Goal: Task Accomplishment & Management: Complete application form

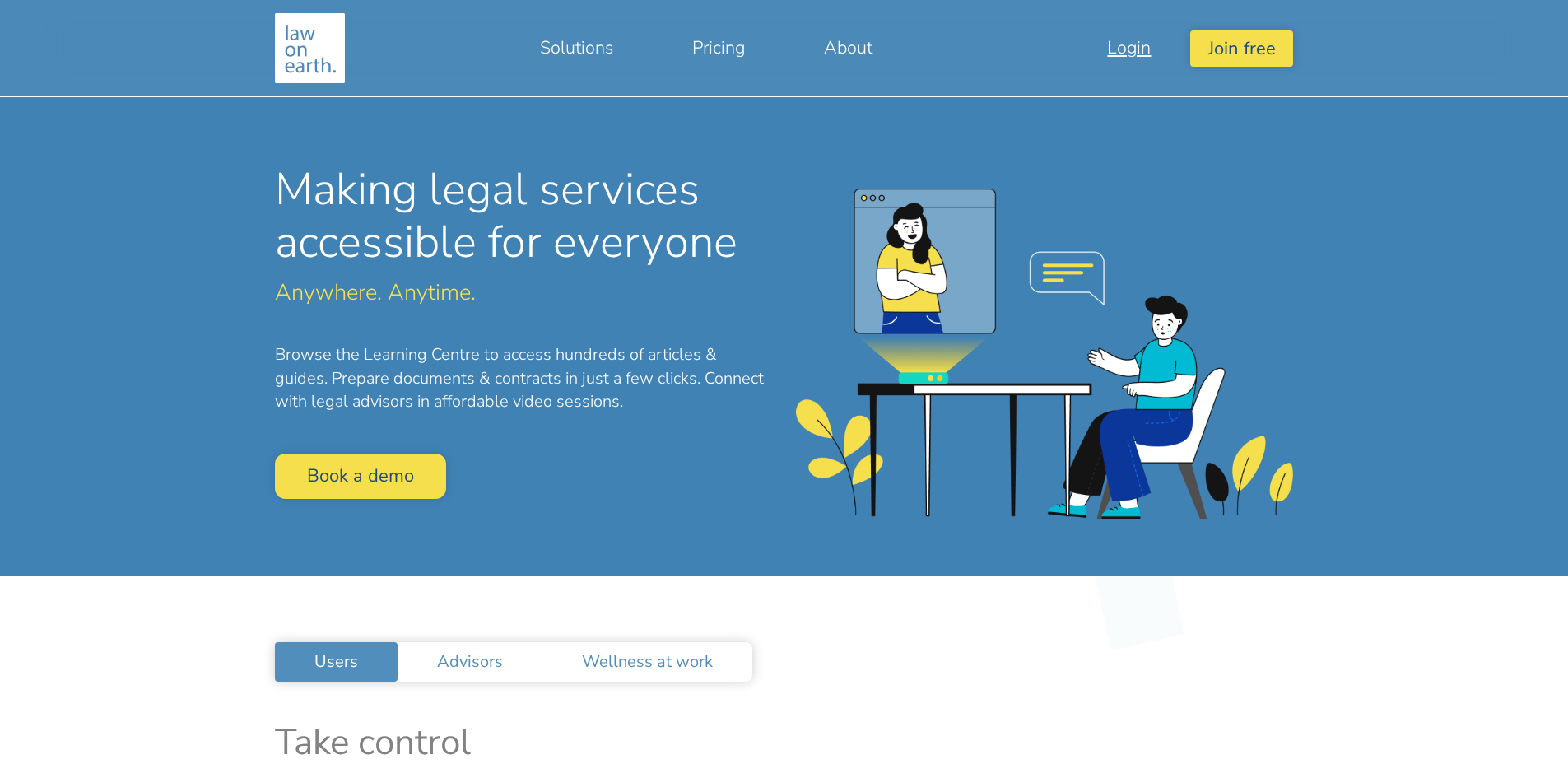
click at [1170, 46] on link "Login" at bounding box center [1129, 48] width 123 height 40
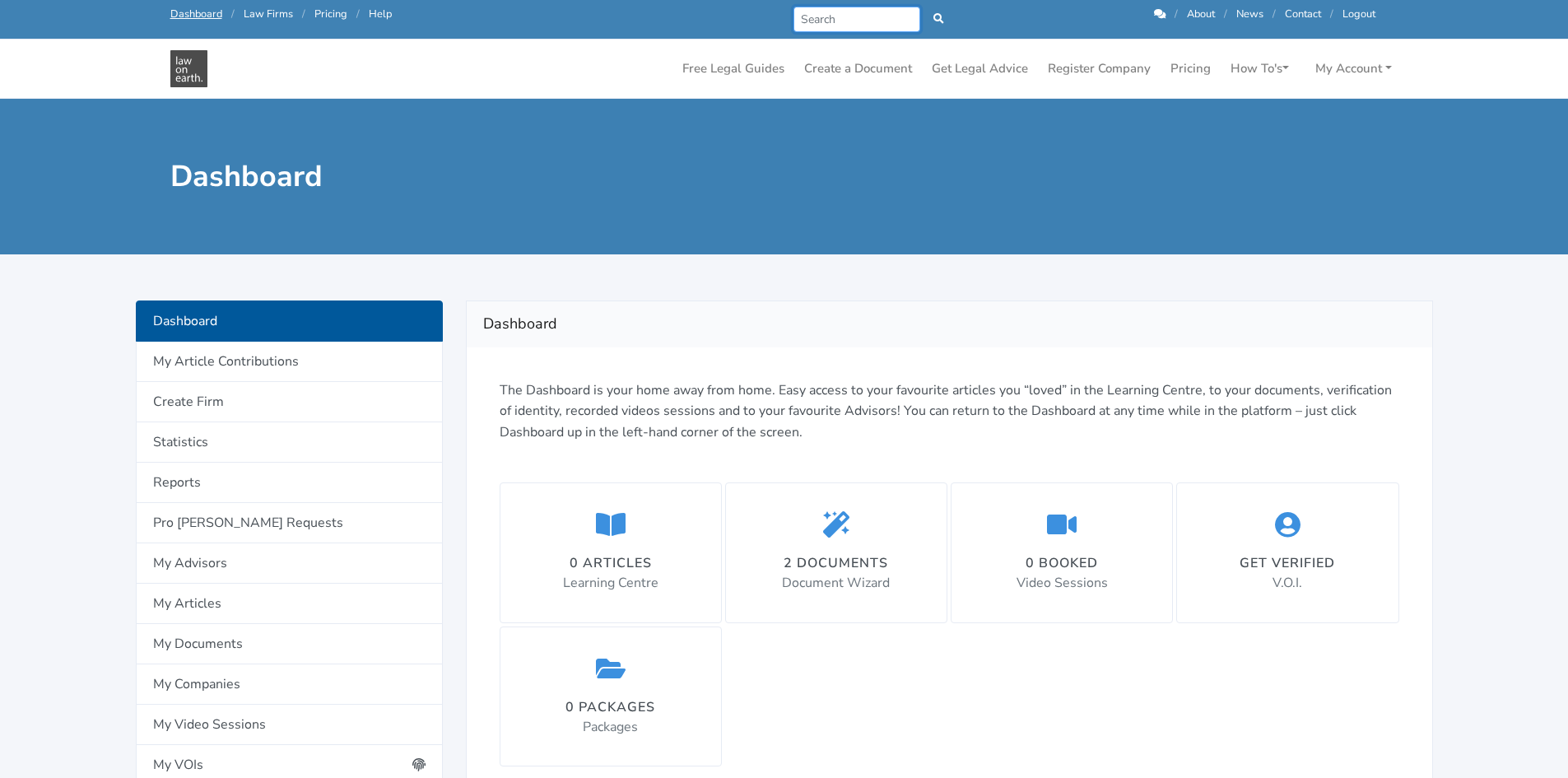
click at [817, 13] on input "Search" at bounding box center [856, 19] width 128 height 25
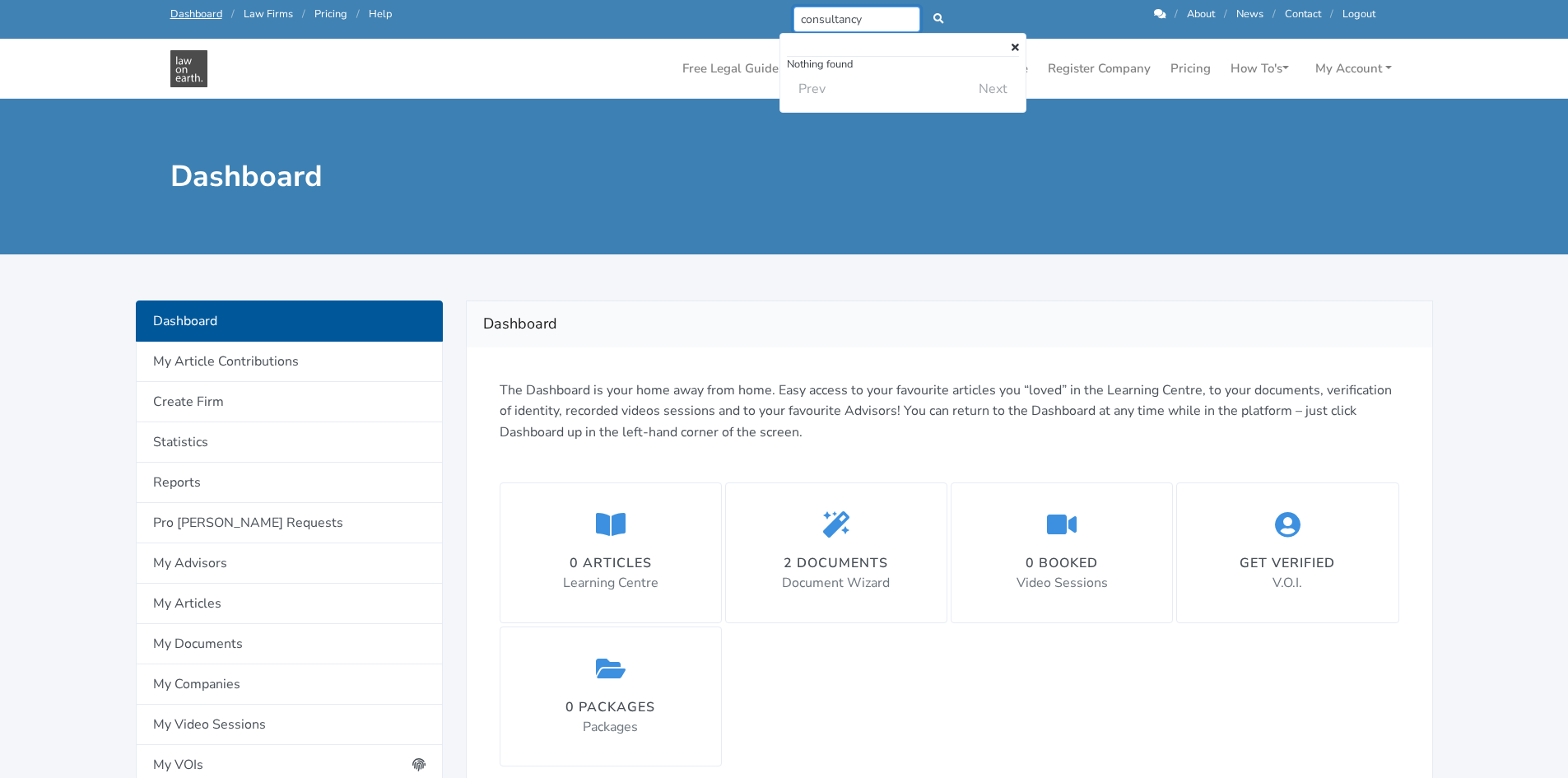
type input "consultancy"
click at [941, 21] on icon at bounding box center [939, 19] width 11 height 11
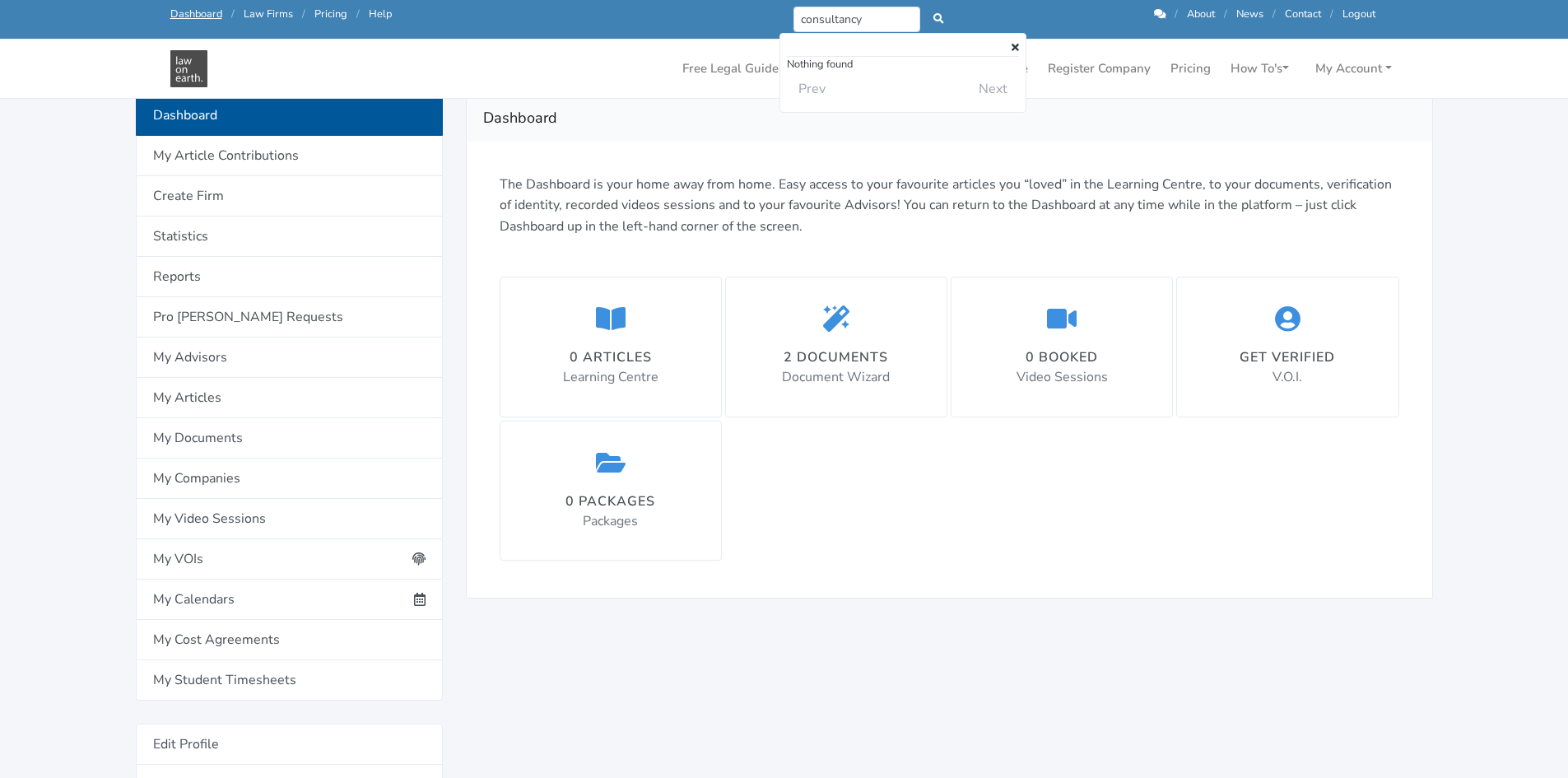
click at [605, 206] on p "The Dashboard is your home away from home. Easy access to your favourite articl…" at bounding box center [949, 206] width 900 height 63
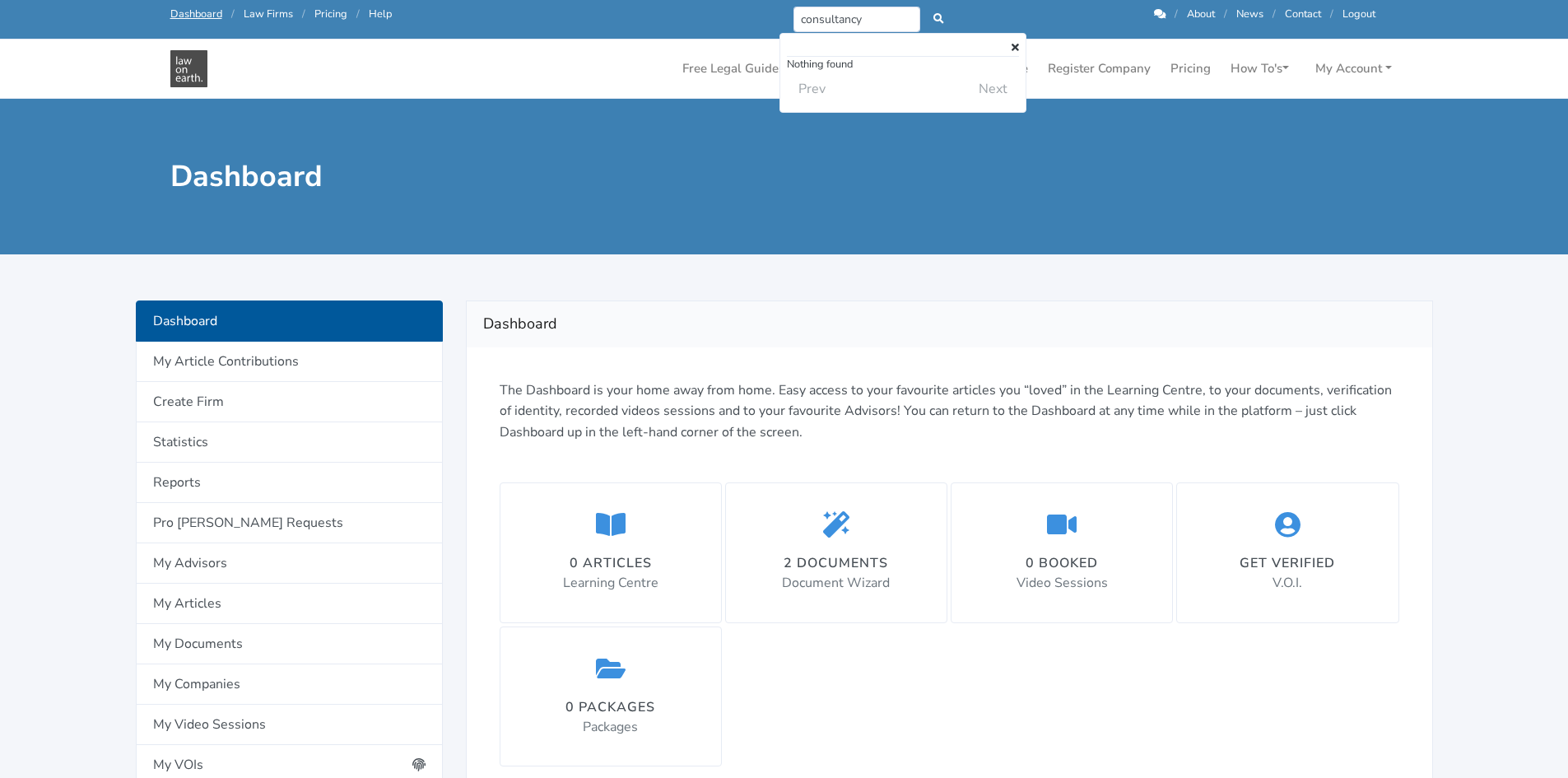
click at [728, 268] on div at bounding box center [784, 265] width 1366 height 23
click at [1015, 47] on icon at bounding box center [1015, 48] width 7 height 11
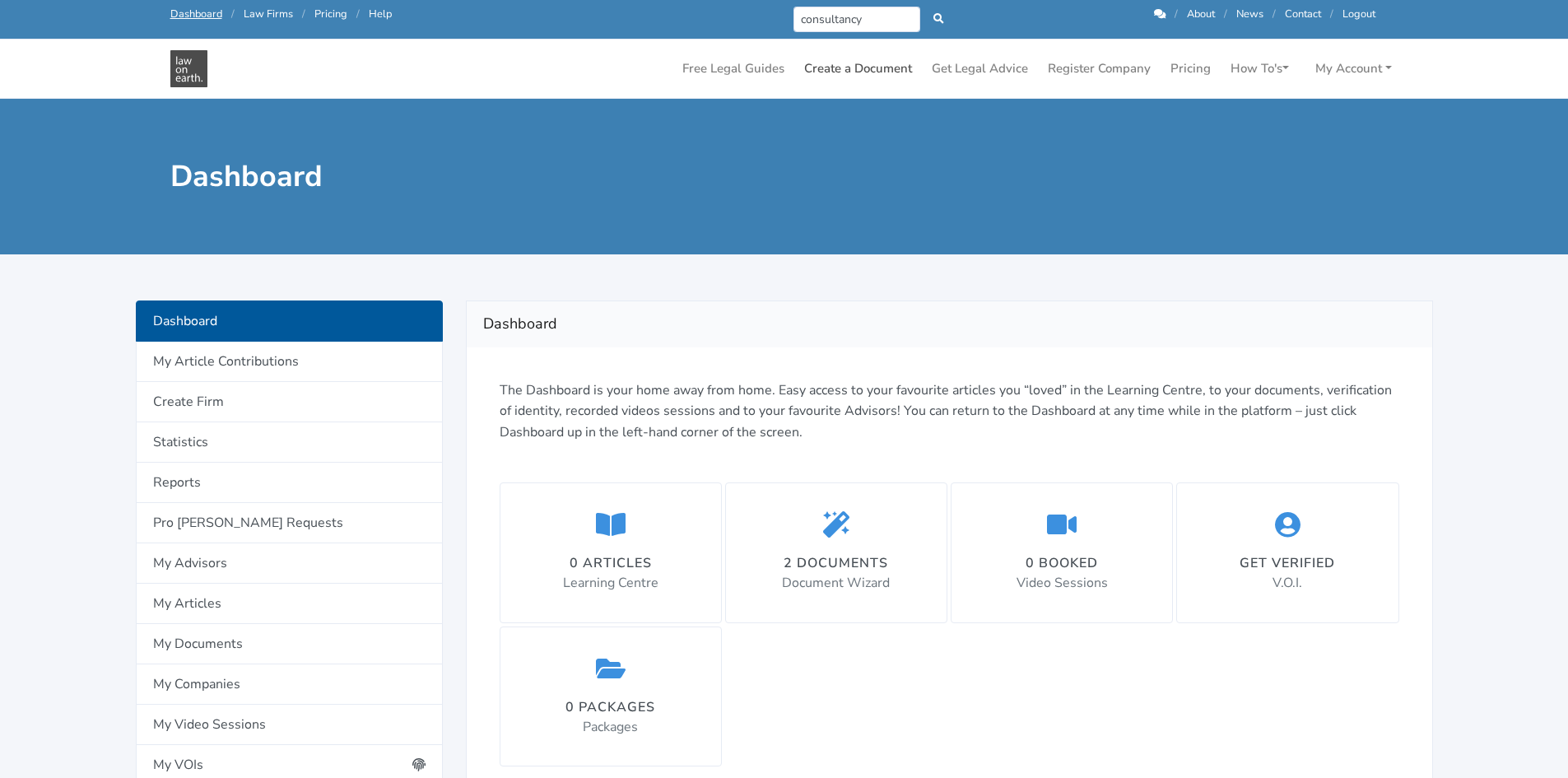
click at [862, 78] on link "Create a Document" at bounding box center [858, 68] width 121 height 32
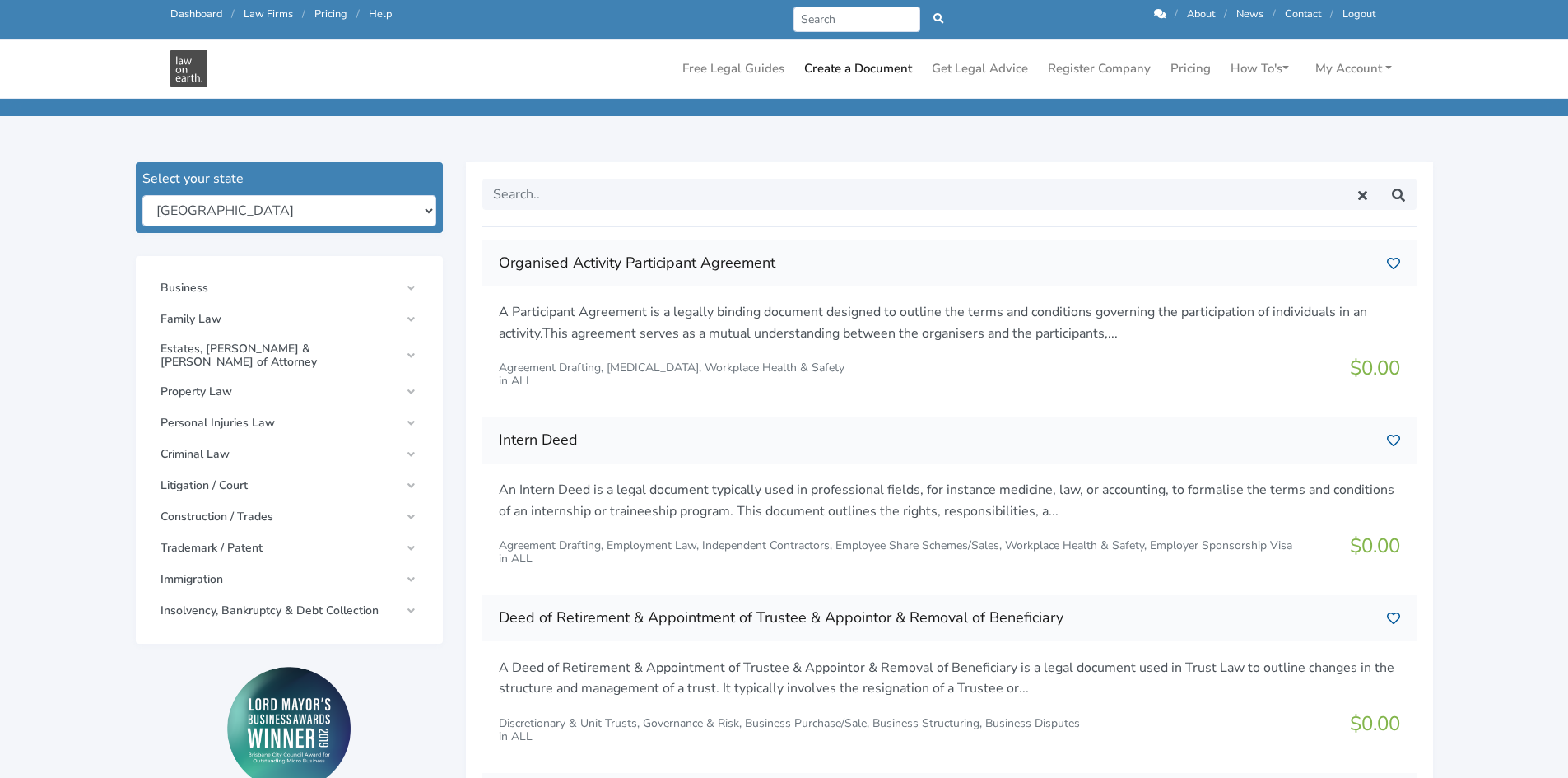
scroll to position [165, 0]
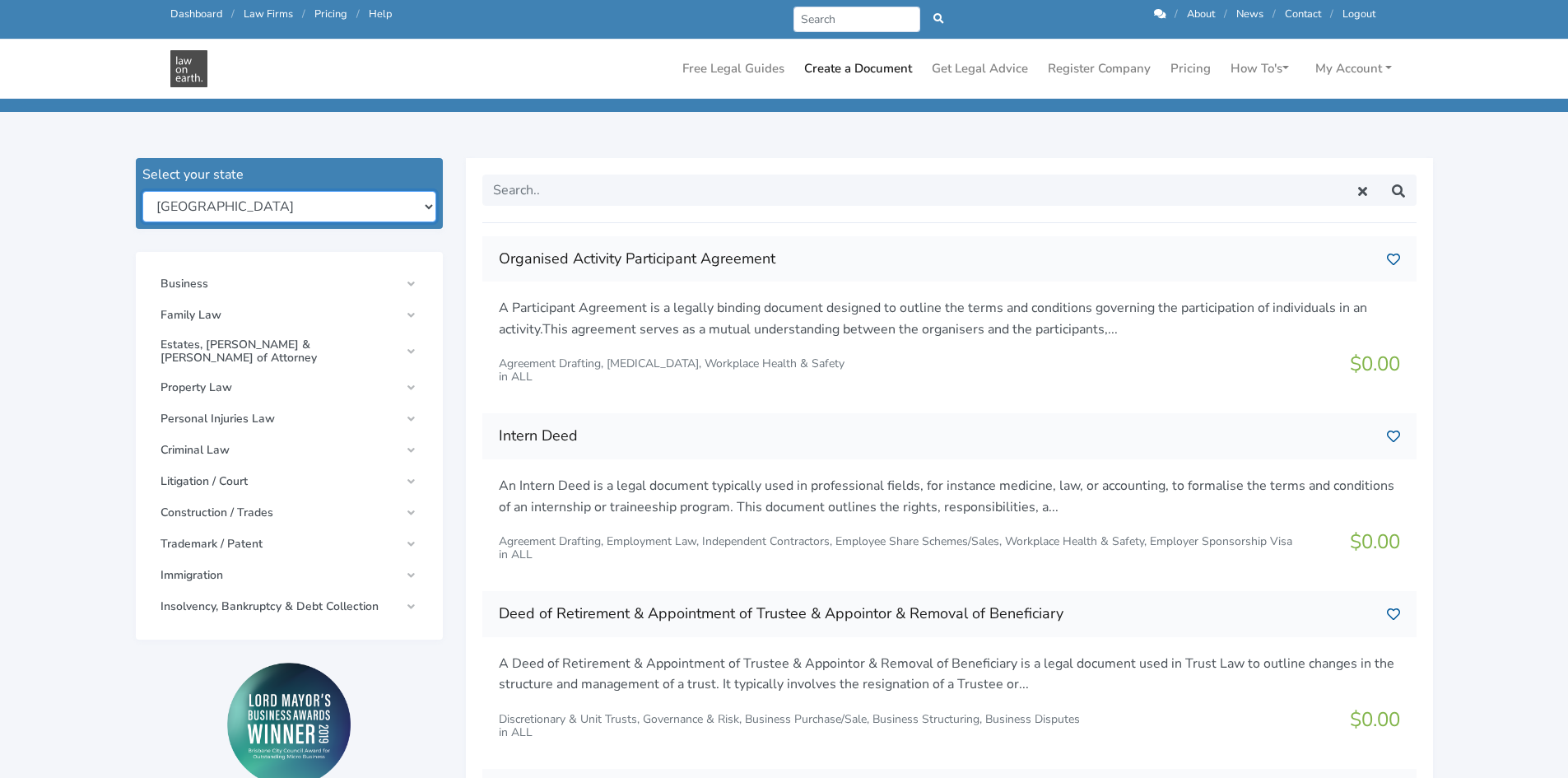
click at [316, 204] on select "New South Wales Queensland South Australia Tasmania Victoria Western Australia …" at bounding box center [288, 206] width 294 height 32
select select "vic"
click at [142, 191] on select "New South Wales Queensland South Australia Tasmania Victoria Western Australia …" at bounding box center [288, 206] width 294 height 32
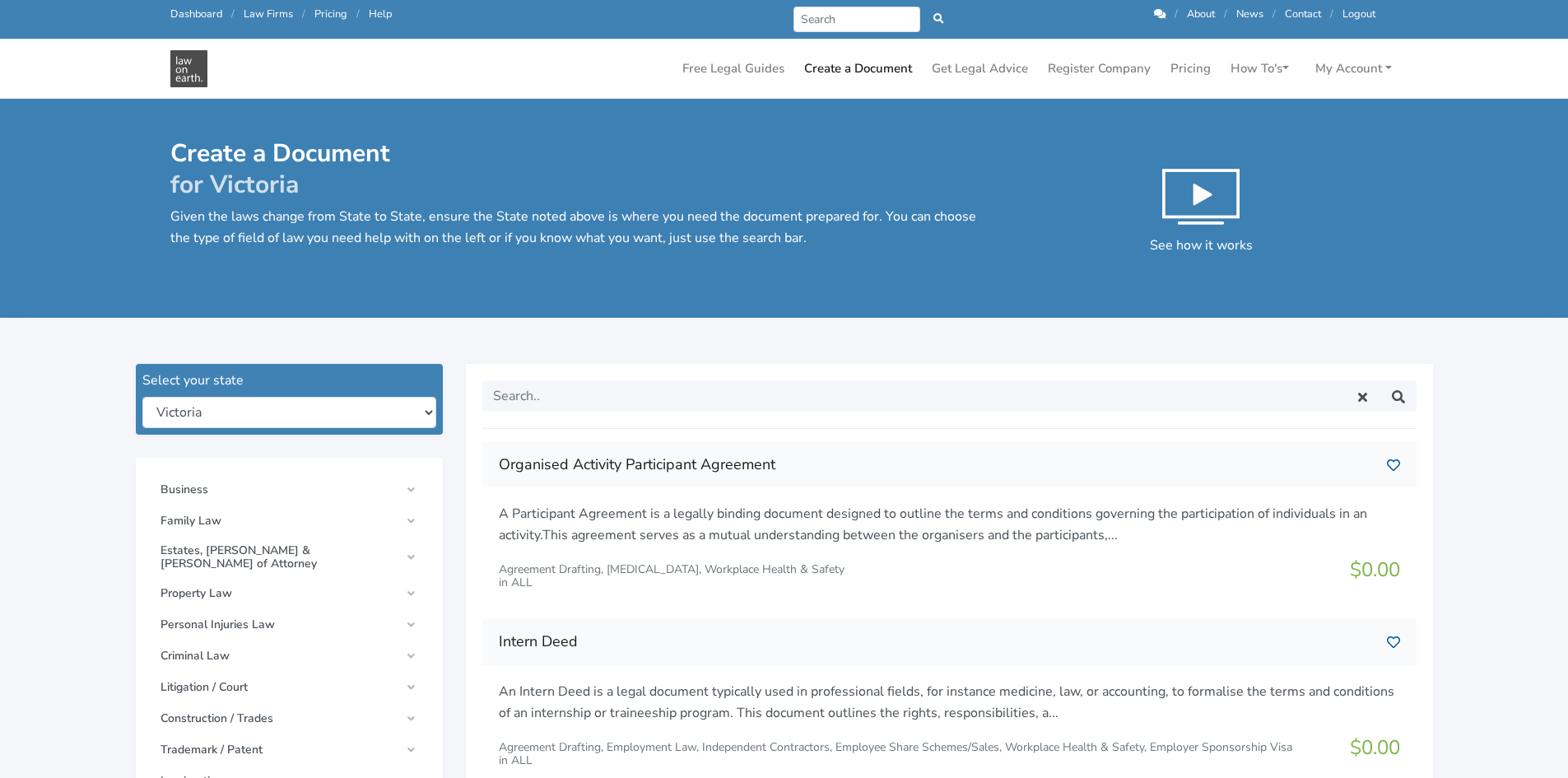
scroll to position [165, 0]
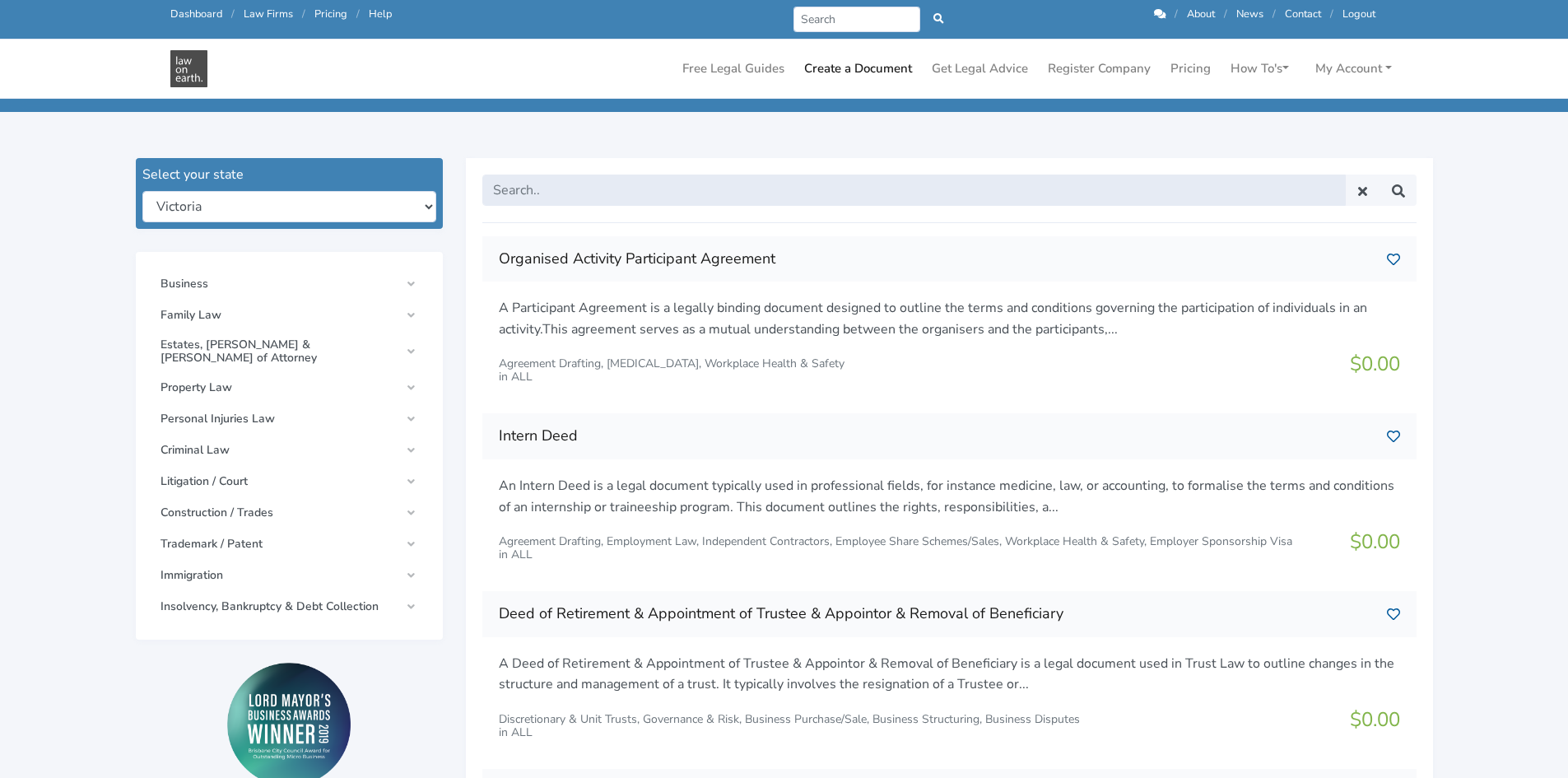
click at [600, 200] on input "text" at bounding box center [913, 190] width 864 height 32
type input "consultancy"
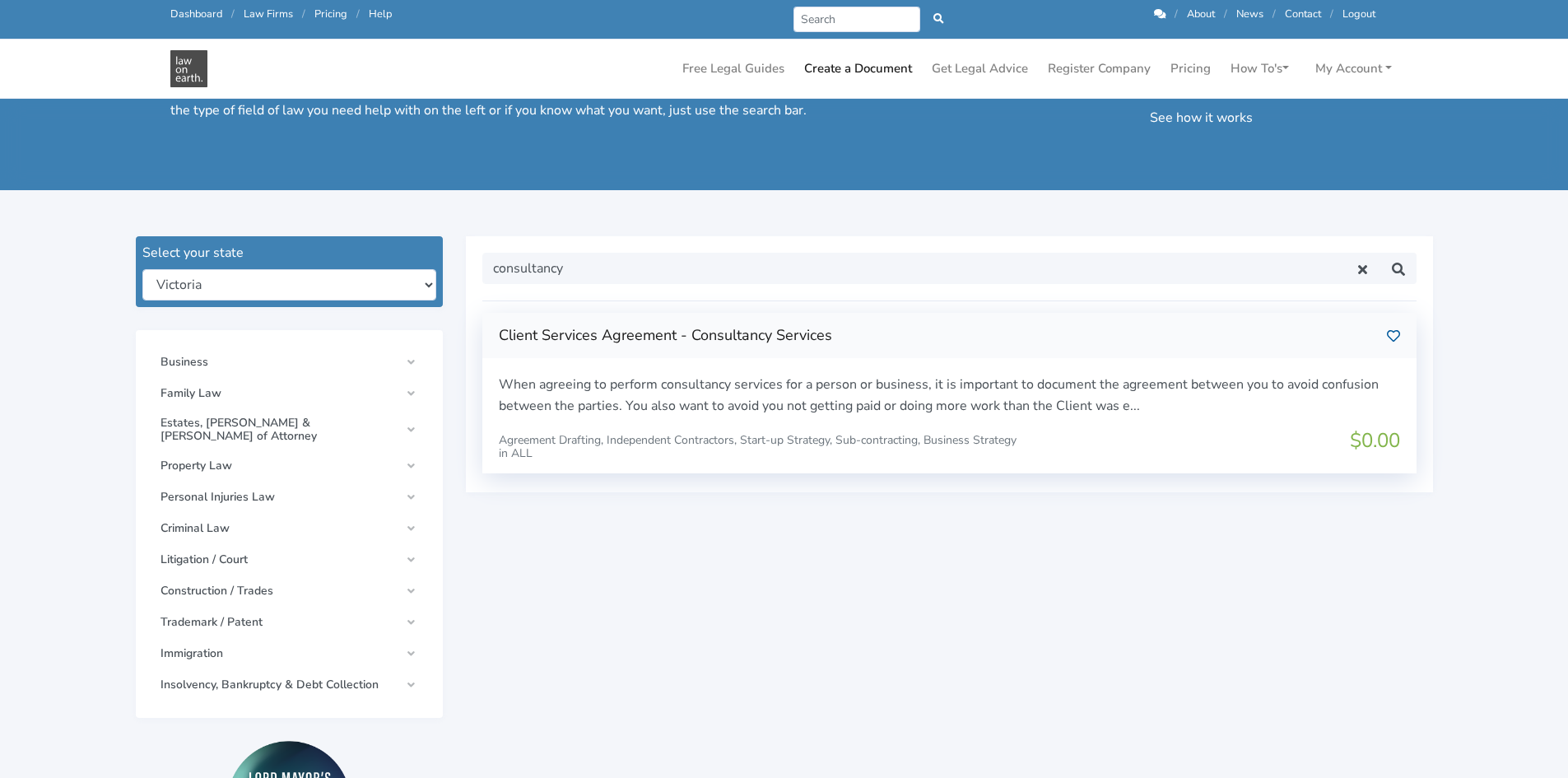
scroll to position [165, 0]
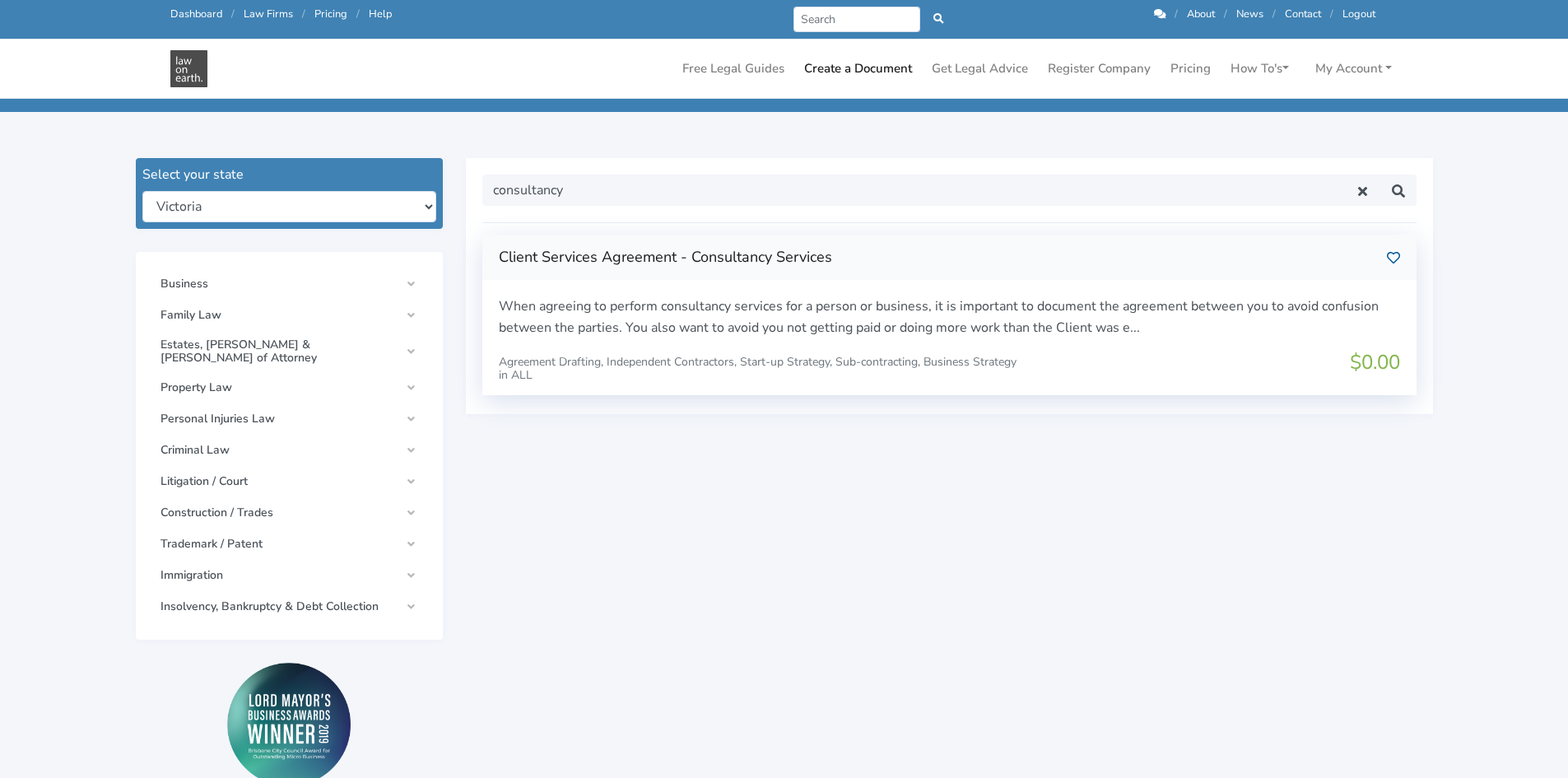
click at [755, 338] on div "When agreeing to perform consultancy services for a person or business, it is i…" at bounding box center [949, 326] width 924 height 59
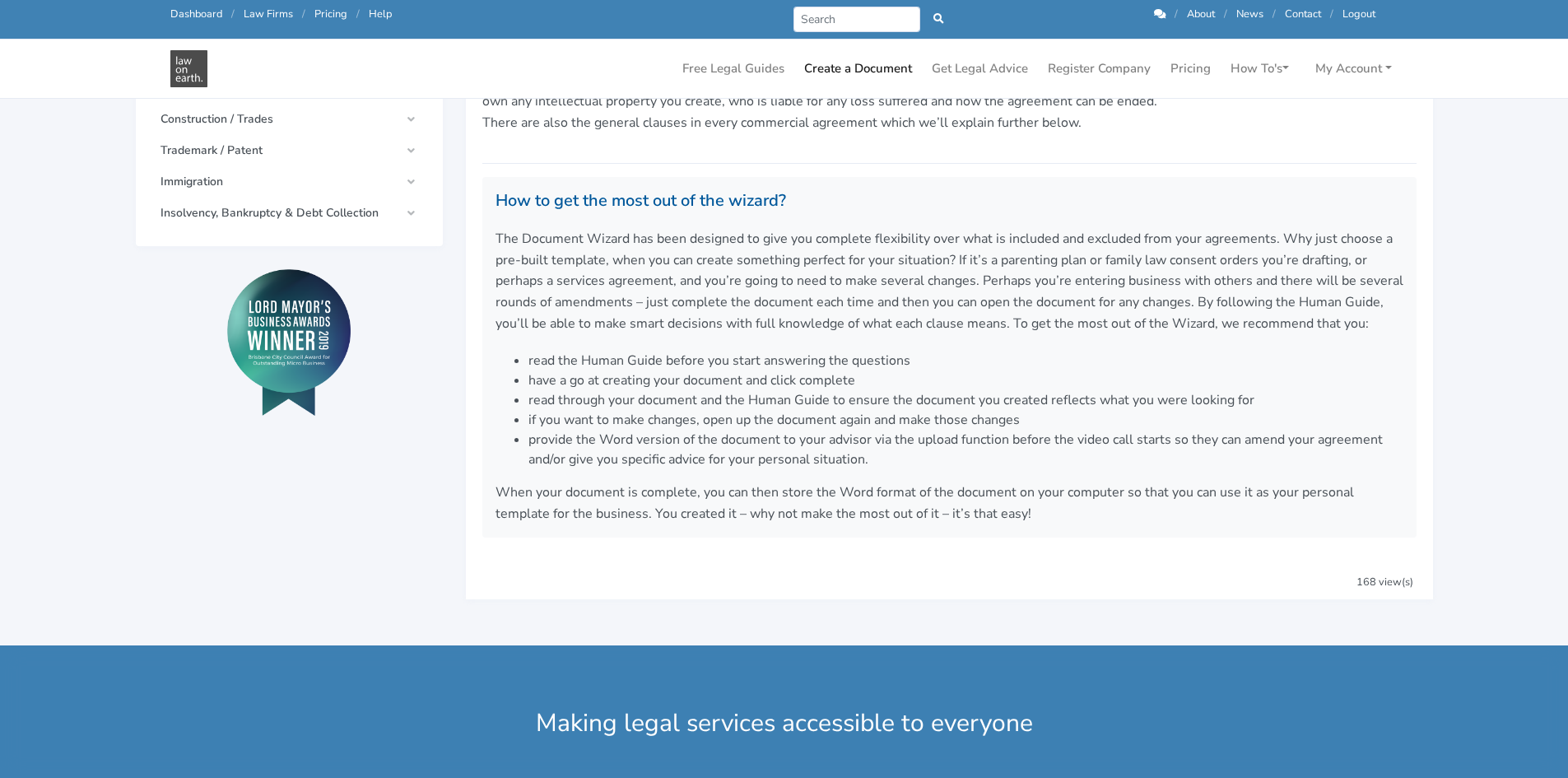
scroll to position [165, 0]
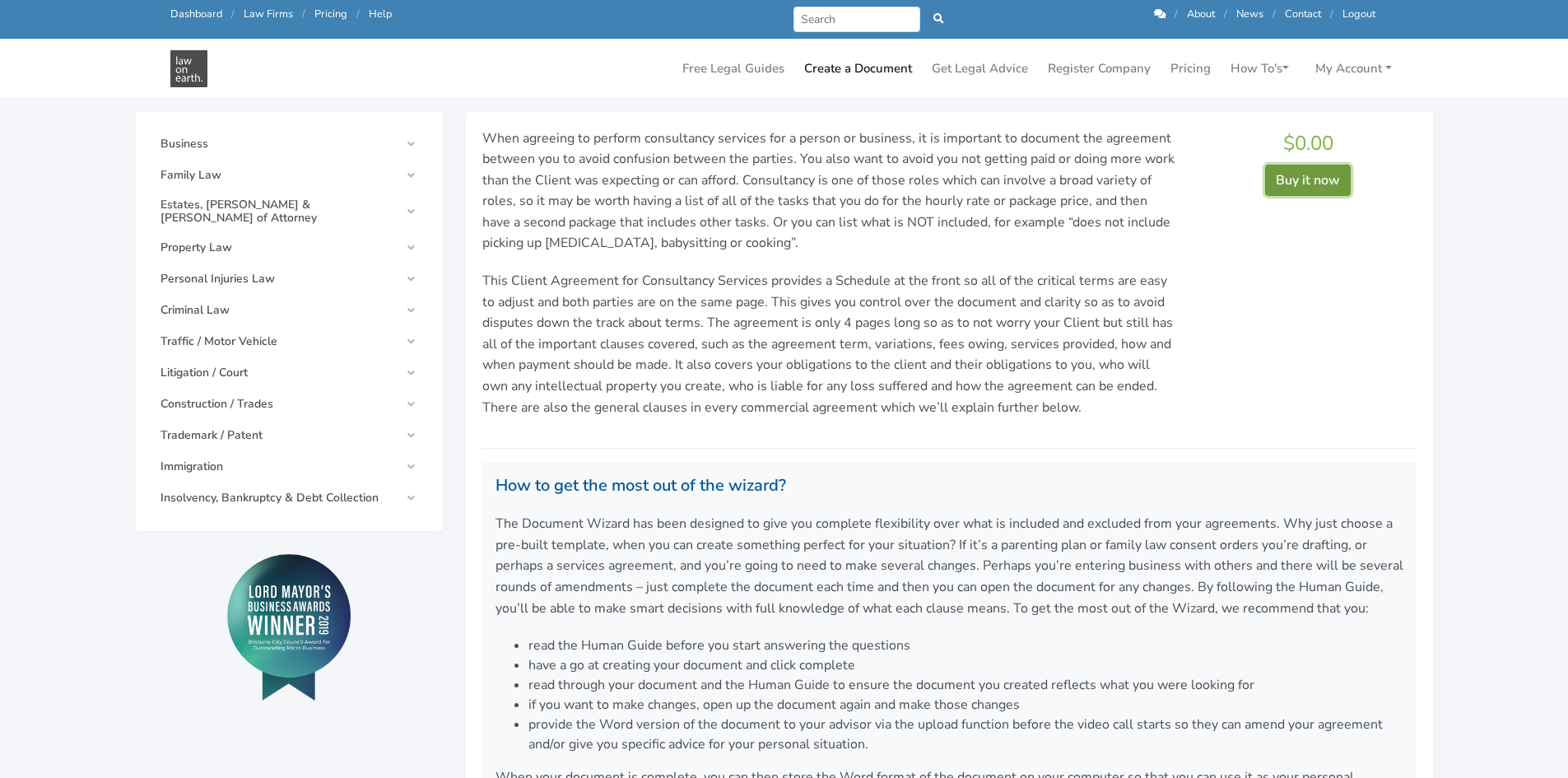
click at [1282, 185] on button "Buy it now" at bounding box center [1308, 180] width 86 height 32
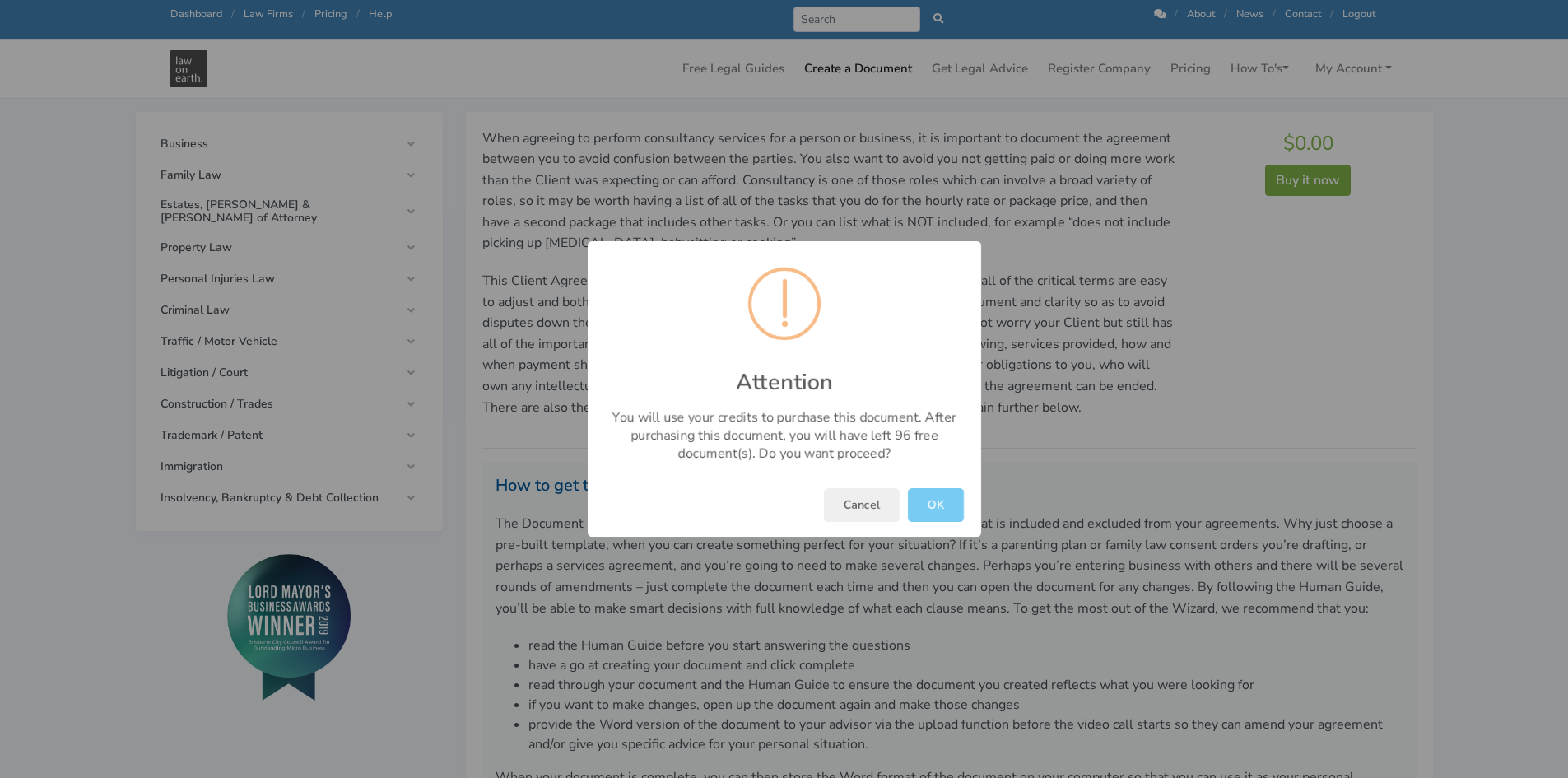
click at [929, 516] on button "OK" at bounding box center [936, 505] width 56 height 33
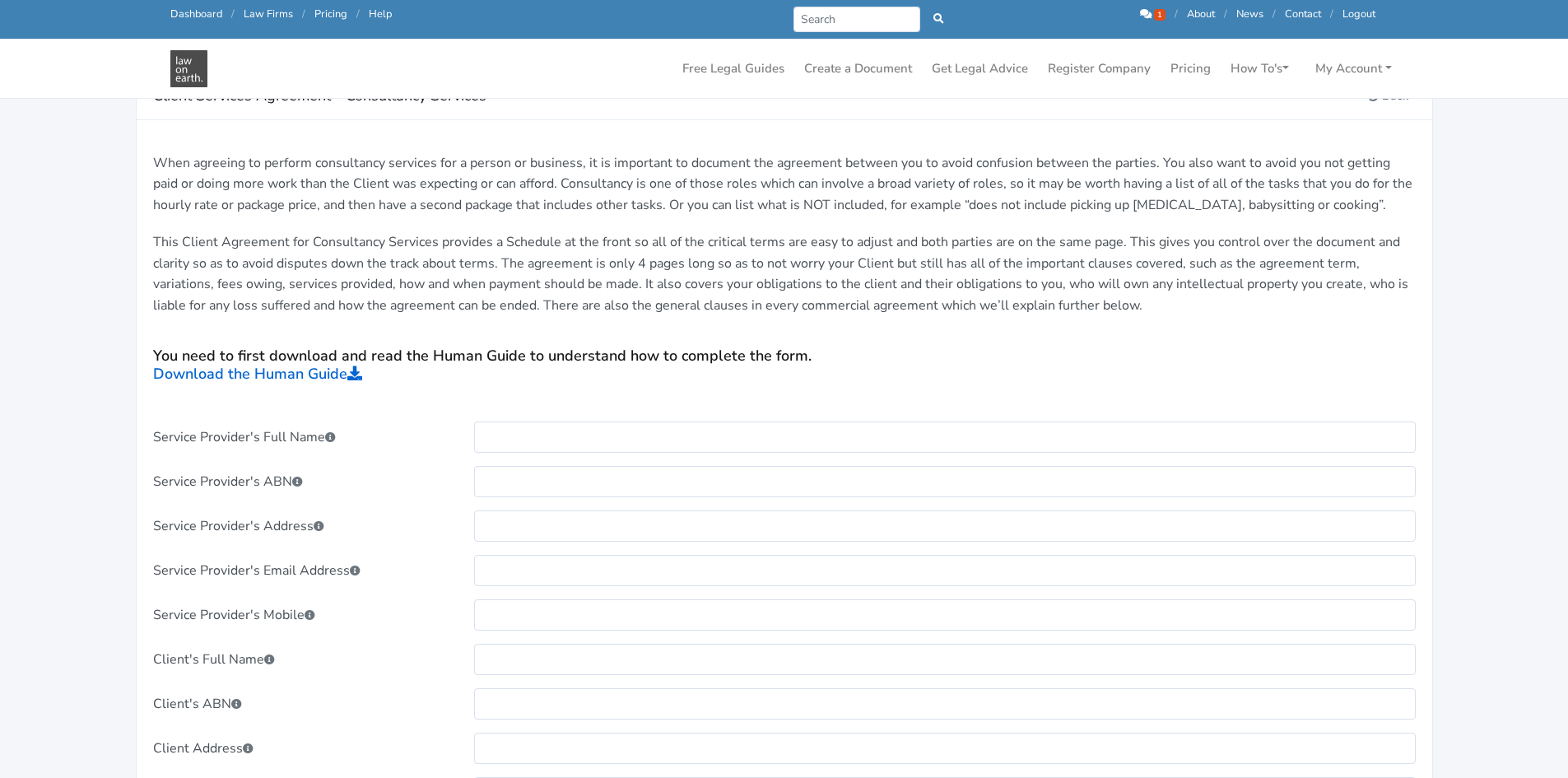
scroll to position [494, 0]
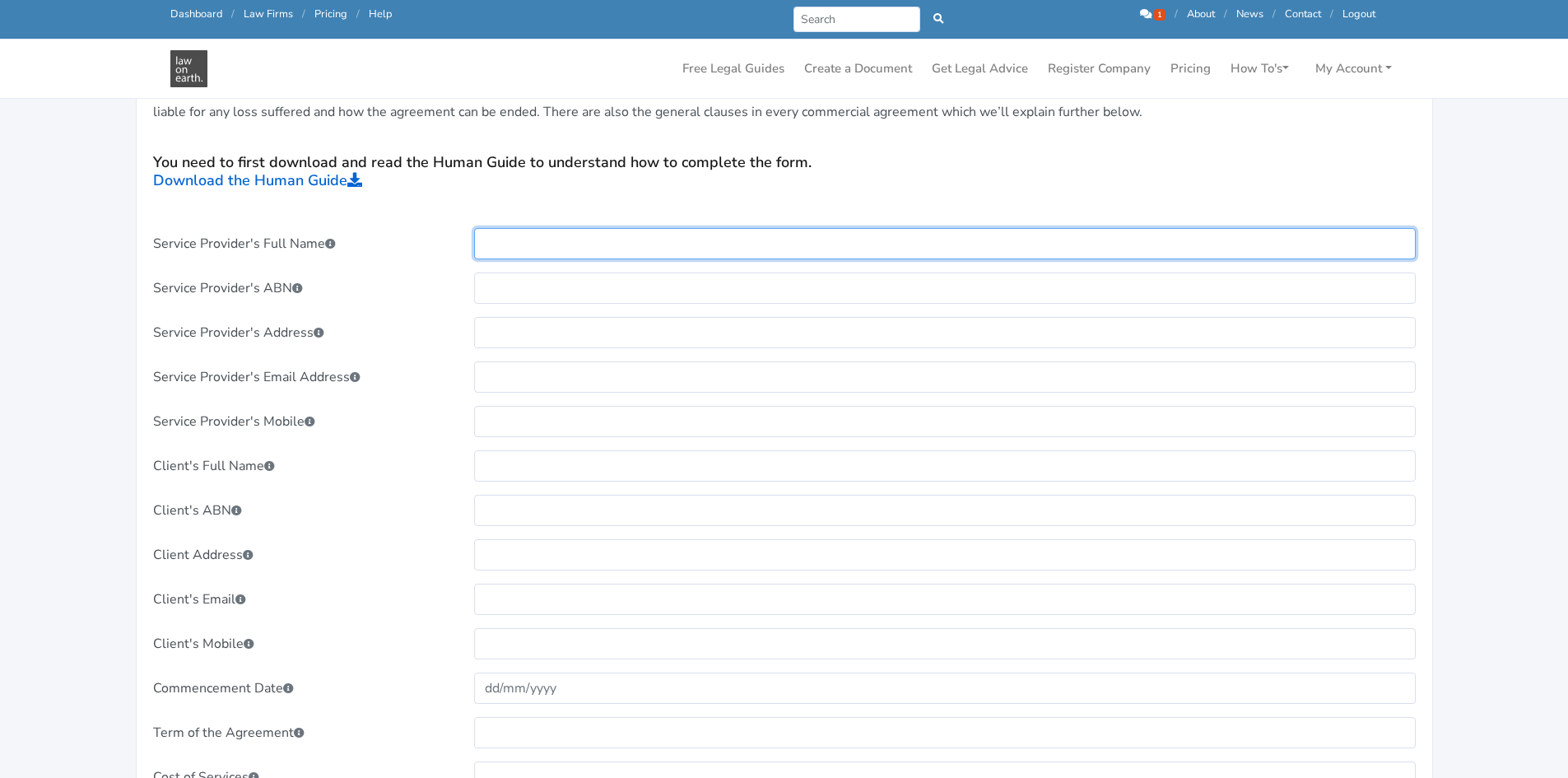
click at [553, 256] on input "text" at bounding box center [944, 243] width 941 height 32
type input "Specialized [MEDICAL_DATA] Services Pty Ltd"
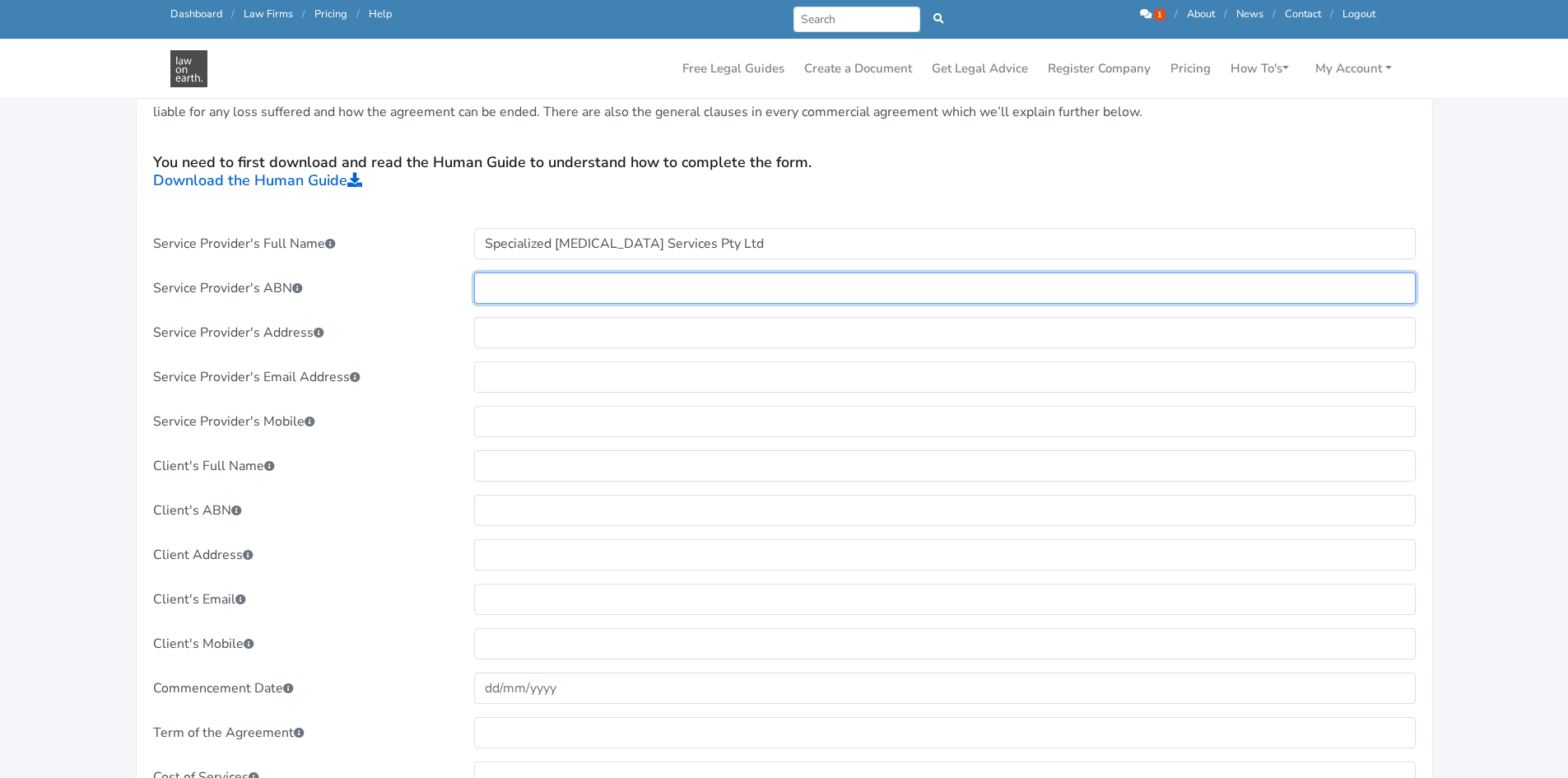
click at [680, 289] on input "text" at bounding box center [944, 288] width 941 height 32
paste input "678 817 180"
type input "ACN 678 817 180"
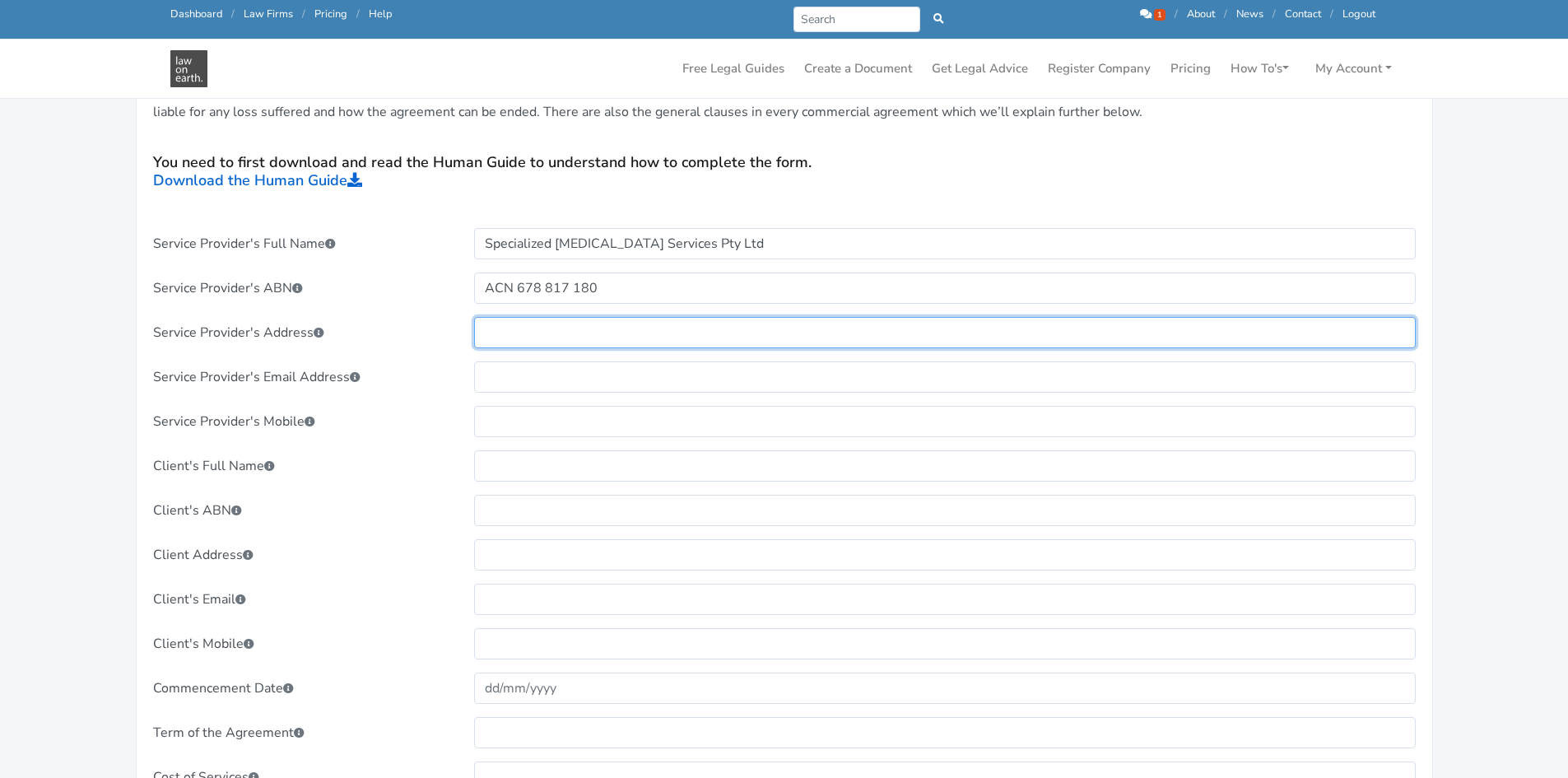
click at [519, 330] on input "text" at bounding box center [944, 332] width 941 height 32
type input "[STREET_ADDRESS]"
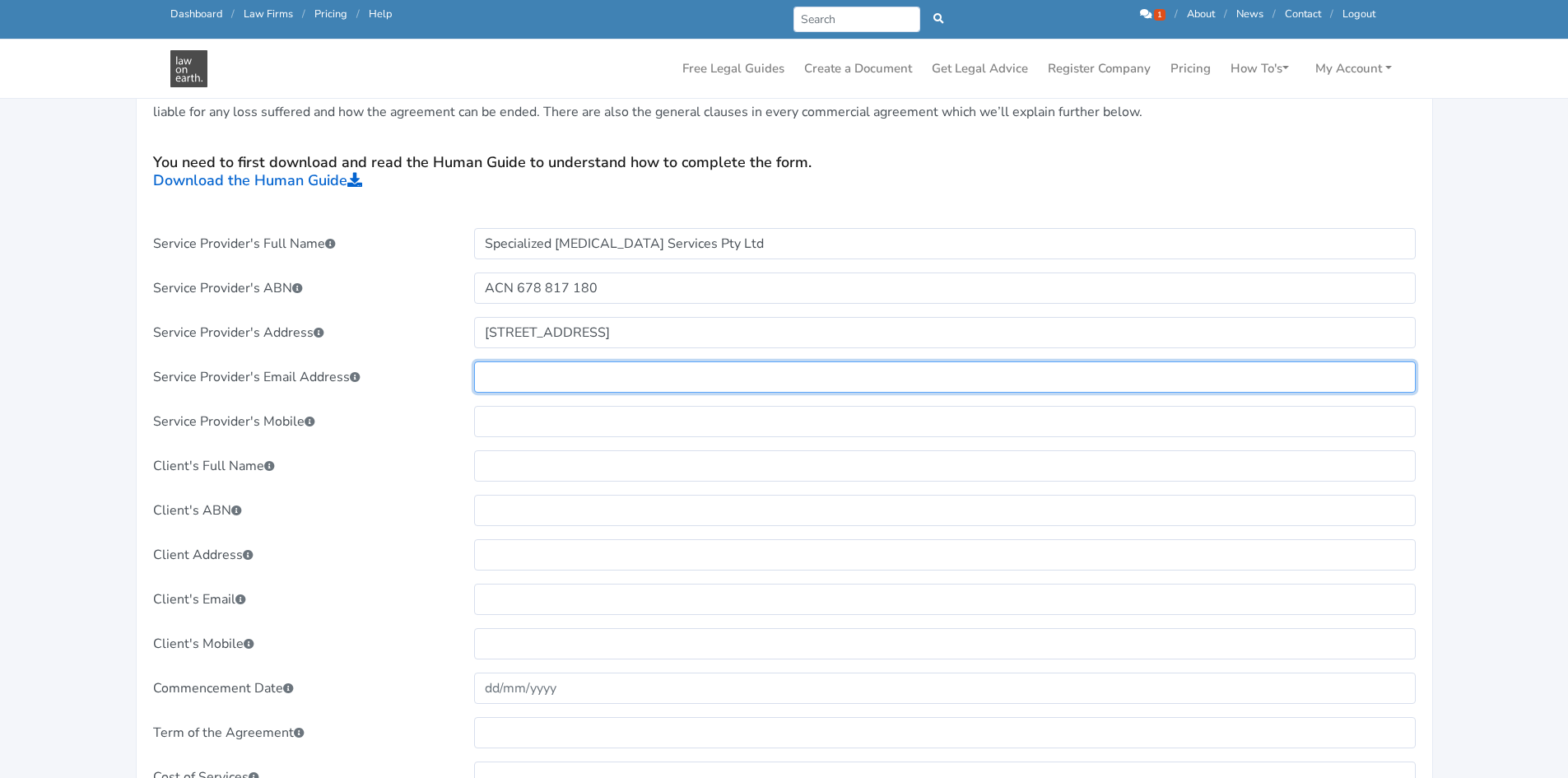
paste input "[EMAIL_ADDRESS][DOMAIN_NAME]"
type input "[EMAIL_ADDRESS][DOMAIN_NAME]"
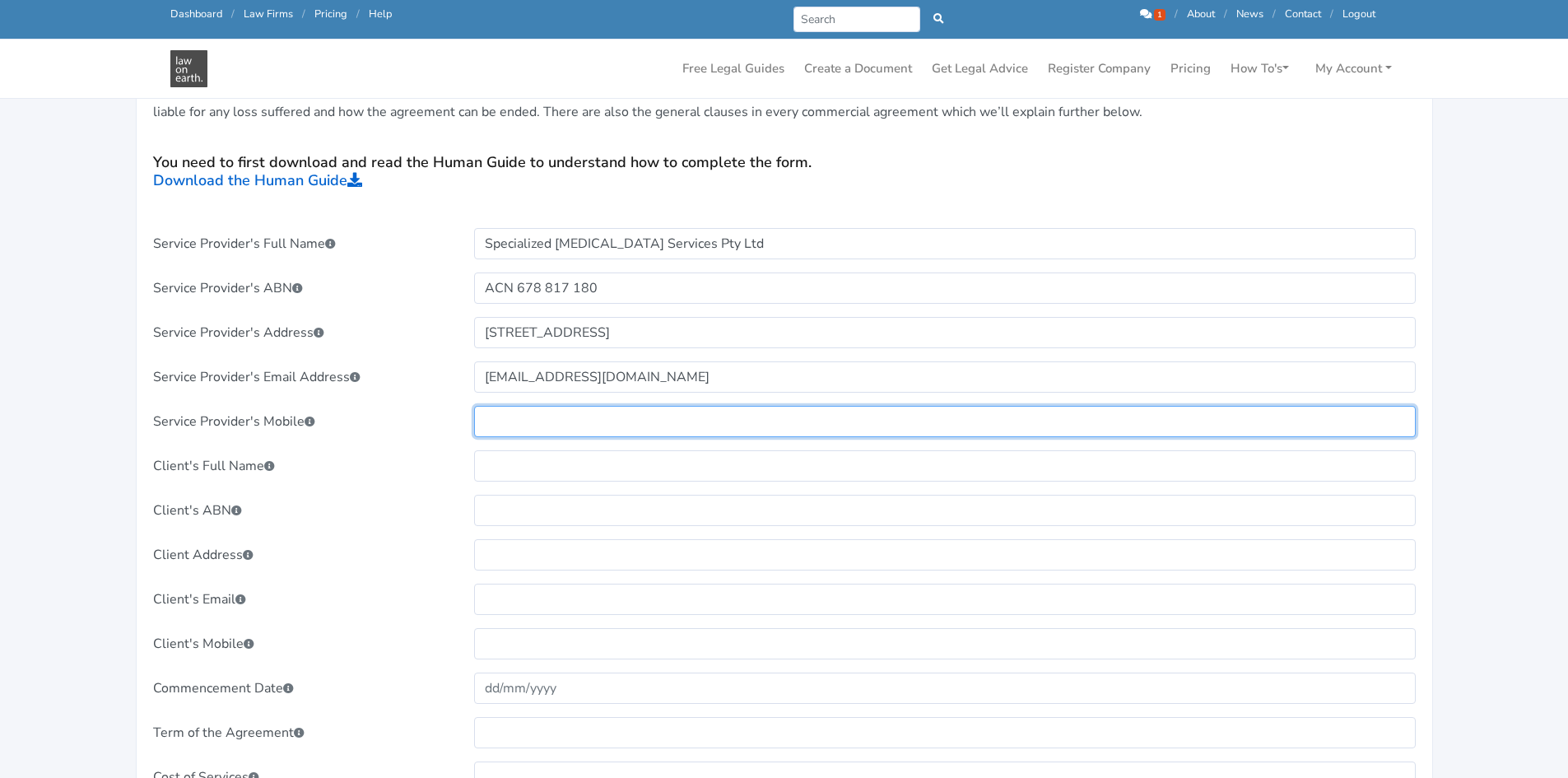
click at [597, 417] on input "text" at bounding box center [944, 422] width 941 height 32
paste input "1300717579"
type input "1300717579"
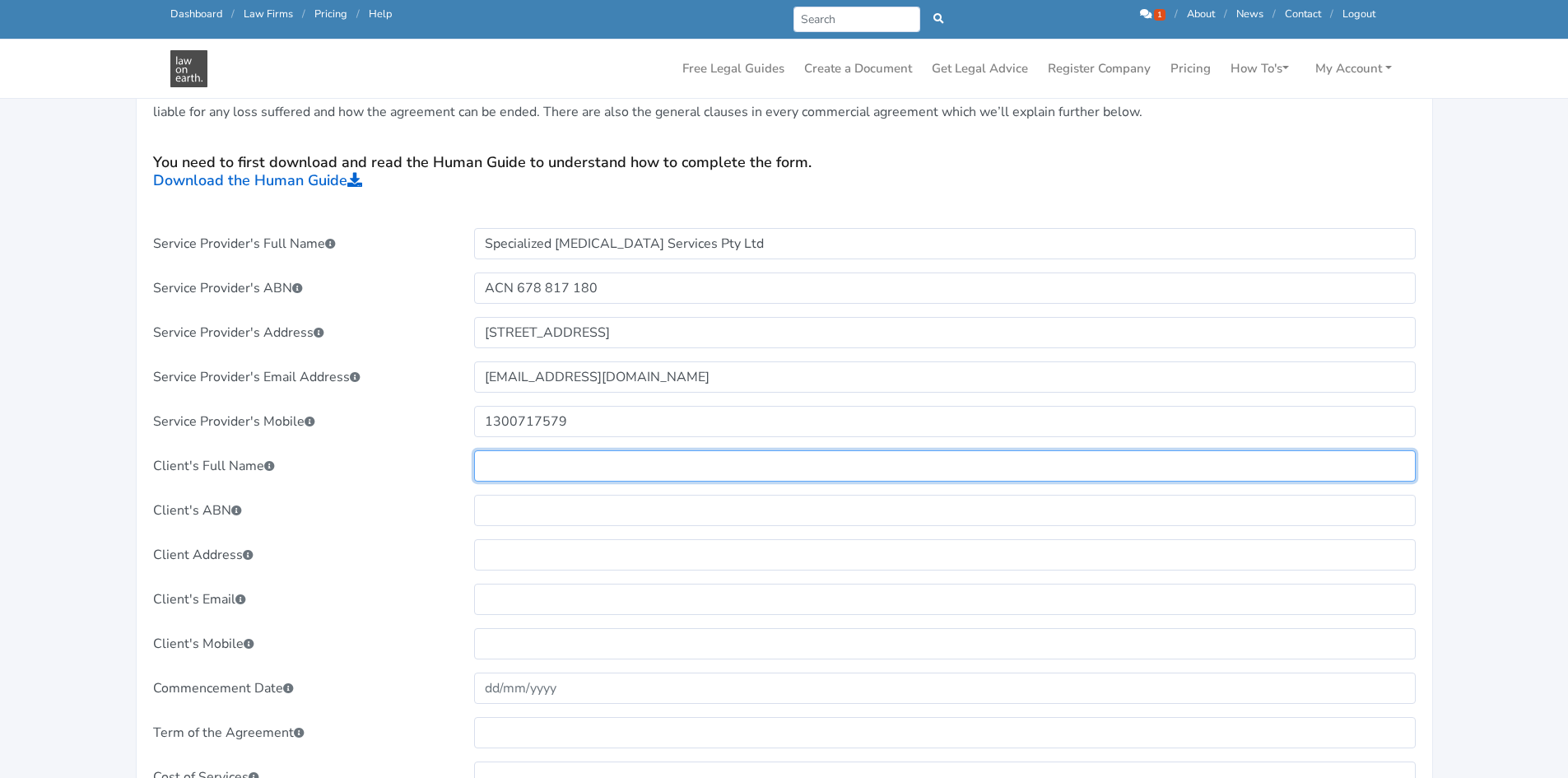
click at [591, 462] on input "text" at bounding box center [944, 466] width 941 height 32
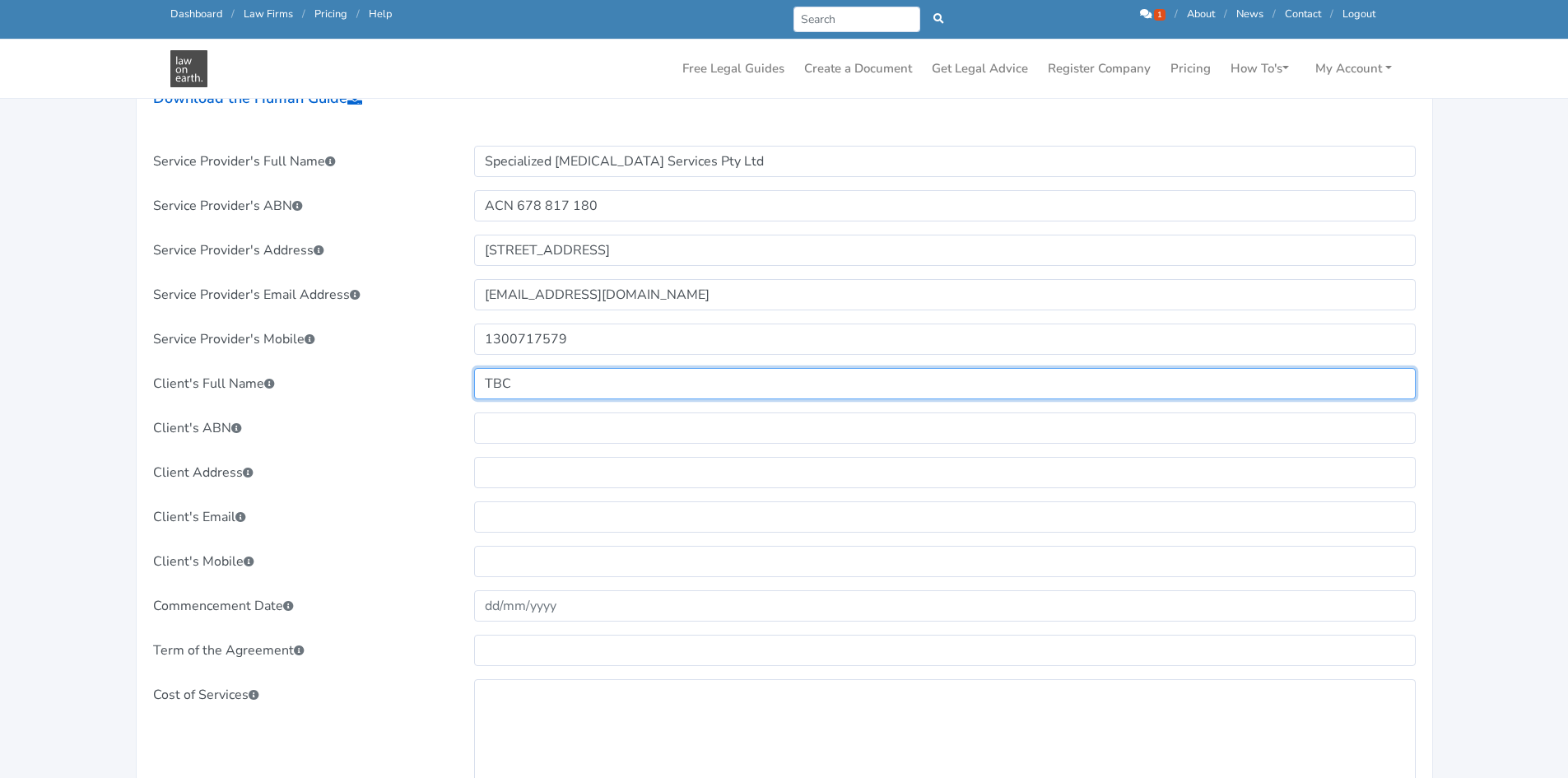
type input "TBC"
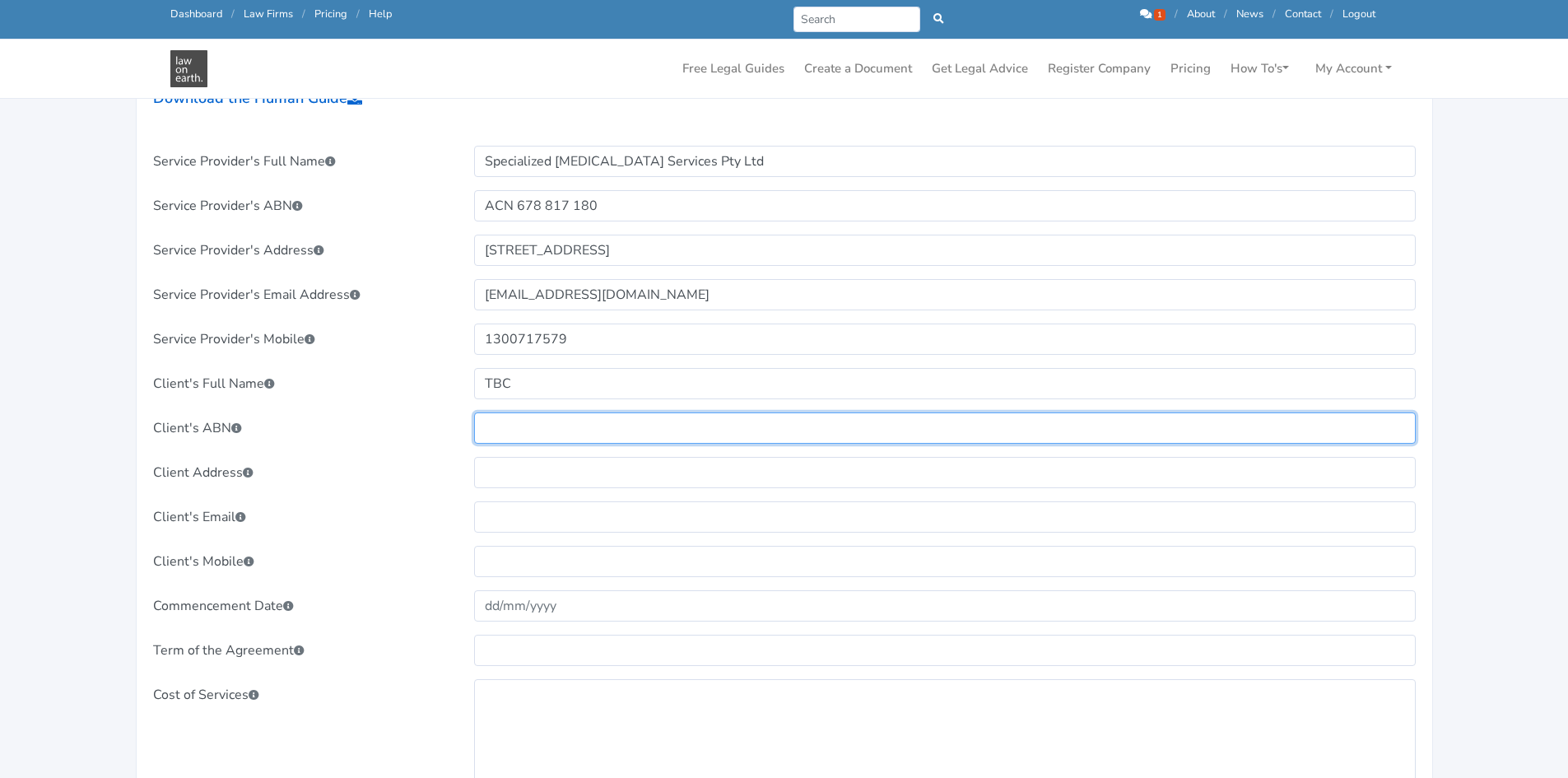
click at [523, 422] on input "text" at bounding box center [944, 428] width 941 height 32
type input "TBC"
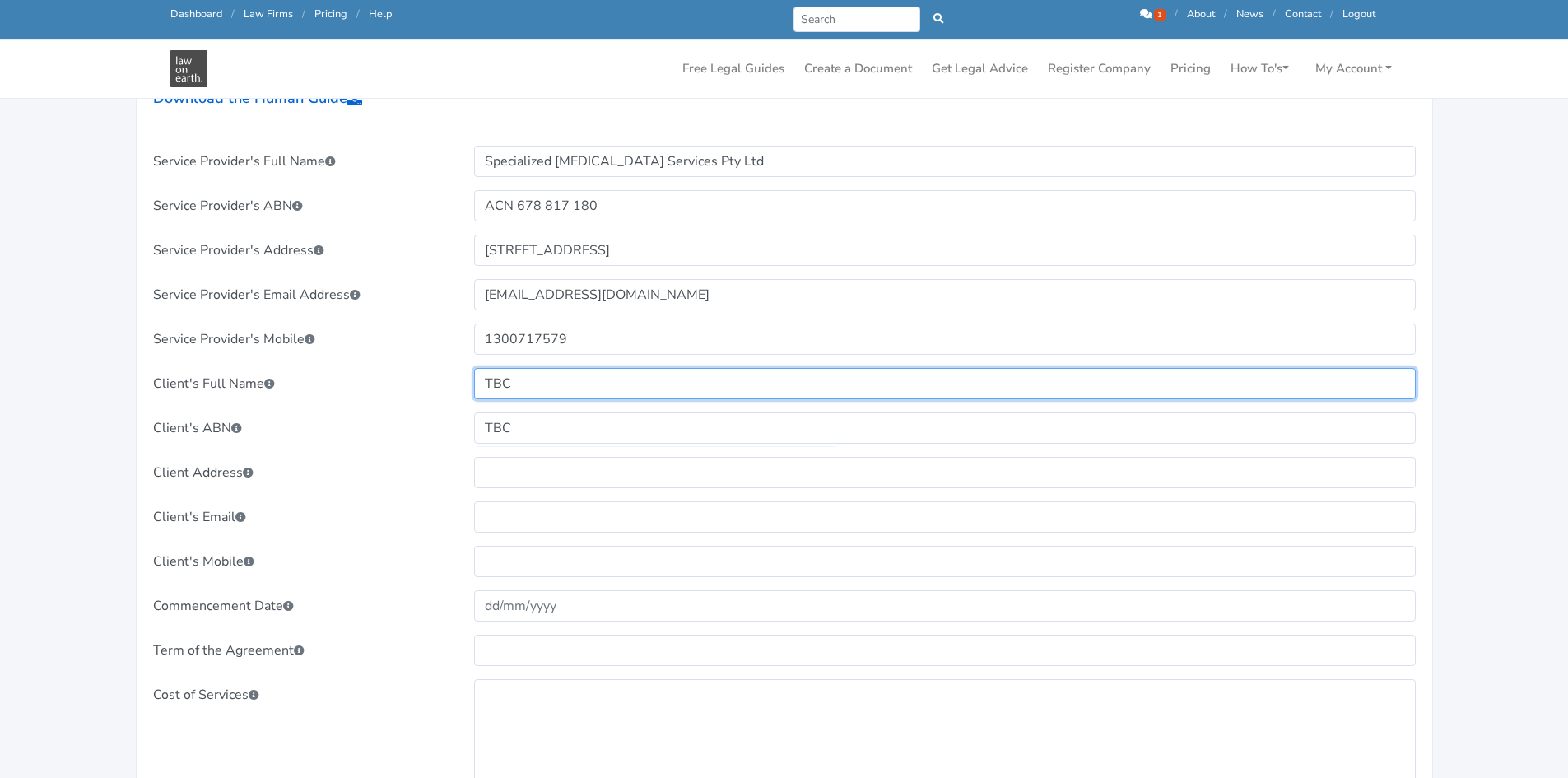
drag, startPoint x: 535, startPoint y: 377, endPoint x: 417, endPoint y: 371, distance: 118.2
click at [417, 371] on div "Client's Full Name TBC" at bounding box center [785, 384] width 1286 height 32
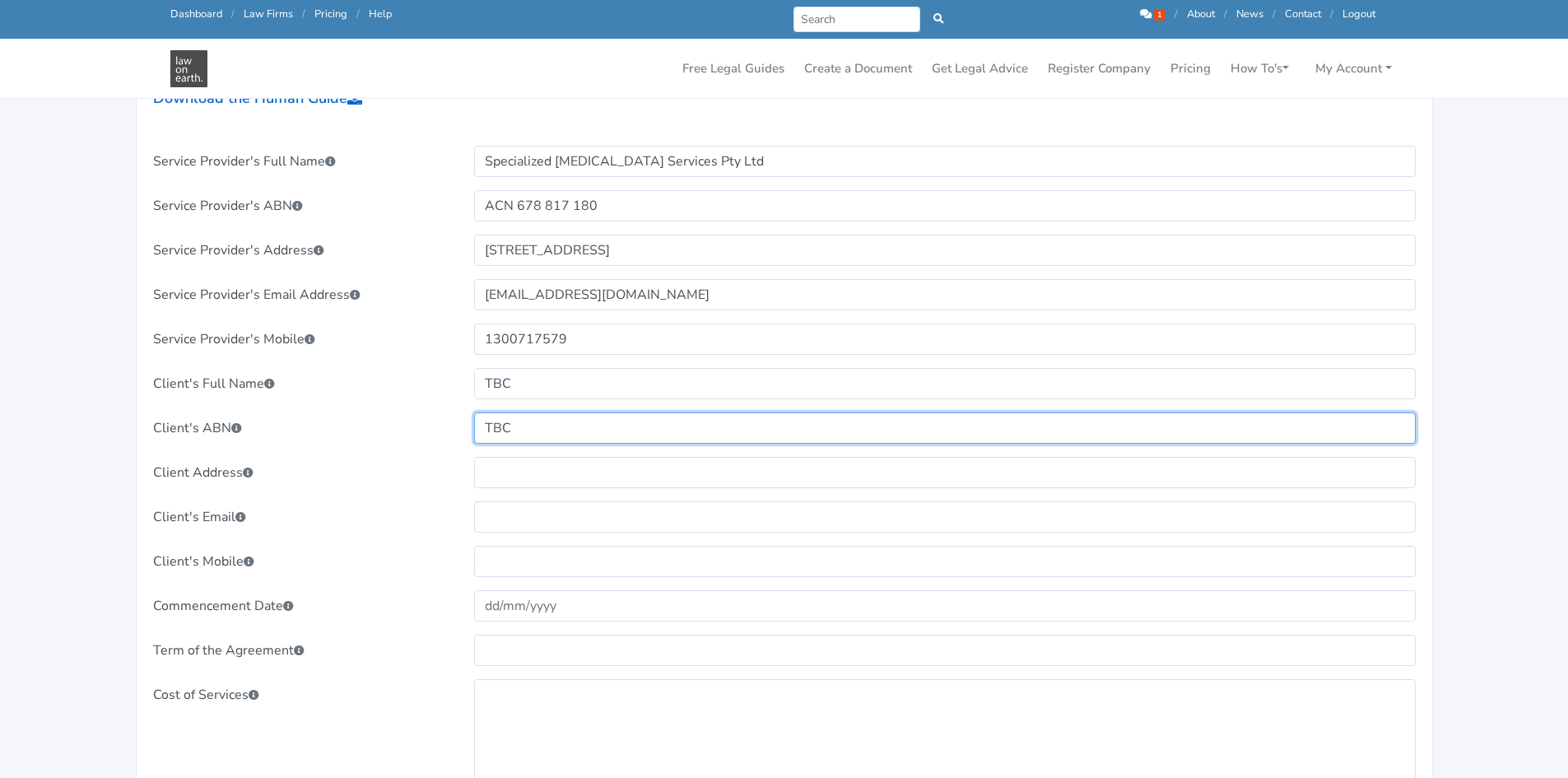
drag, startPoint x: 533, startPoint y: 422, endPoint x: 459, endPoint y: 420, distance: 74.0
click at [459, 420] on div "Client's ABN TBC" at bounding box center [785, 428] width 1286 height 32
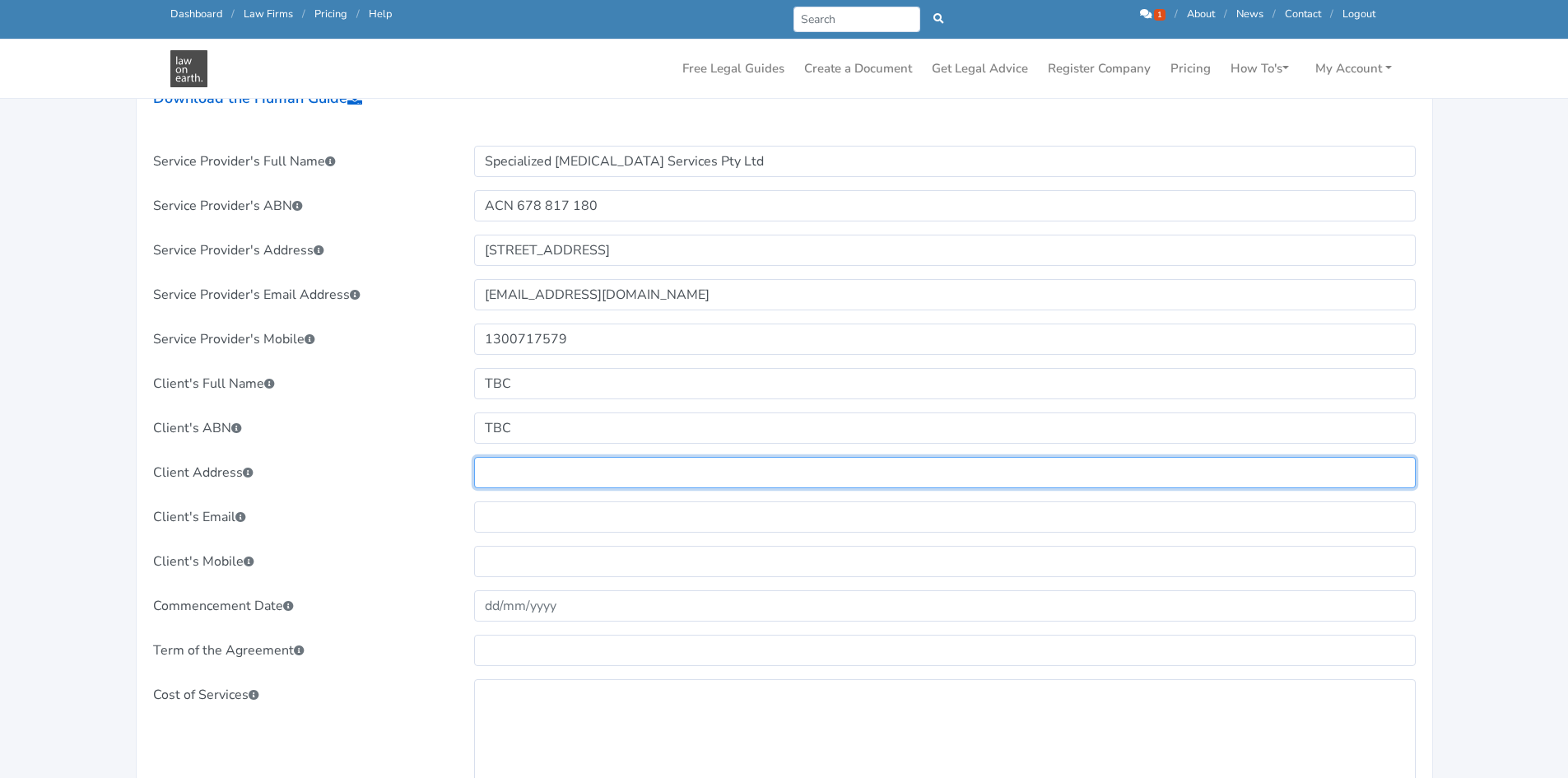
click at [521, 464] on input "text" at bounding box center [944, 472] width 941 height 32
paste input "TBC"
type input "TBC"
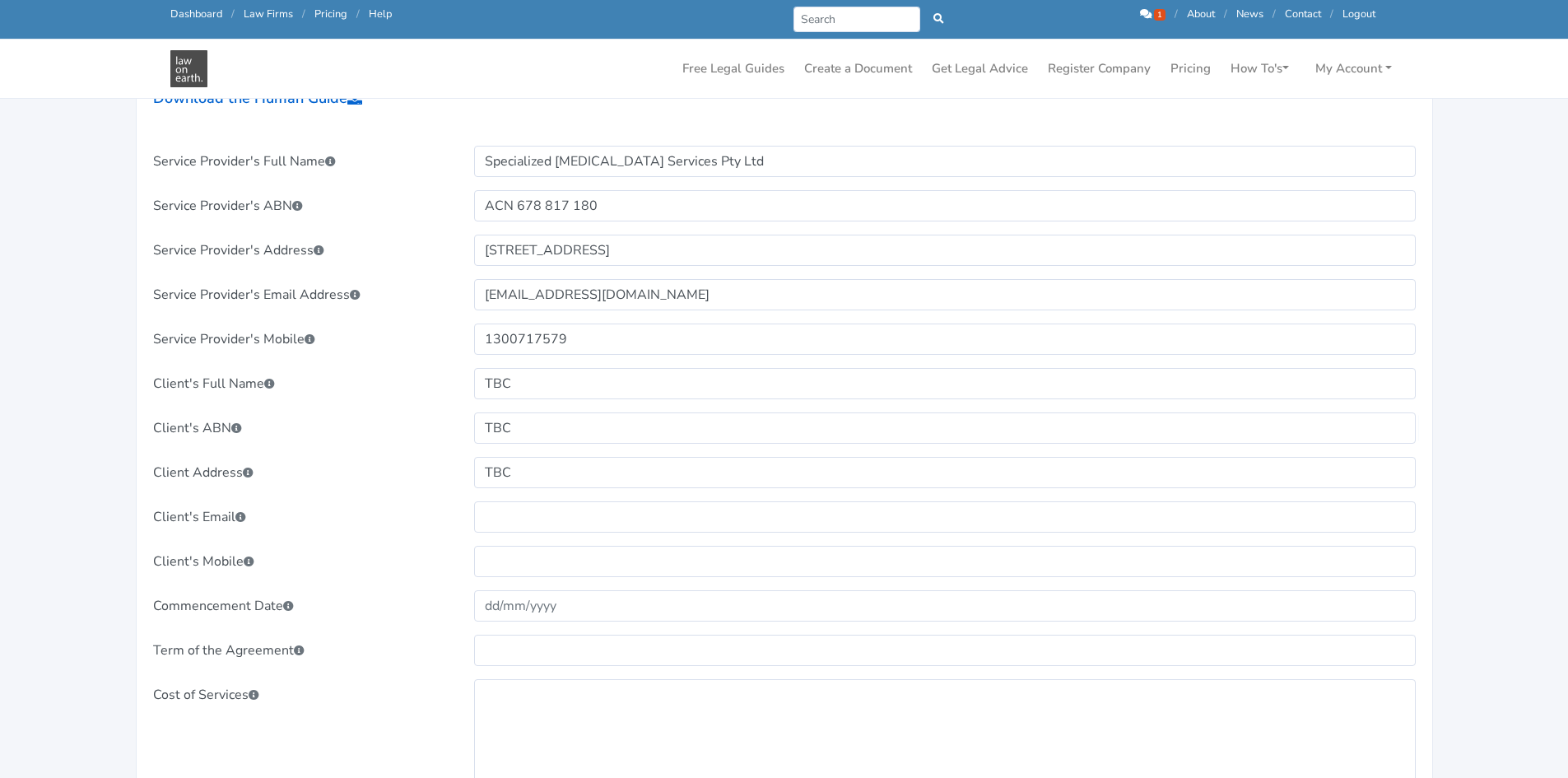
drag, startPoint x: 516, startPoint y: 497, endPoint x: 516, endPoint y: 513, distance: 16.0
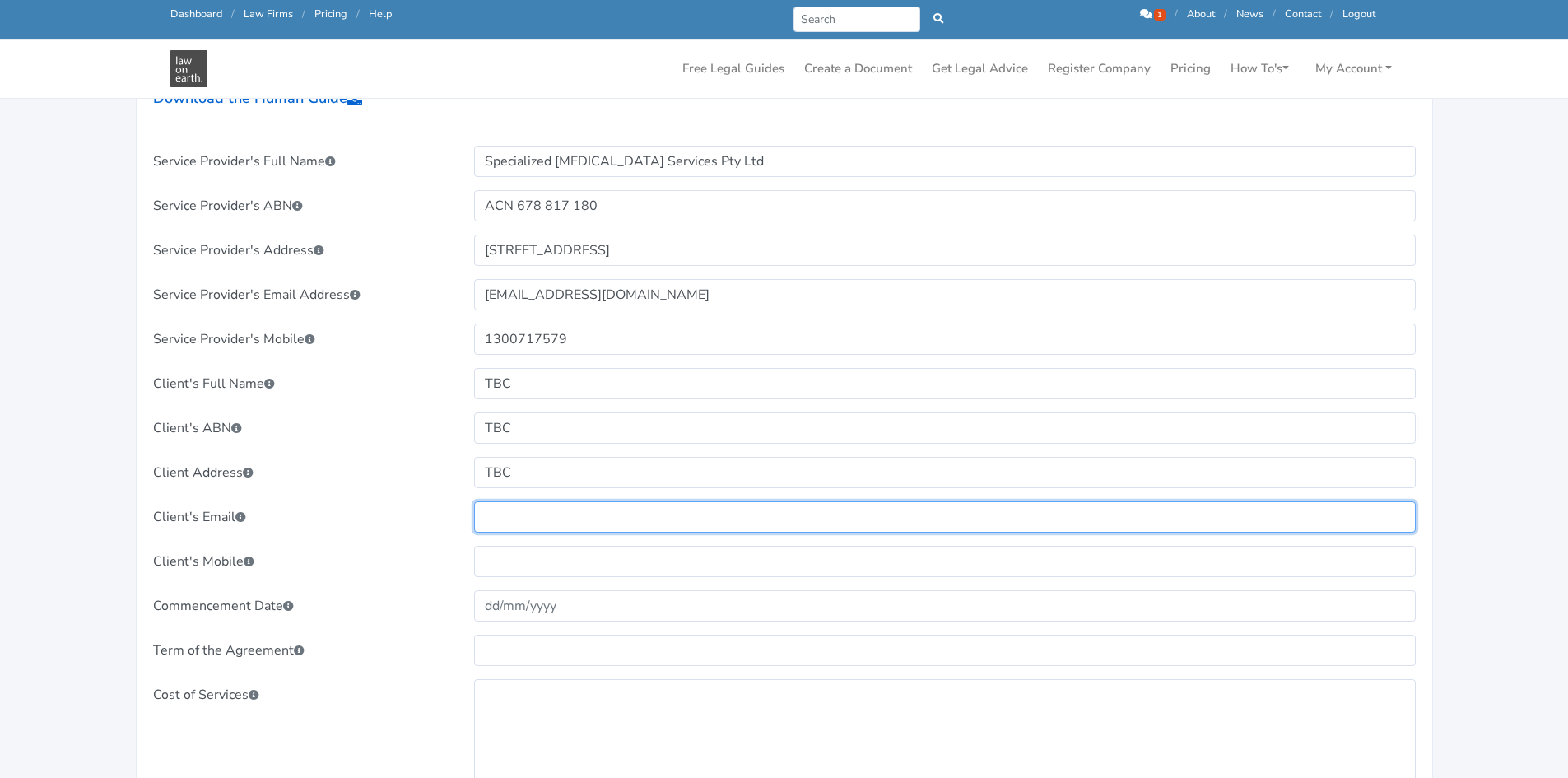
click at [516, 516] on input "text" at bounding box center [944, 517] width 941 height 32
paste input "TBC"
type input "TBC"
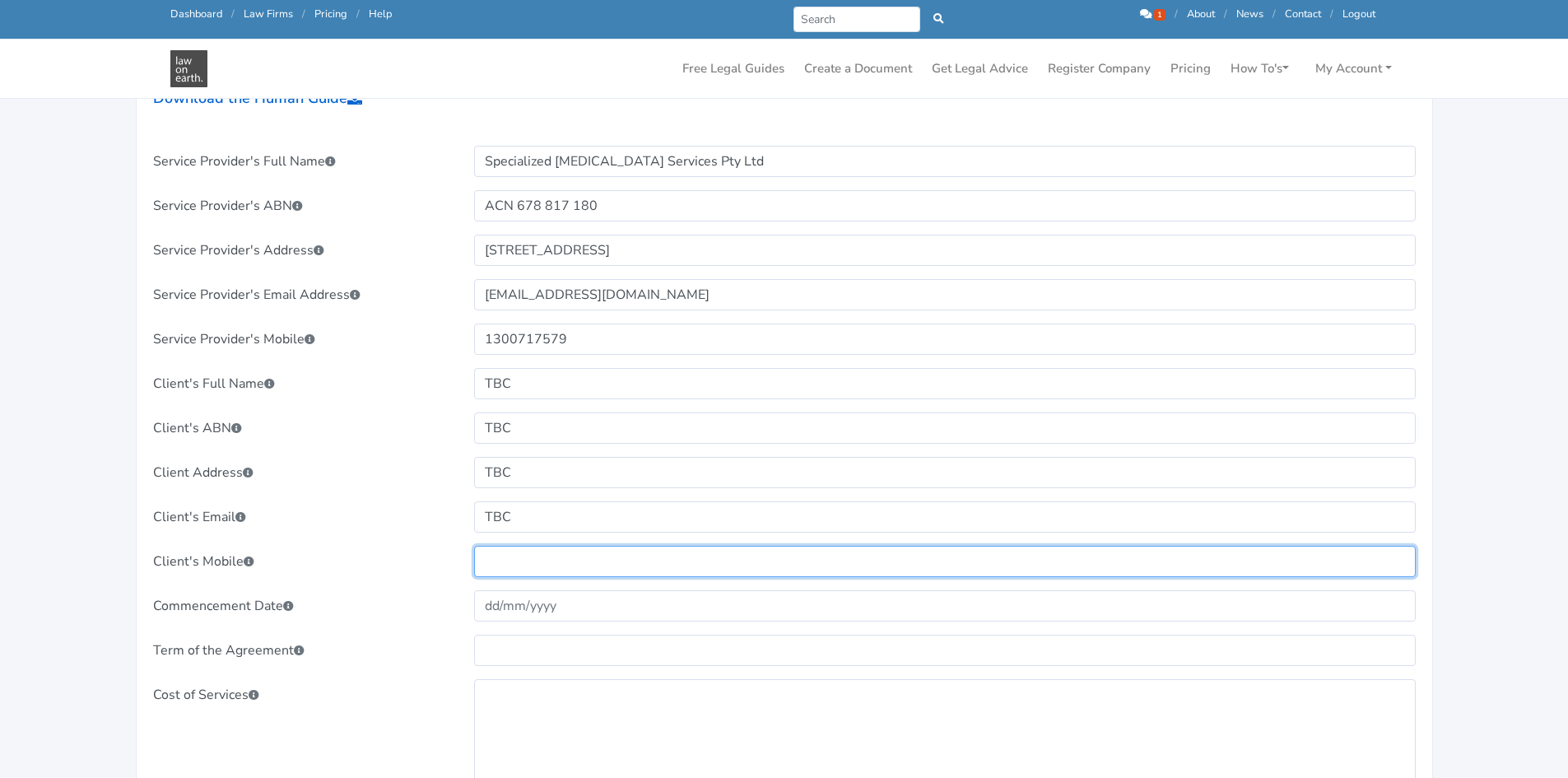
click at [512, 559] on input "text" at bounding box center [944, 561] width 941 height 32
paste input "TBC"
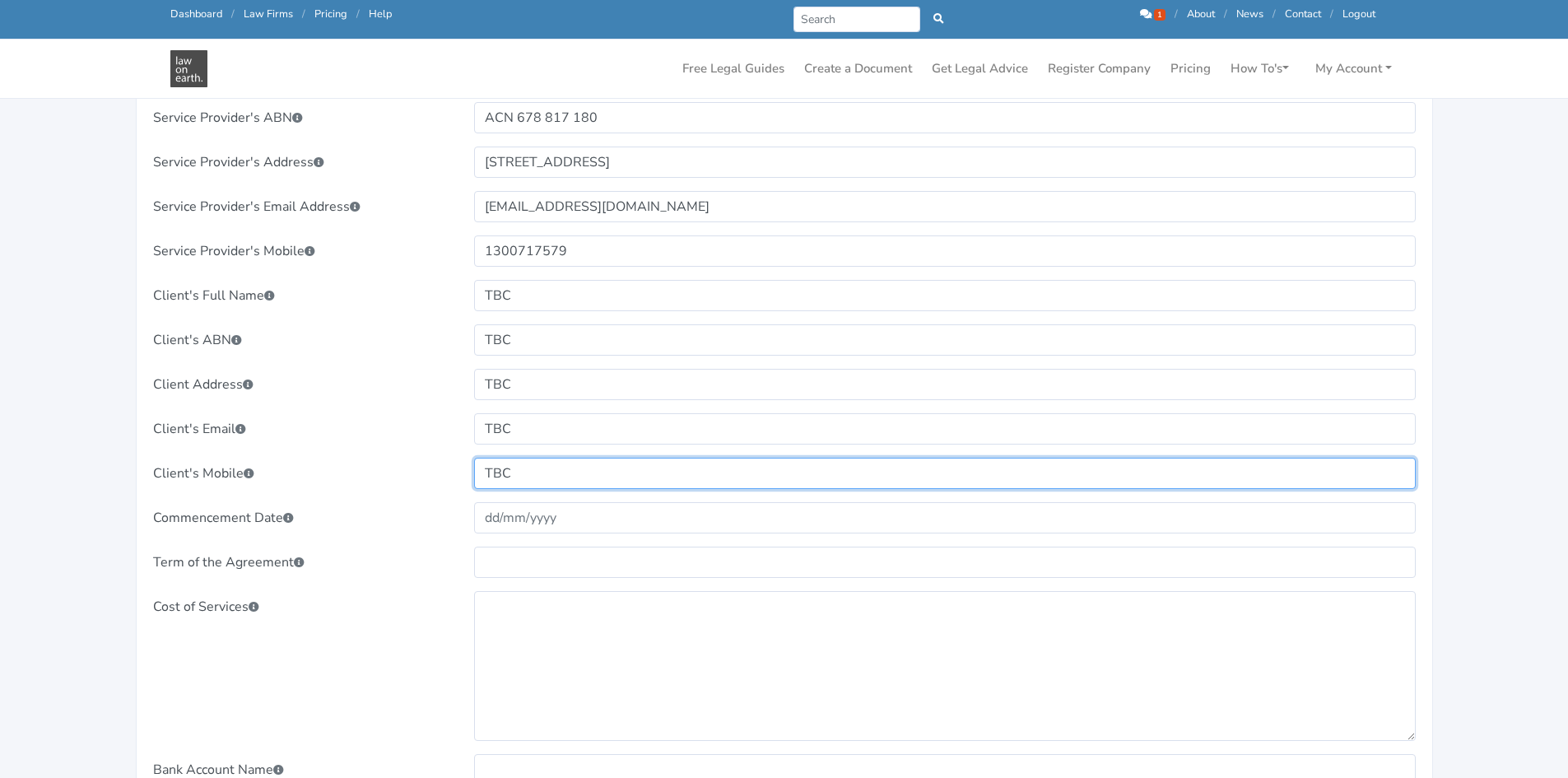
scroll to position [823, 0]
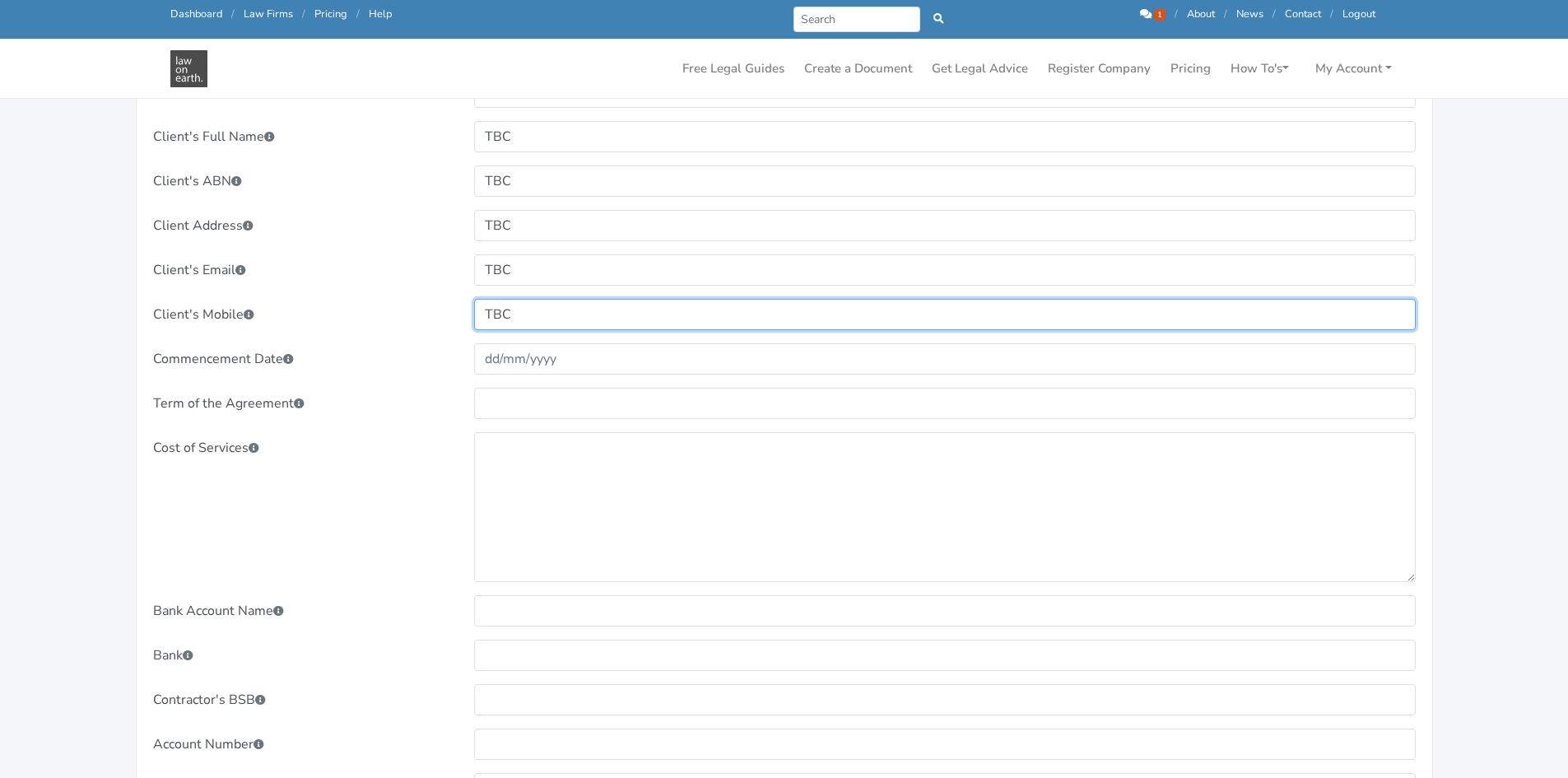
type input "TBC"
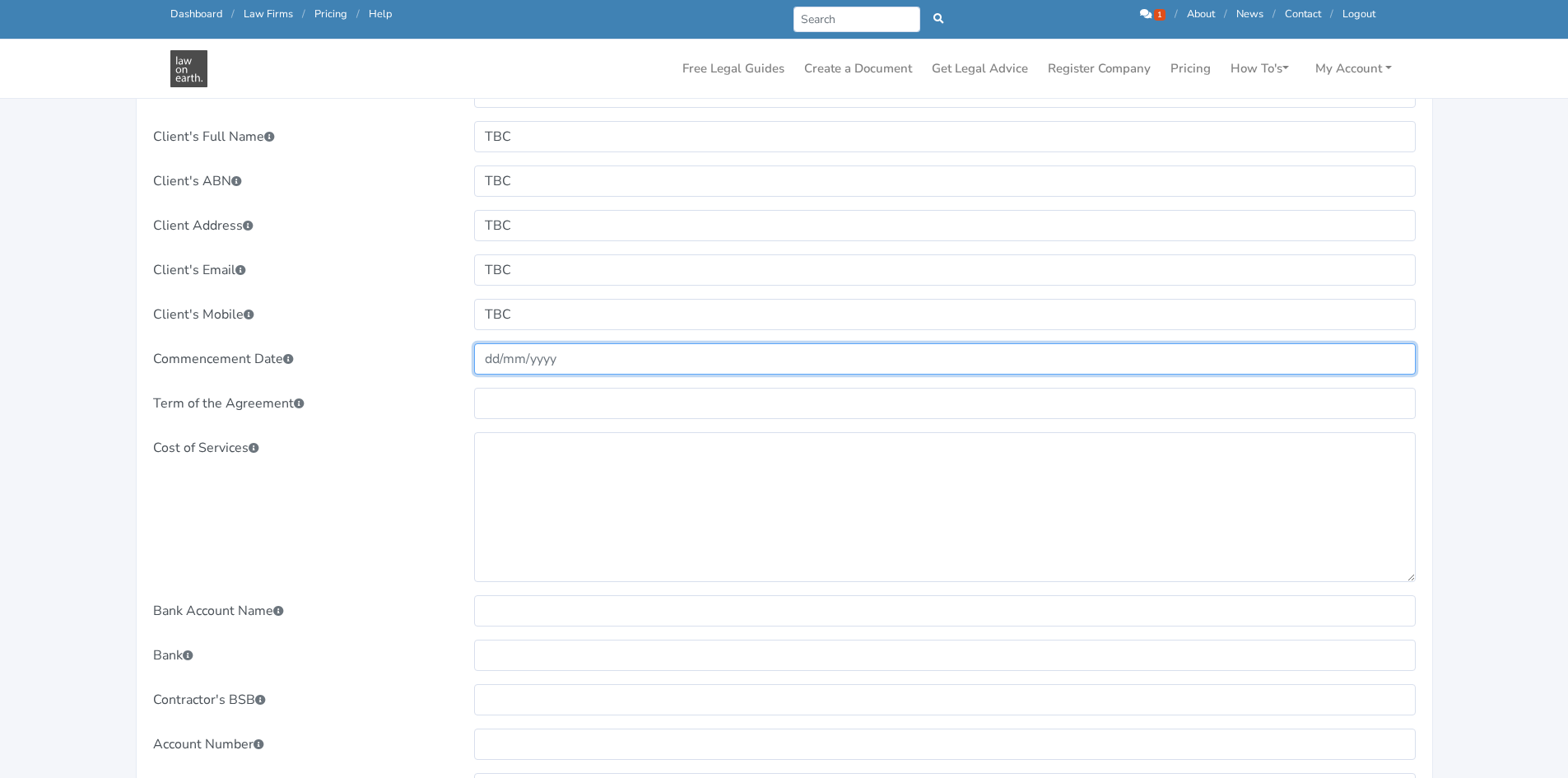
click at [535, 364] on input "text" at bounding box center [944, 359] width 941 height 32
paste input "09/10/2025"
type input "09/10/2025"
drag, startPoint x: 572, startPoint y: 362, endPoint x: 333, endPoint y: 346, distance: 239.5
click at [342, 345] on div "Commencement Date 09/10/2025" at bounding box center [785, 359] width 1286 height 32
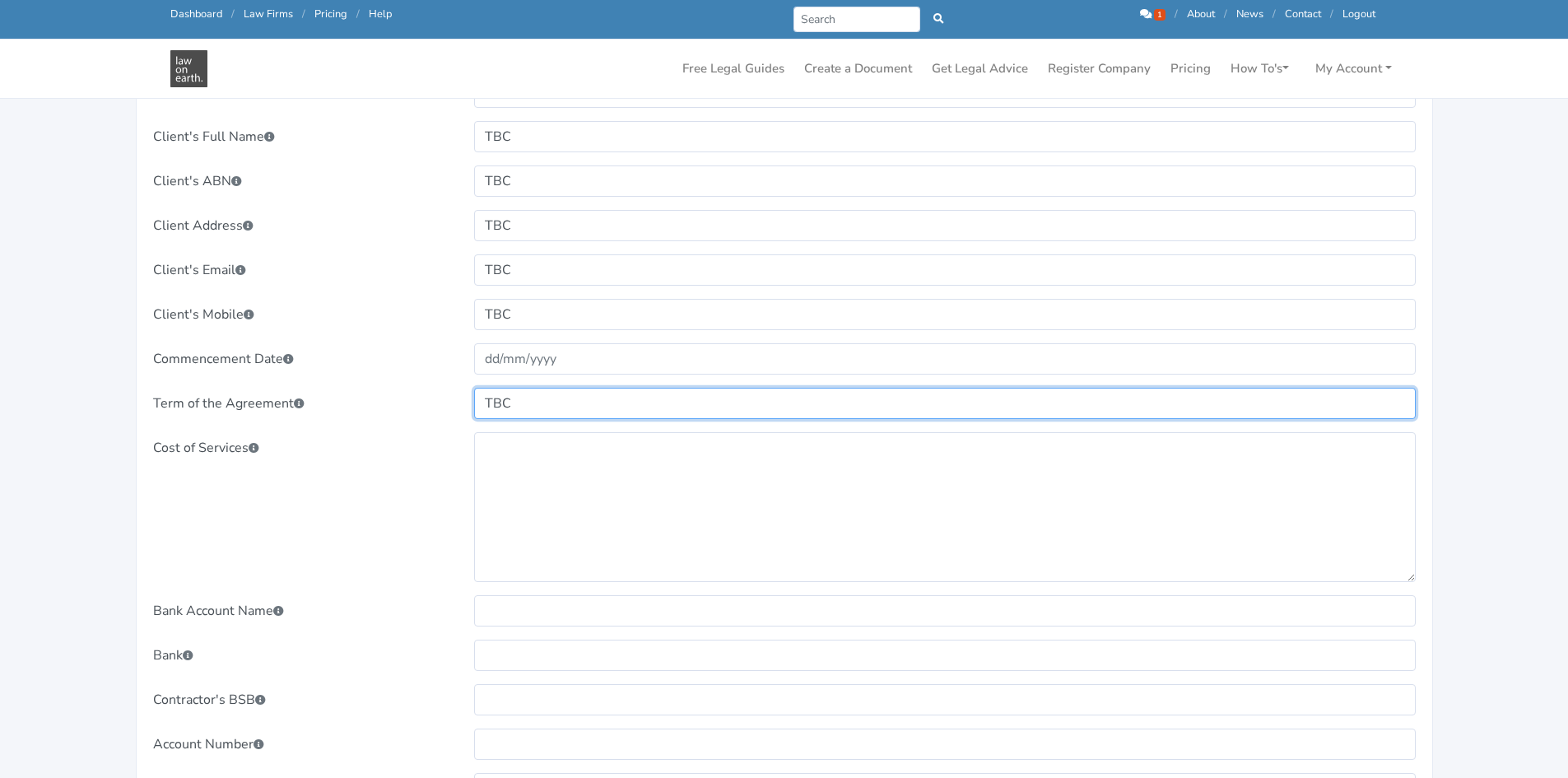
type input "TBC"
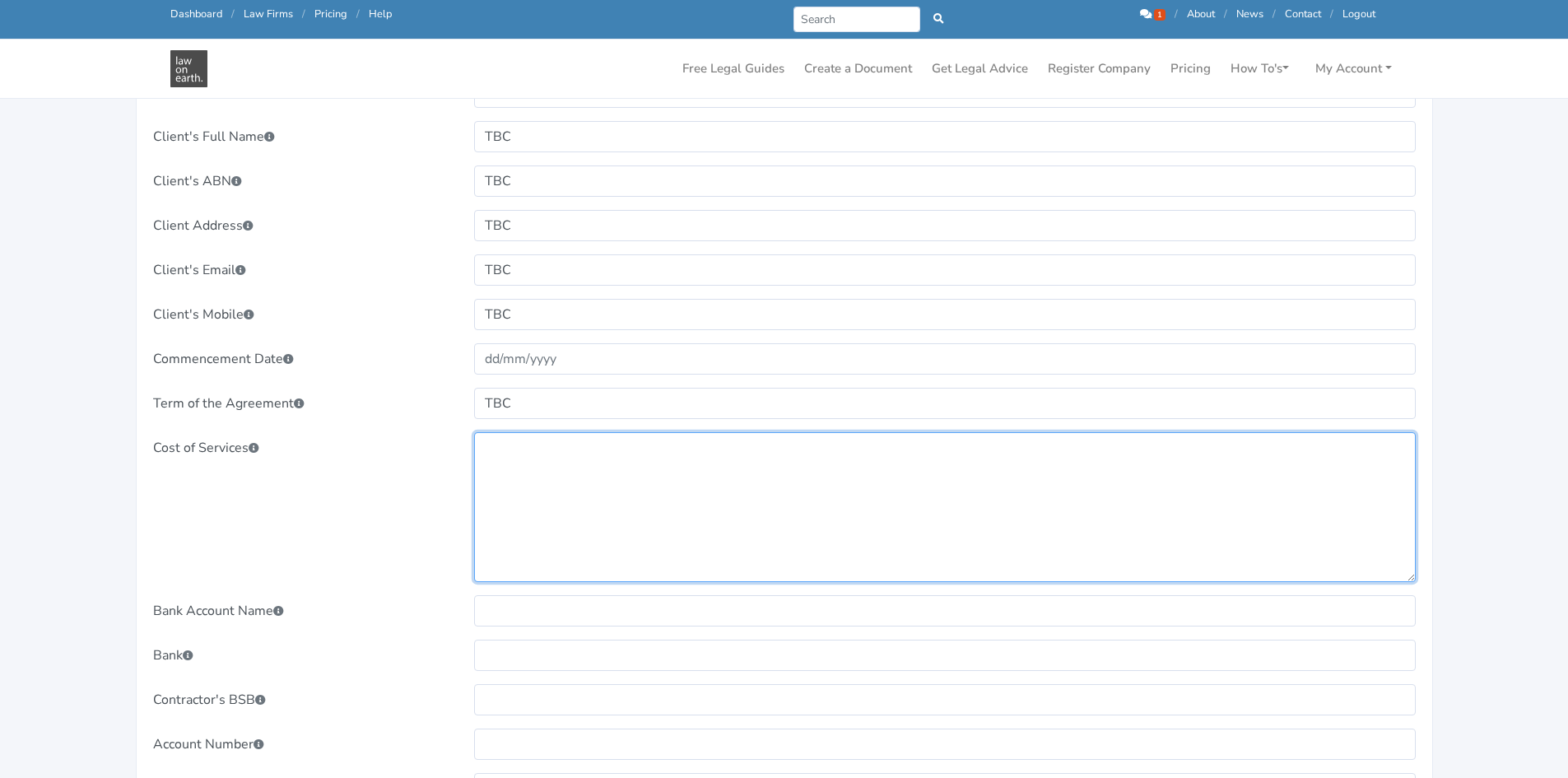
click at [599, 461] on textarea at bounding box center [944, 508] width 941 height 150
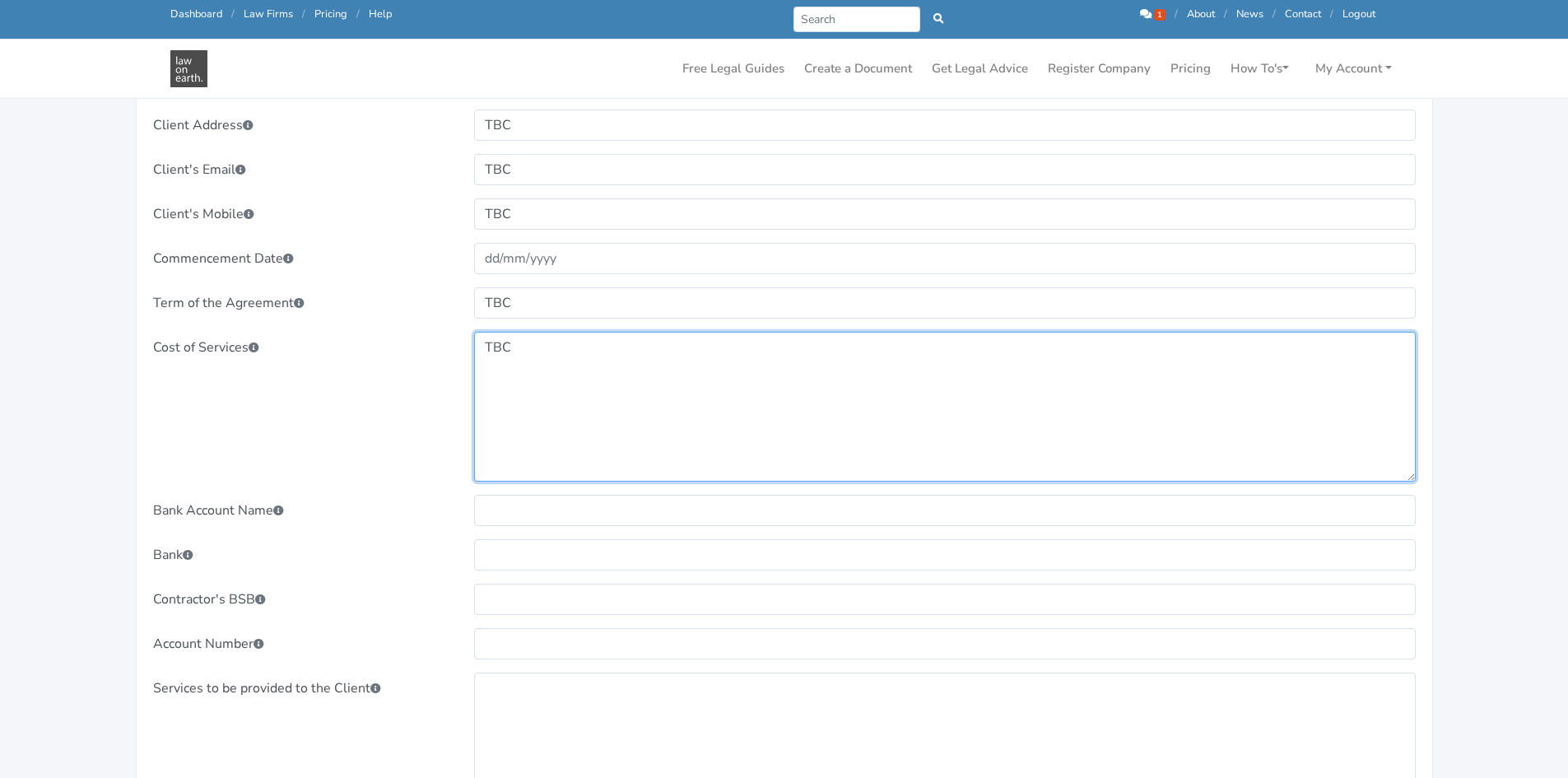
scroll to position [1070, 0]
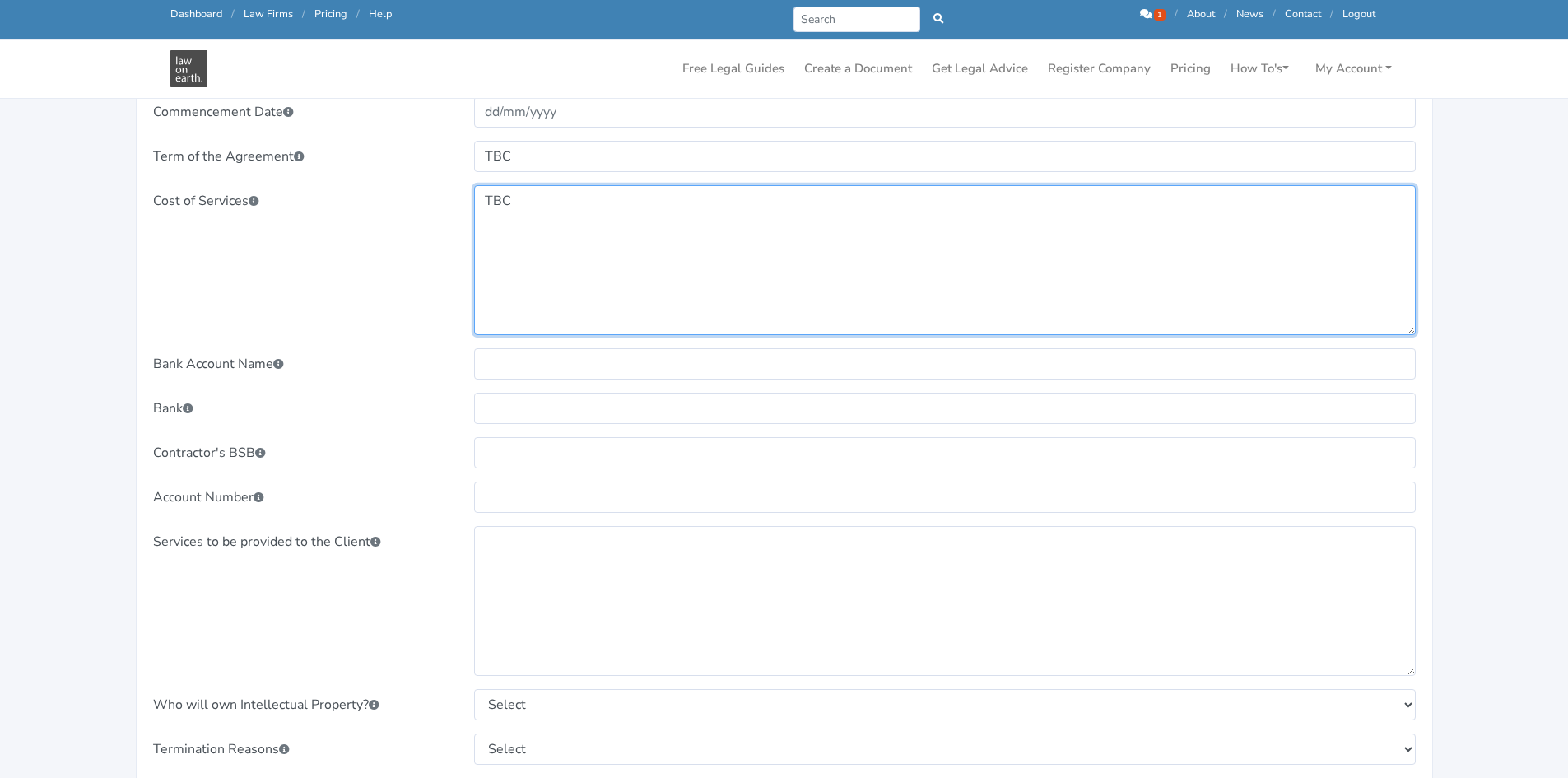
type textarea "TBC"
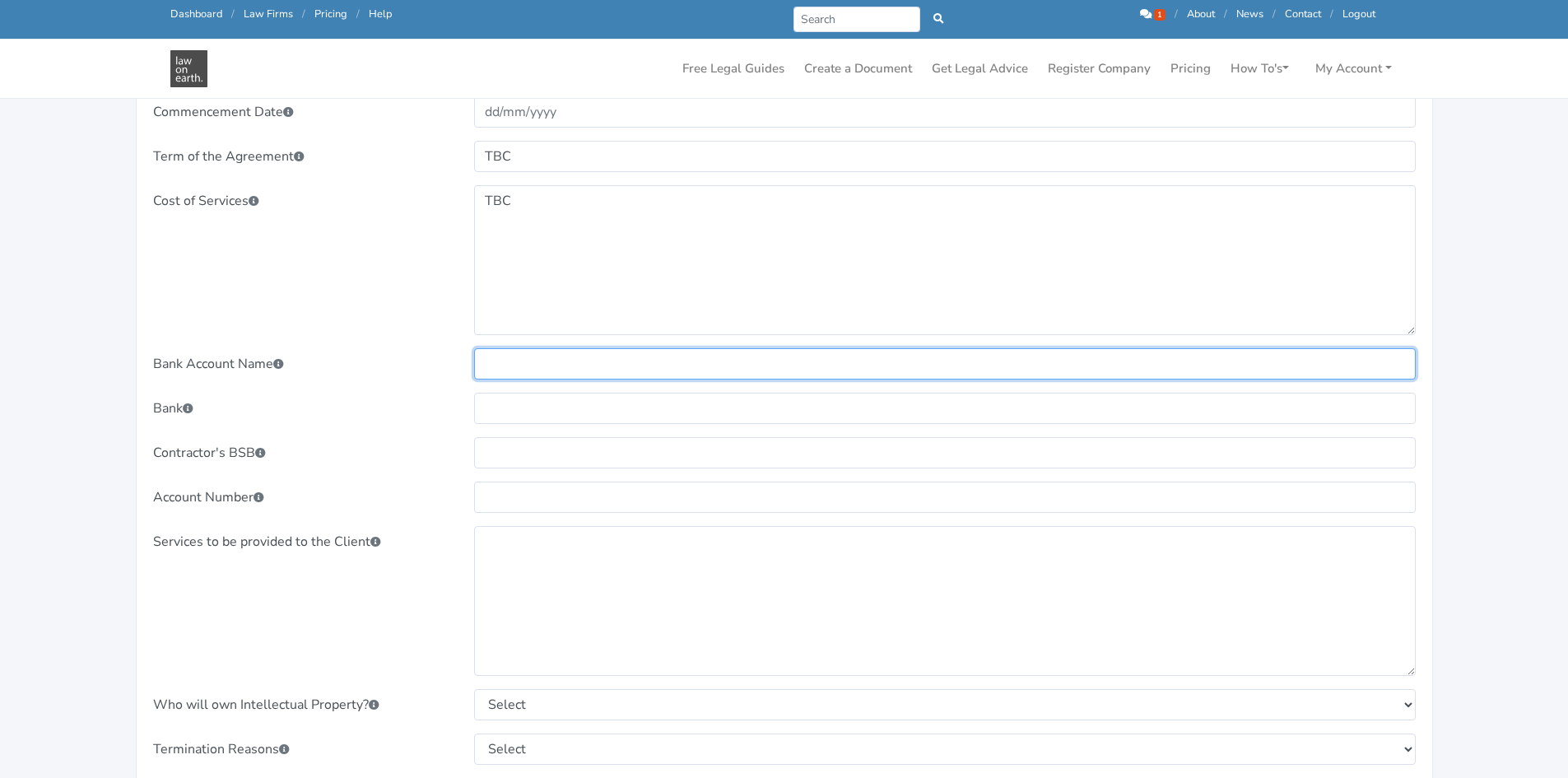
click at [535, 368] on input "text" at bounding box center [944, 364] width 941 height 32
paste input "TBC"
type input "TBC"
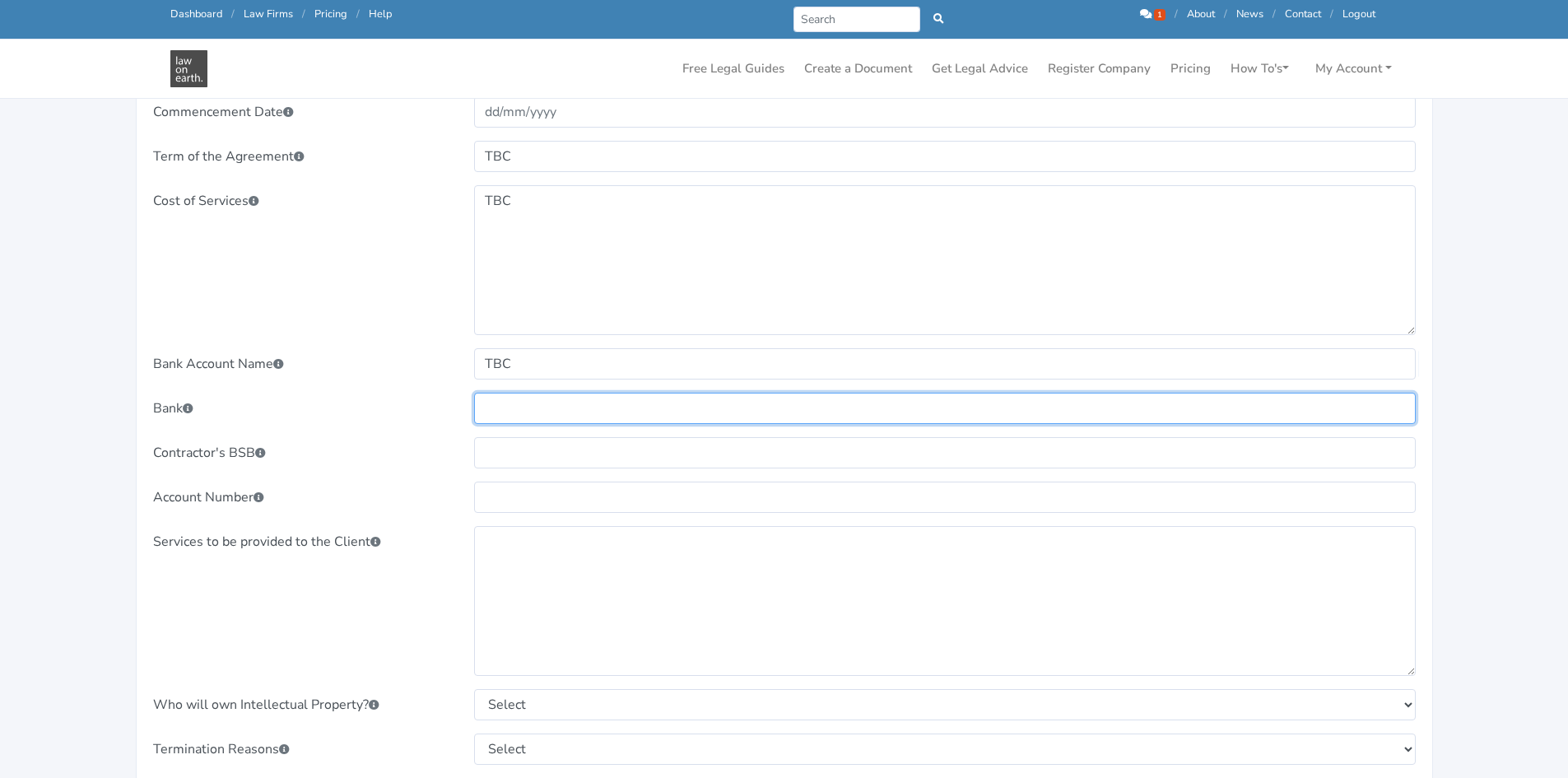
click at [532, 393] on input "text" at bounding box center [944, 408] width 941 height 32
paste input "TBC"
type input "TBC"
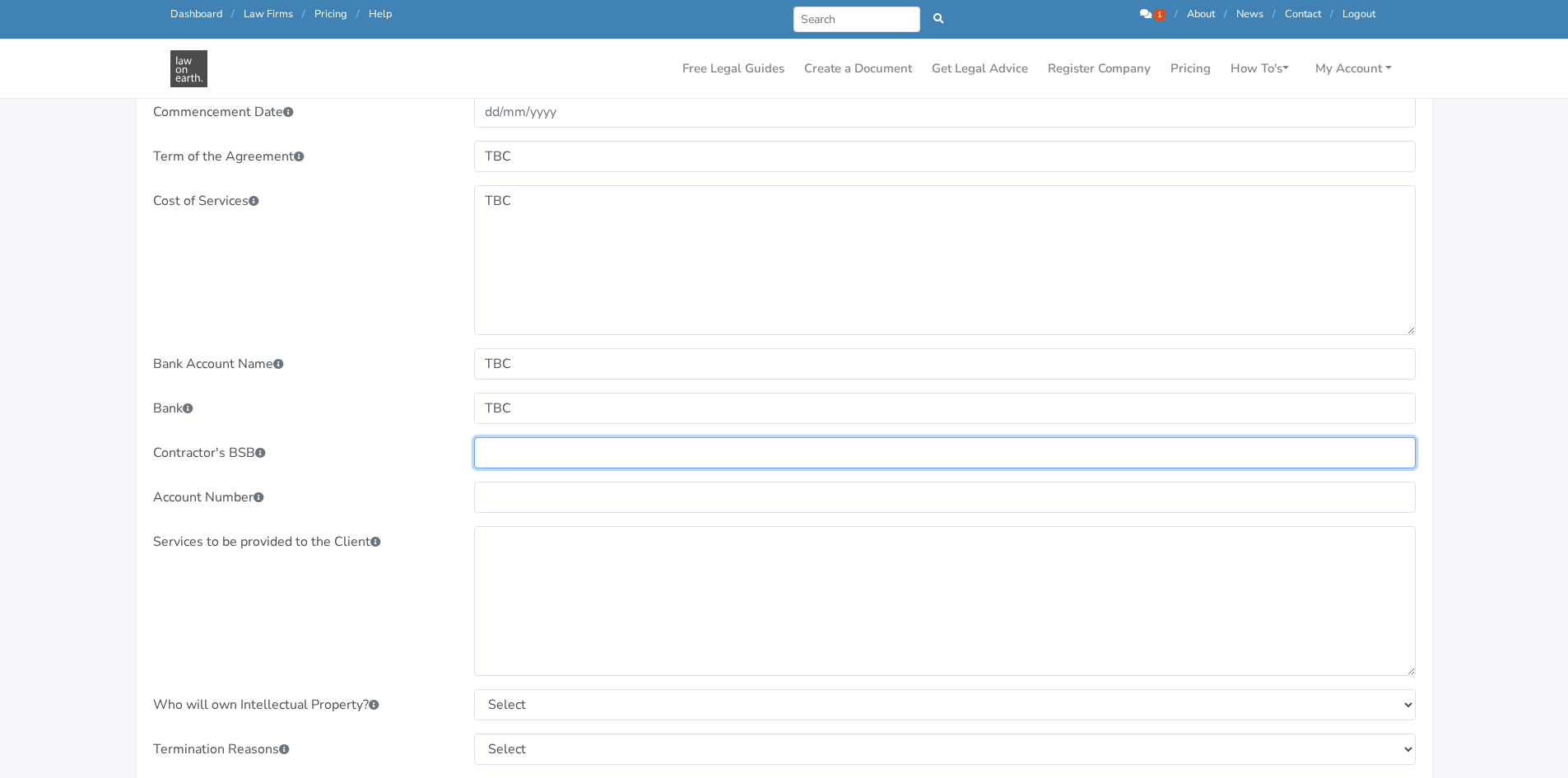
click at [535, 441] on input "text" at bounding box center [944, 452] width 941 height 32
paste input "TBC"
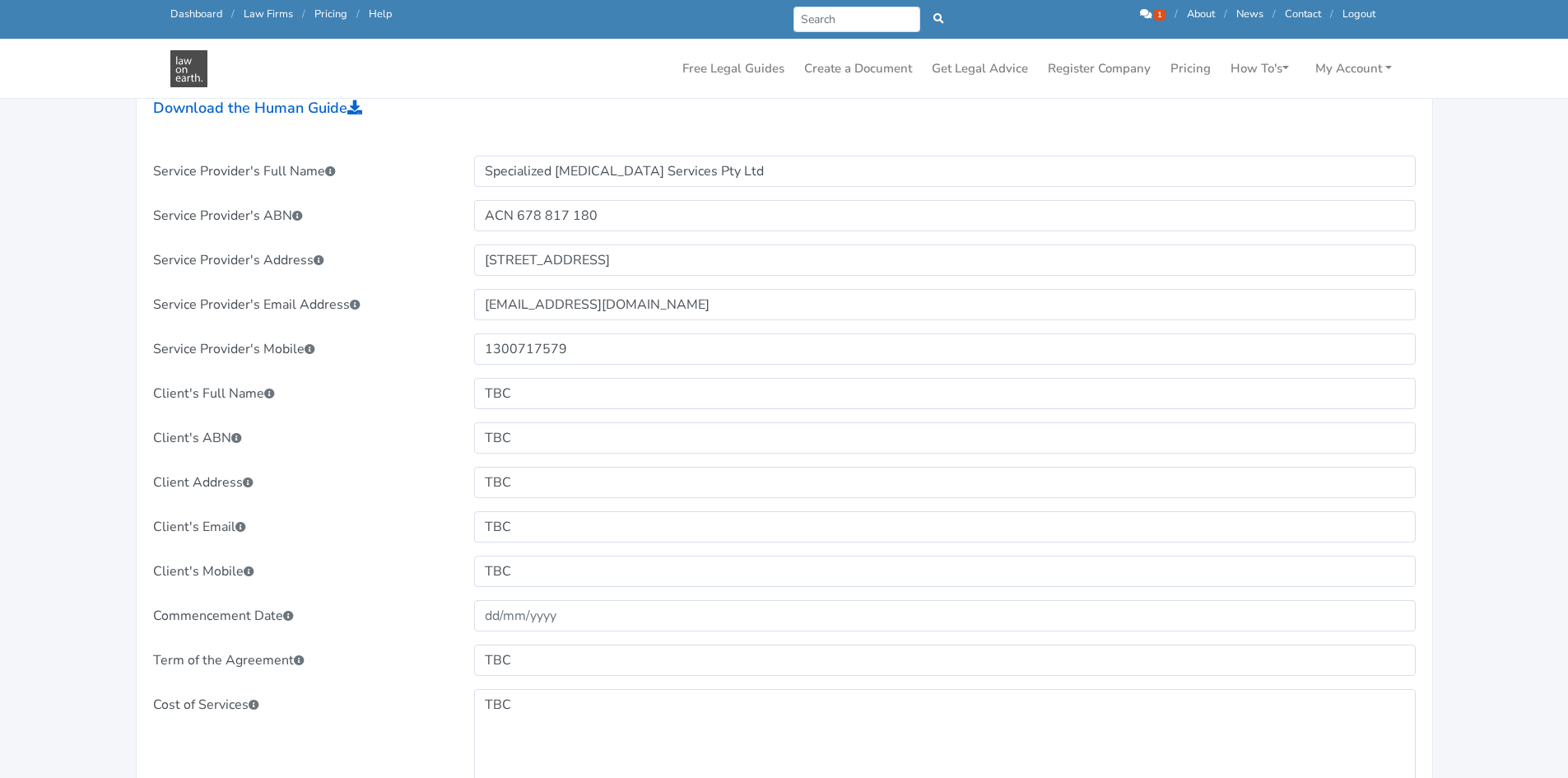
scroll to position [576, 0]
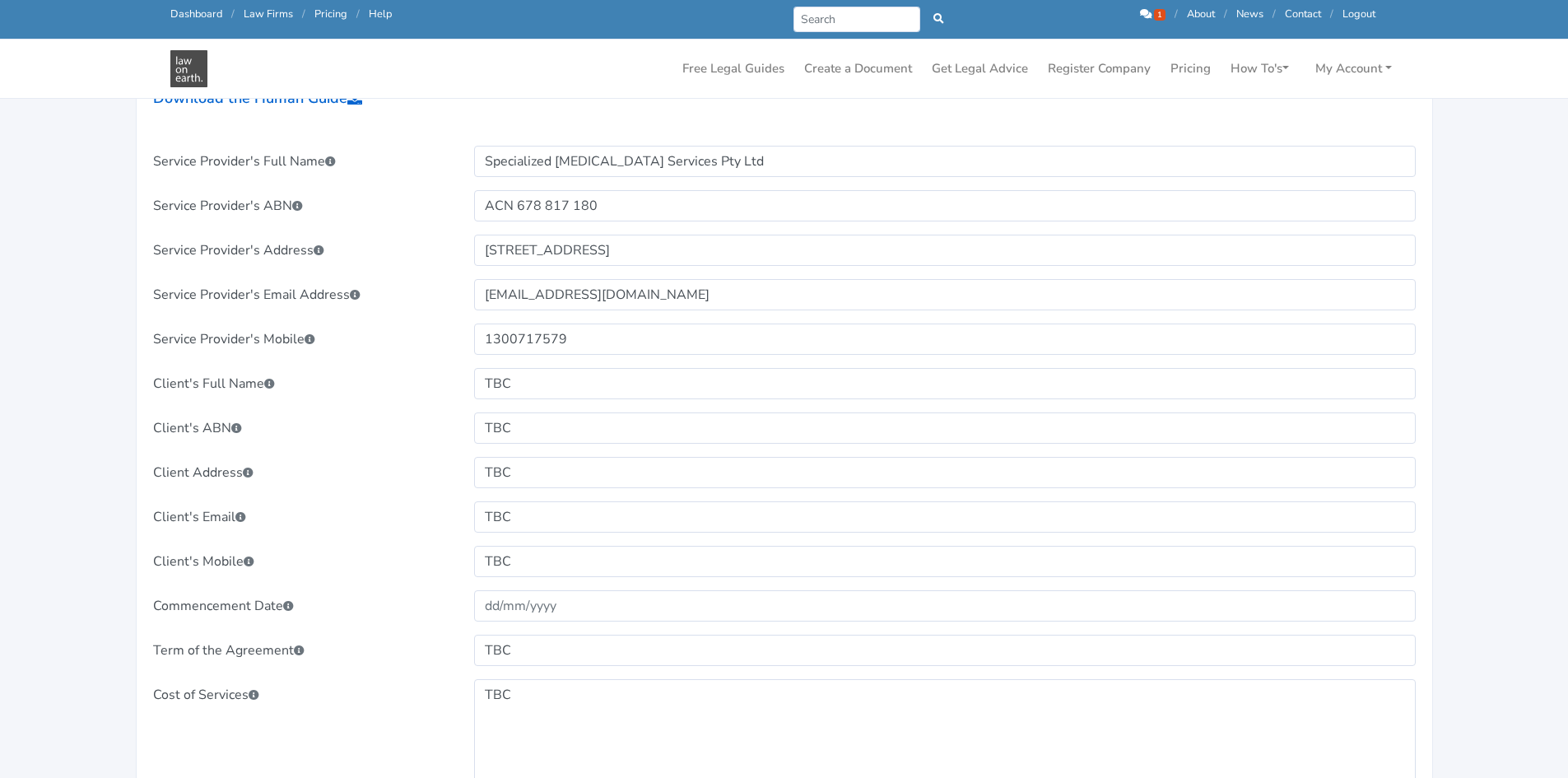
type input "TBC"
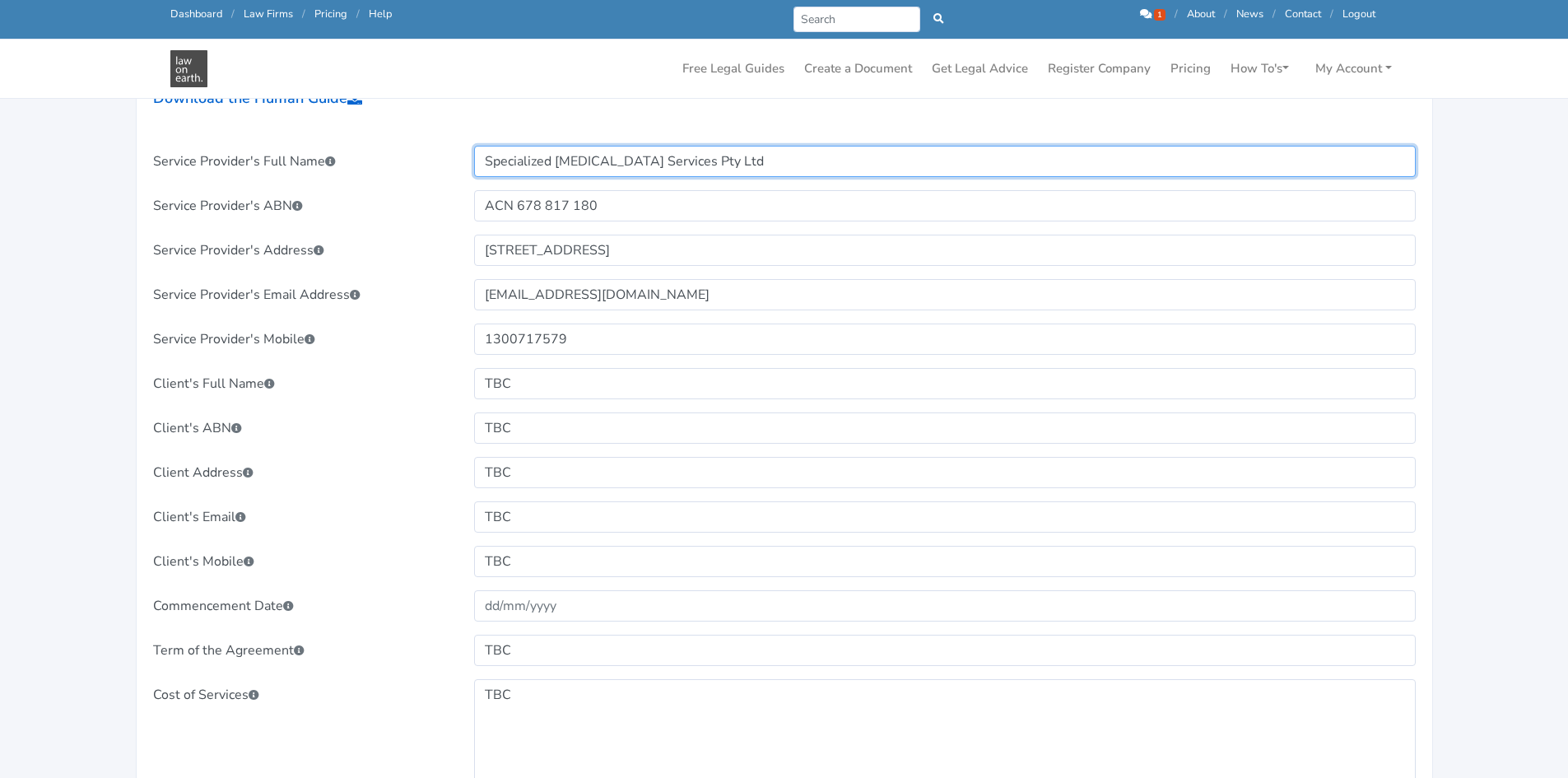
drag, startPoint x: 803, startPoint y: 159, endPoint x: 446, endPoint y: 163, distance: 357.0
click at [446, 163] on div "Service Provider's Full Name Specialized Occupational Therapy Services Pty Ltd" at bounding box center [785, 161] width 1286 height 32
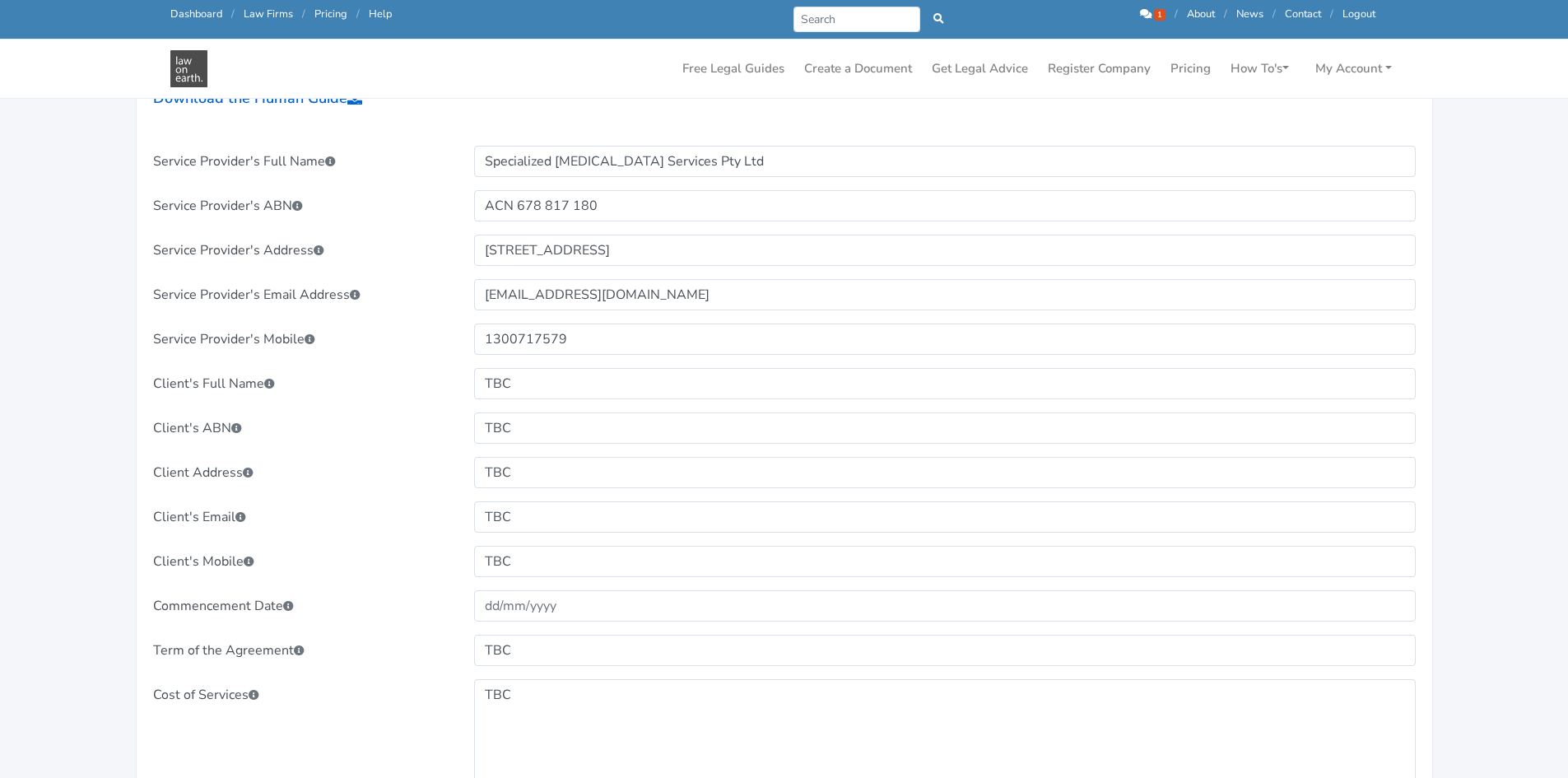
drag, startPoint x: 568, startPoint y: 362, endPoint x: 555, endPoint y: 380, distance: 22.2
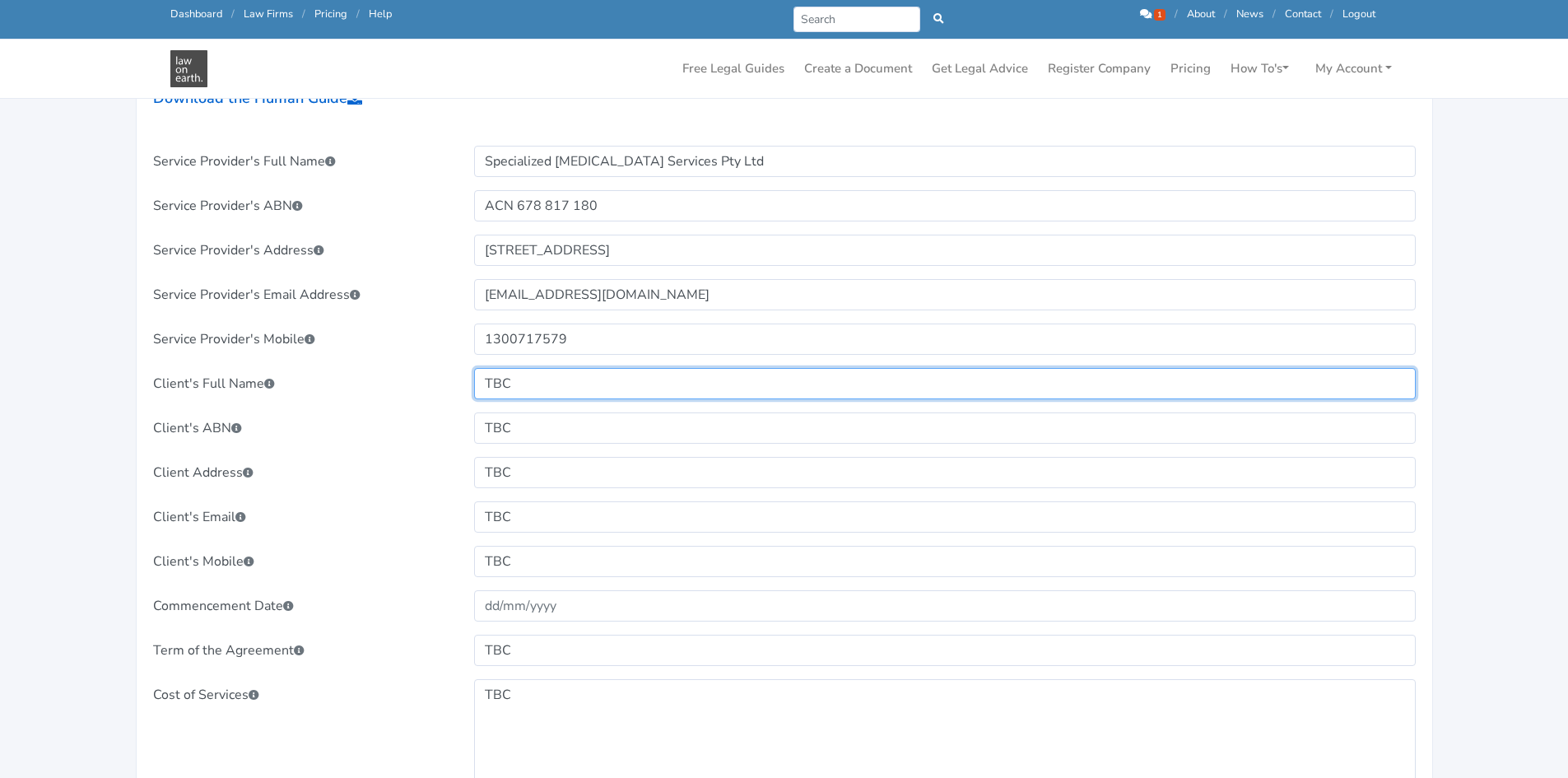
click at [554, 383] on input "TBC" at bounding box center [944, 384] width 941 height 32
drag, startPoint x: 554, startPoint y: 383, endPoint x: 457, endPoint y: 384, distance: 97.0
click at [457, 384] on div "Client's Full Name TBC" at bounding box center [785, 384] width 1286 height 32
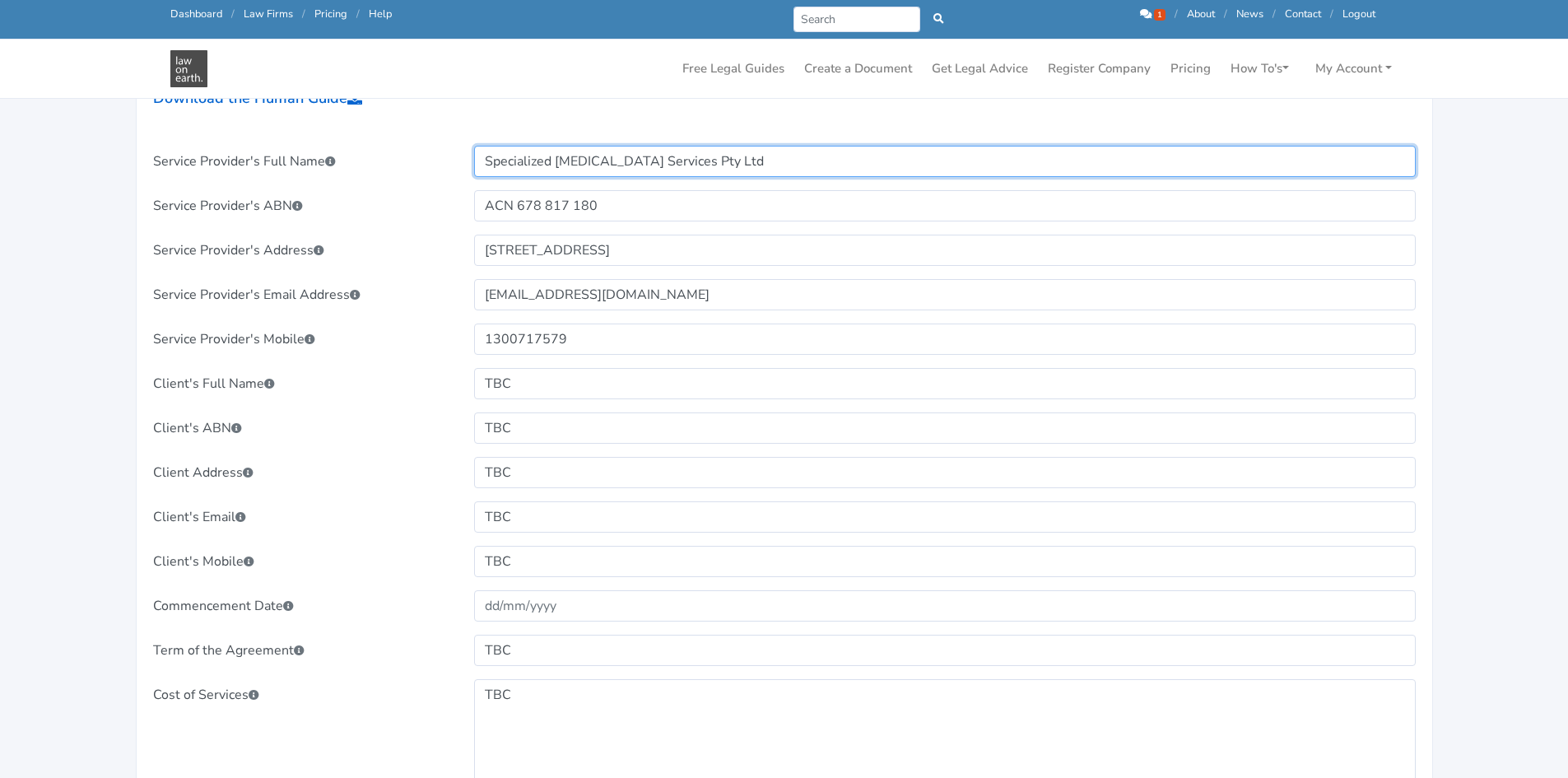
drag, startPoint x: 827, startPoint y: 151, endPoint x: 259, endPoint y: 114, distance: 569.2
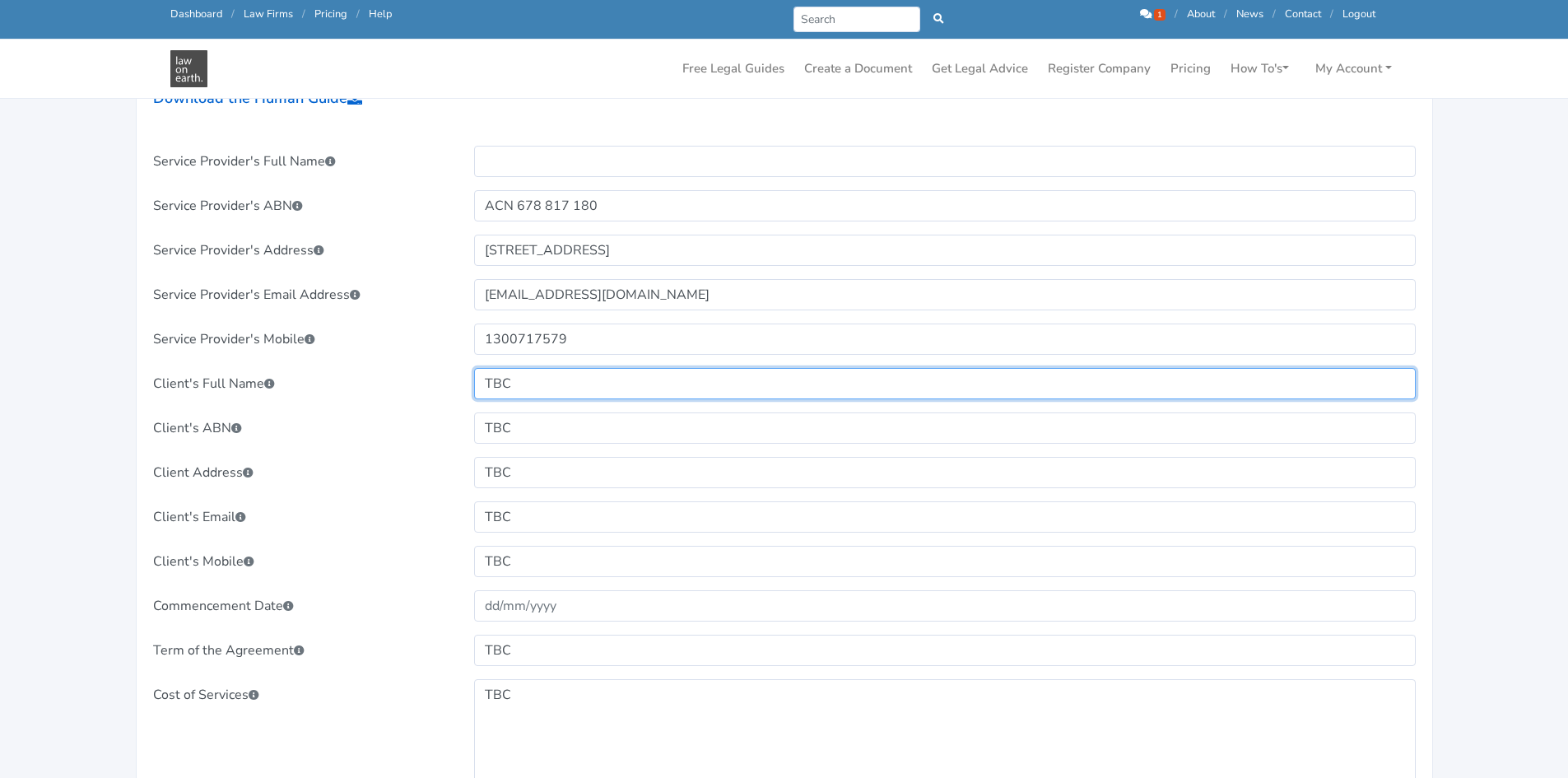
drag, startPoint x: 542, startPoint y: 380, endPoint x: 334, endPoint y: 377, distance: 208.0
click at [334, 377] on div "Client's Full Name TBC" at bounding box center [785, 384] width 1286 height 32
paste input "Specialized Occupational Therapy Services Pty Ltd"
type input "Specialized Occupational Therapy Services Pty Ltd"
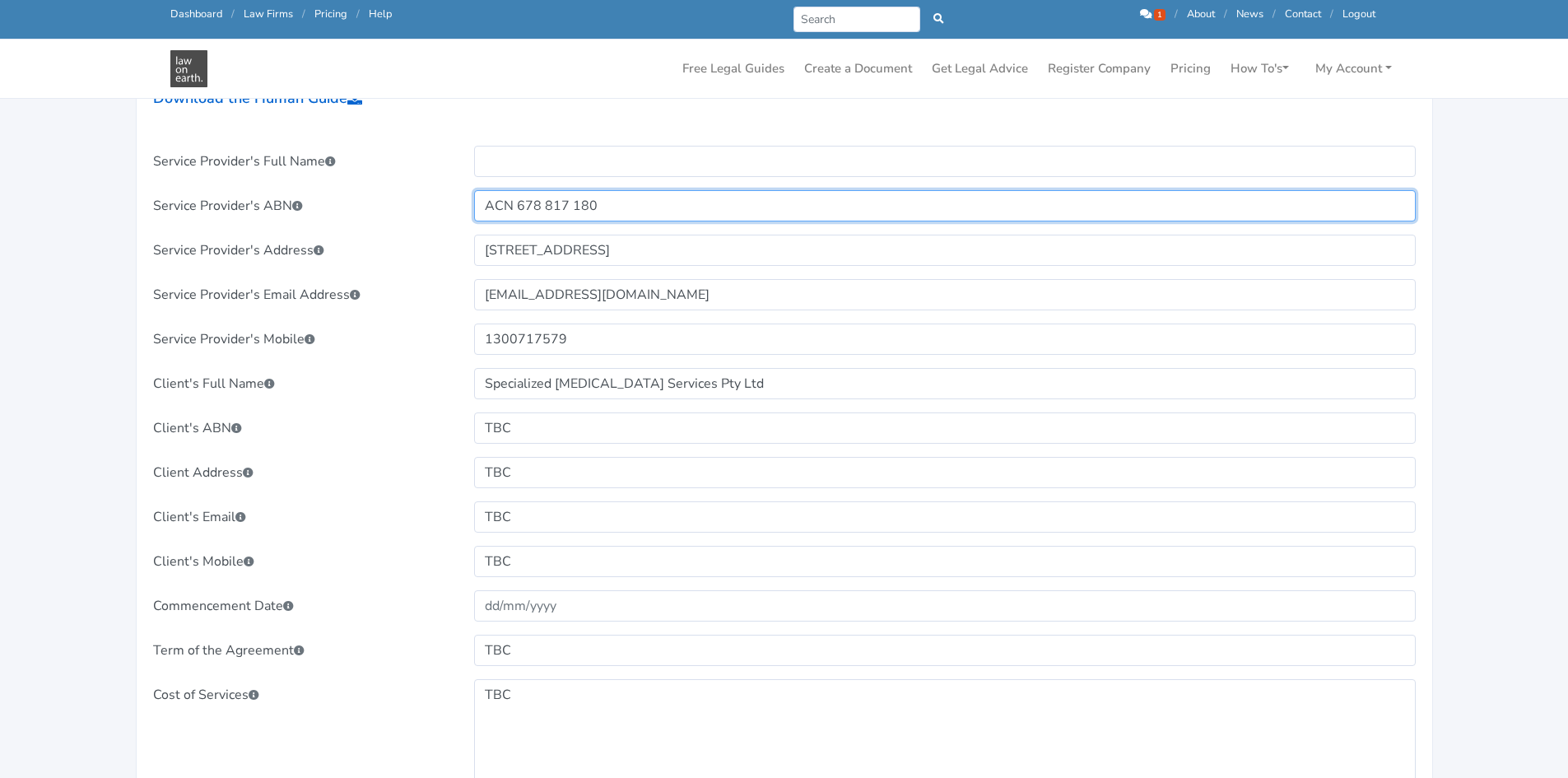
drag, startPoint x: 606, startPoint y: 207, endPoint x: 424, endPoint y: 206, distance: 182.0
click at [424, 206] on div "Service Provider's ABN ACN 678 817 180" at bounding box center [785, 205] width 1286 height 32
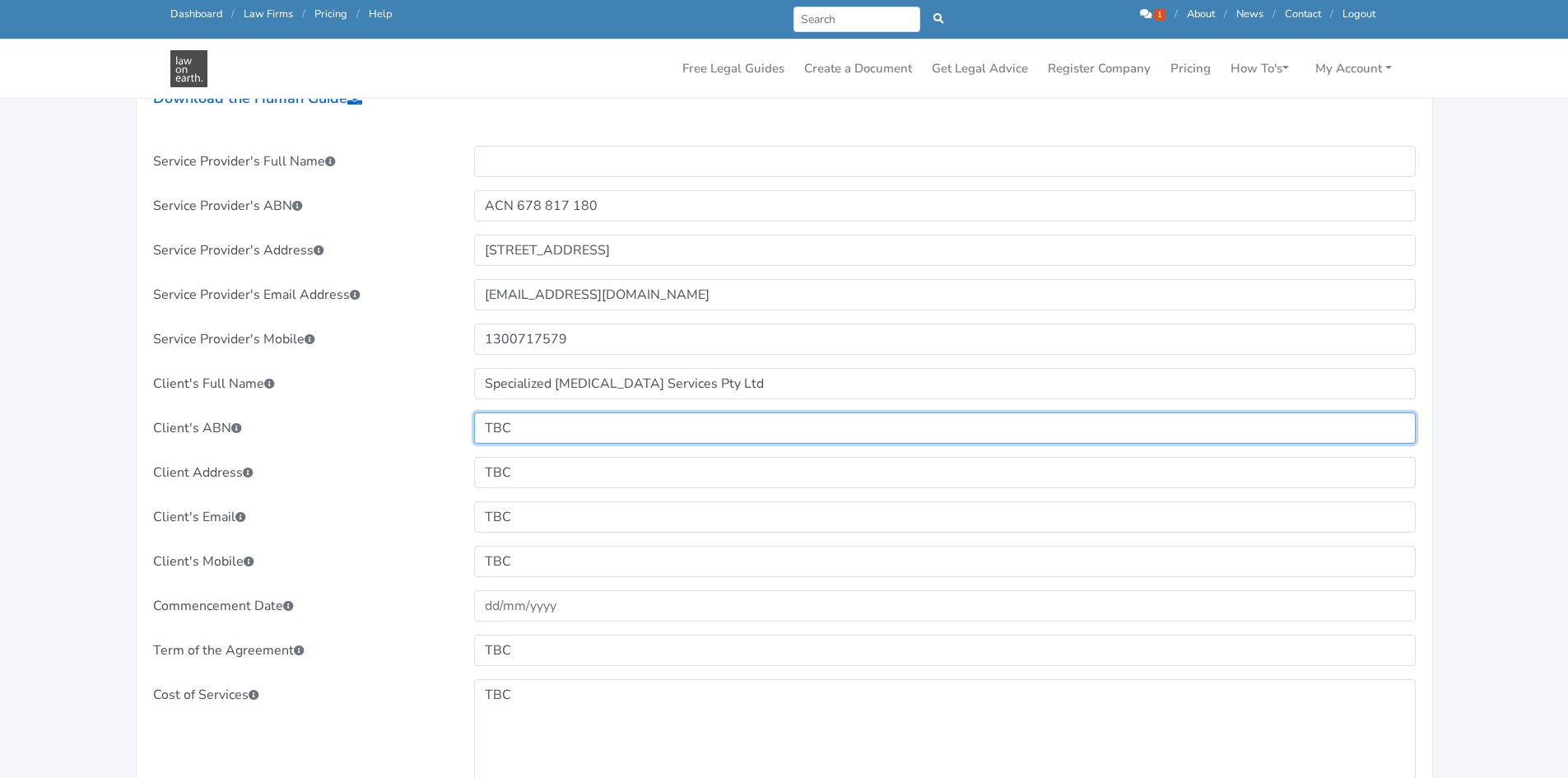
drag, startPoint x: 600, startPoint y: 424, endPoint x: 352, endPoint y: 414, distance: 248.2
click at [352, 414] on div "Client's ABN TBC" at bounding box center [785, 428] width 1286 height 32
paste input "ACN 678 817 180"
type input "ACN 678 817 180"
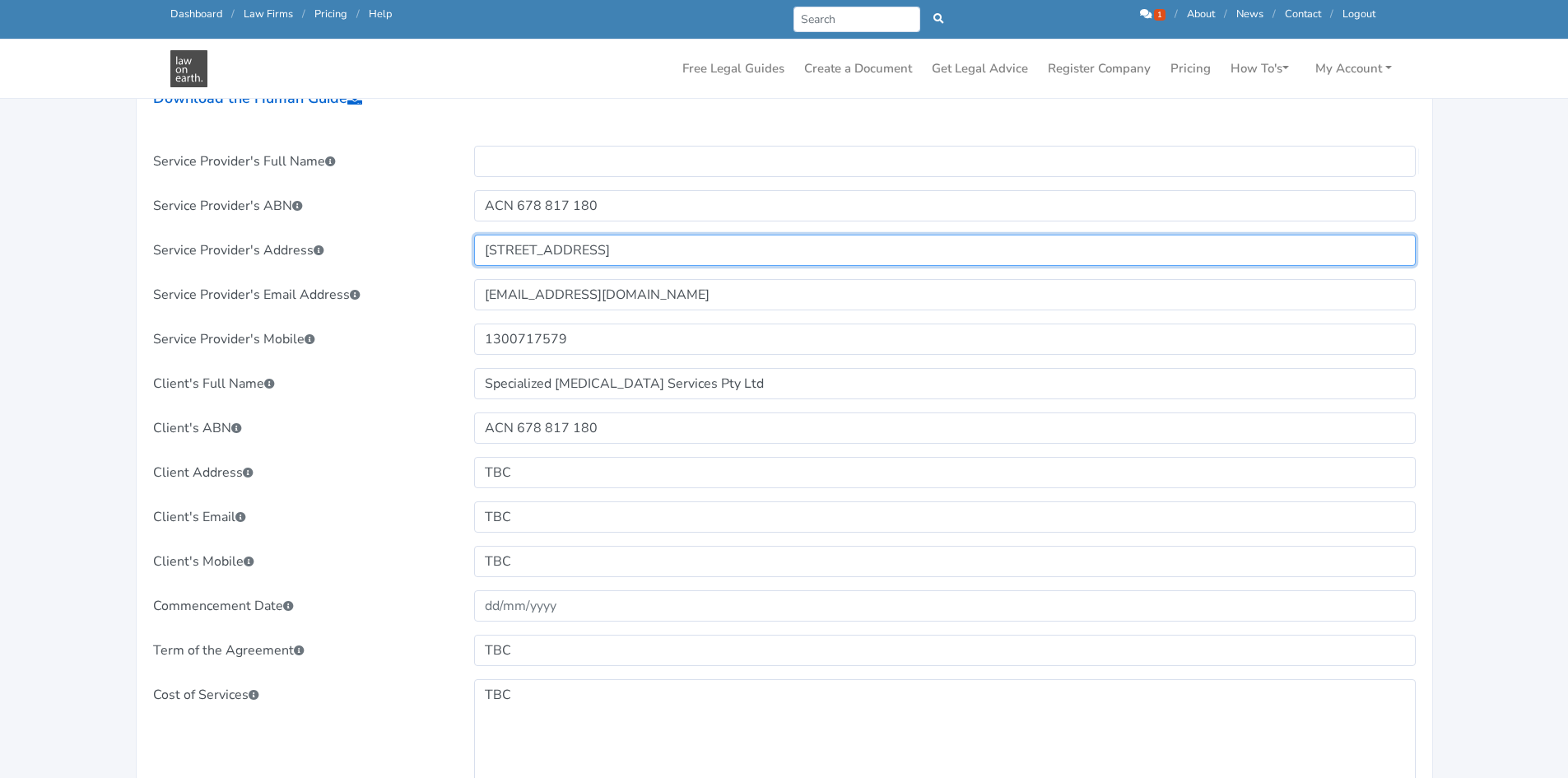
drag, startPoint x: 815, startPoint y: 245, endPoint x: 261, endPoint y: 224, distance: 554.4
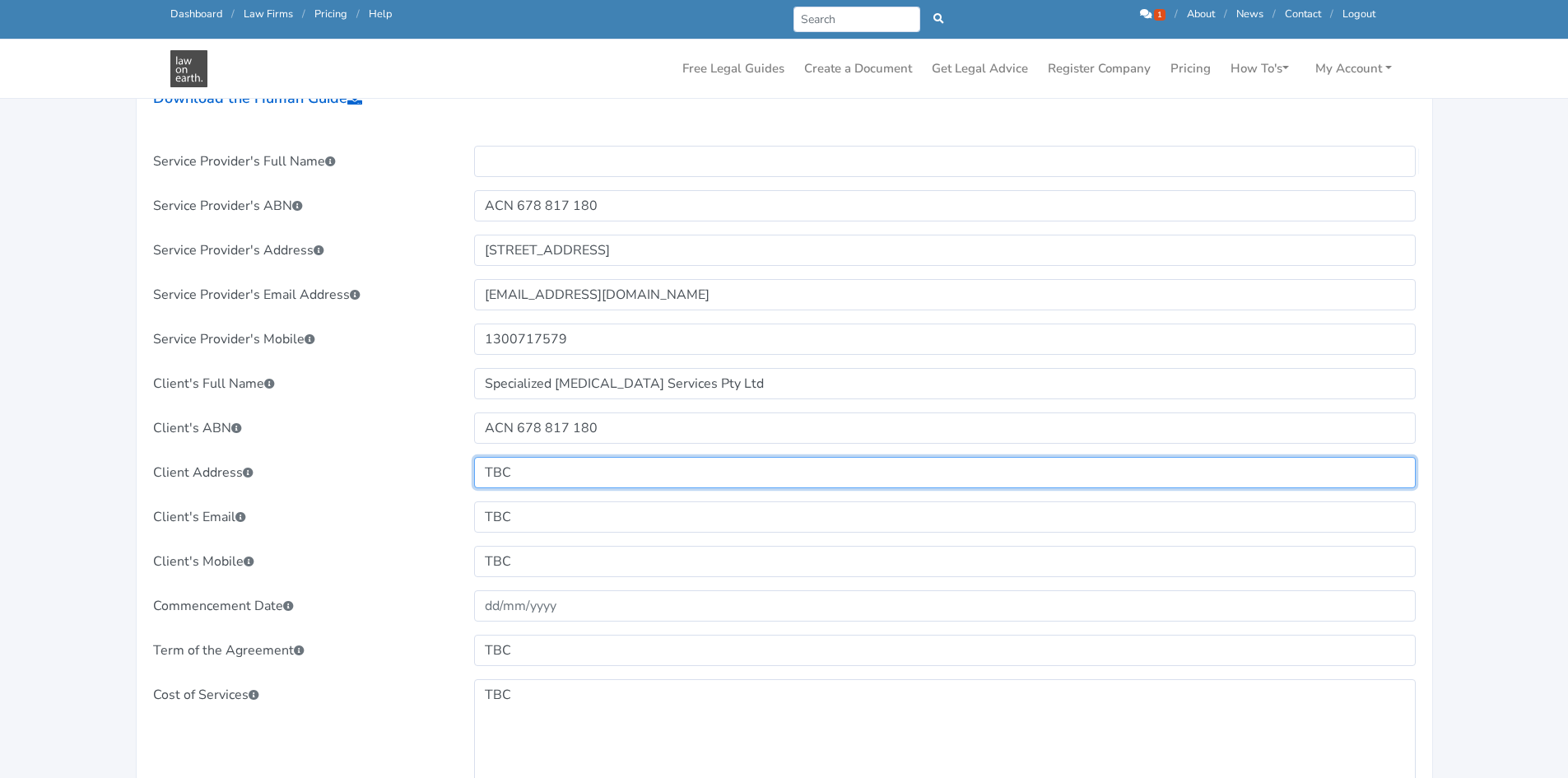
drag, startPoint x: 542, startPoint y: 473, endPoint x: 380, endPoint y: 470, distance: 162.0
click at [380, 470] on div "Client Address TBC" at bounding box center [785, 472] width 1286 height 32
paste input "Level 2, 14 Langmore Lane, Berwick VIC 3806"
type input "Level 2, 14 Langmore Lane, Berwick VIC 3806"
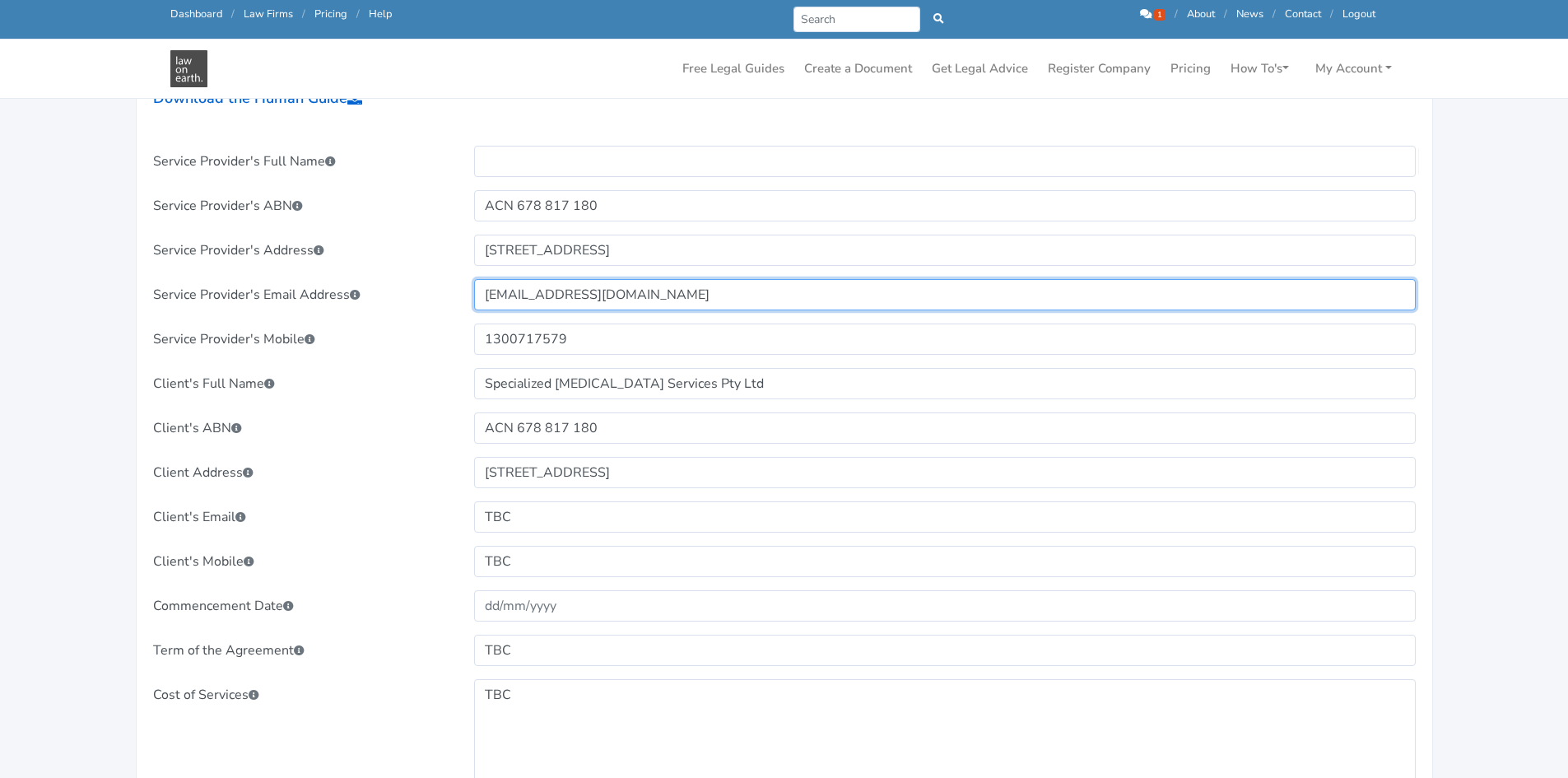
drag, startPoint x: 749, startPoint y: 295, endPoint x: 194, endPoint y: 280, distance: 555.2
click at [194, 280] on div "Service Provider's Email Address titiksh@sigmarehab.com.au" at bounding box center [785, 295] width 1286 height 32
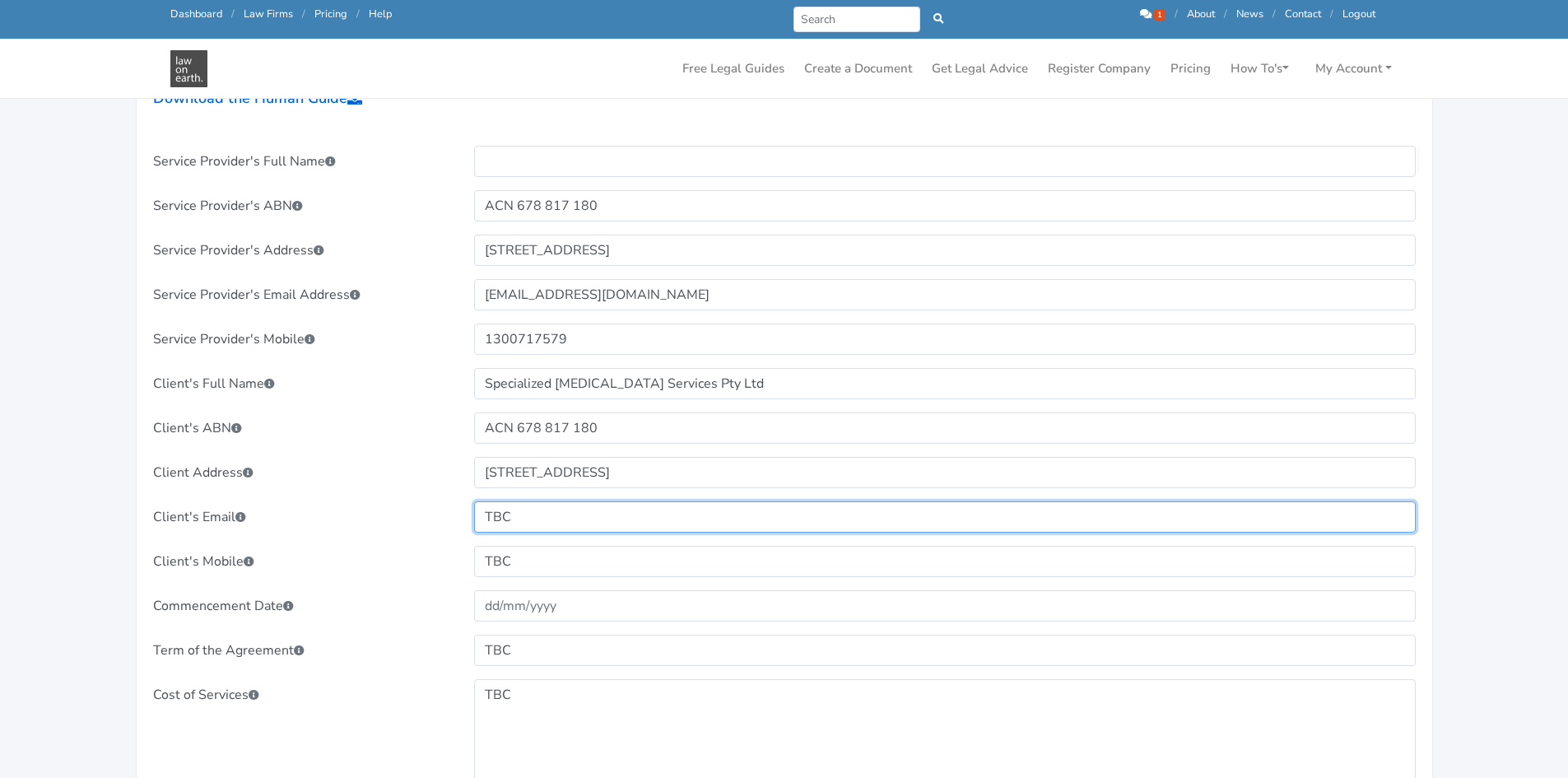
drag, startPoint x: 528, startPoint y: 524, endPoint x: 431, endPoint y: 517, distance: 97.3
click at [431, 517] on div "Client's Email TBC" at bounding box center [785, 517] width 1286 height 32
paste input "titiksh@sigmarehab.com.au"
type input "titiksh@sigmarehab.com.au"
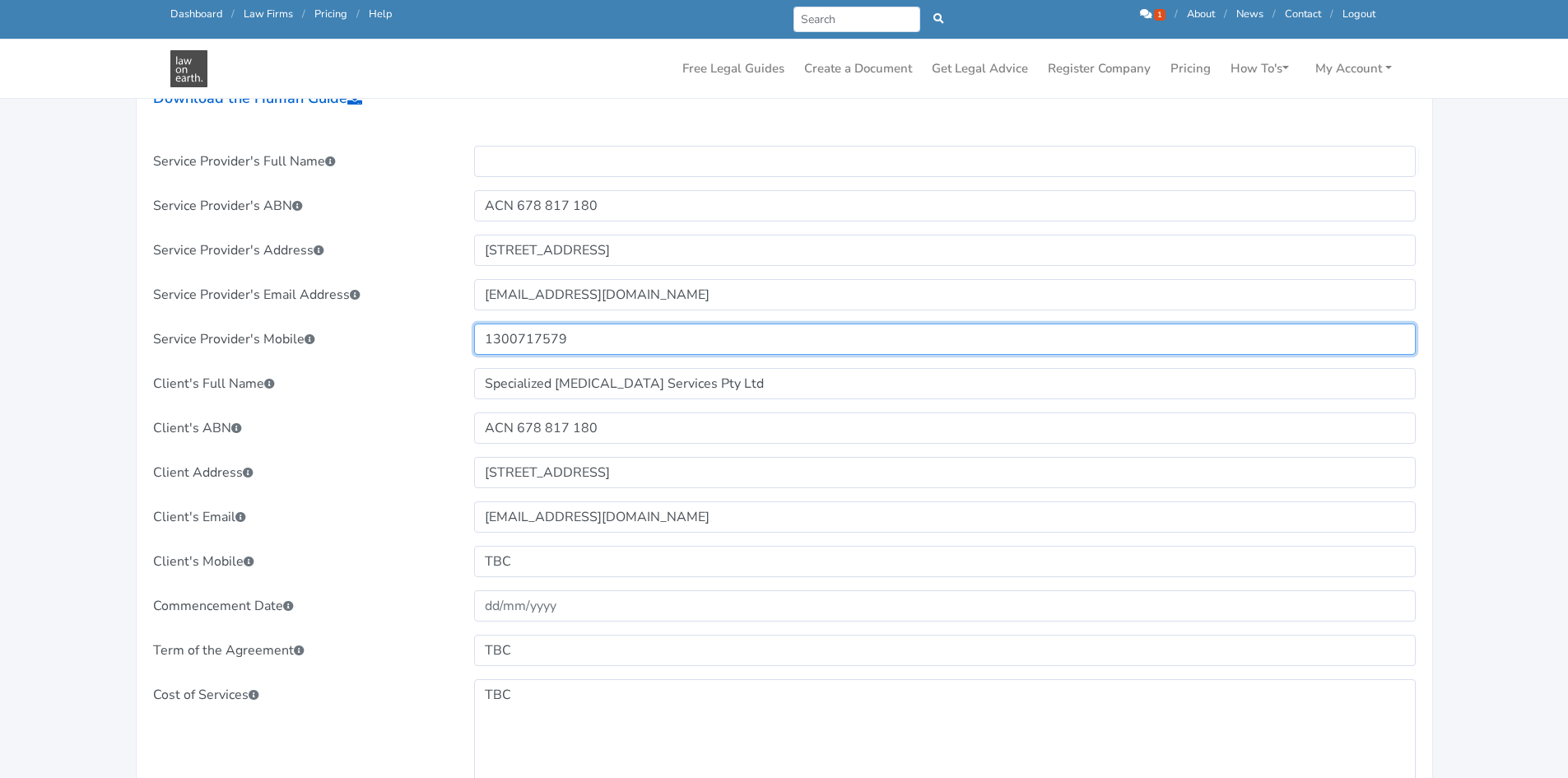
drag, startPoint x: 692, startPoint y: 338, endPoint x: 353, endPoint y: 331, distance: 339.1
click at [353, 331] on div "Service Provider's Mobile 1300717579" at bounding box center [785, 339] width 1286 height 32
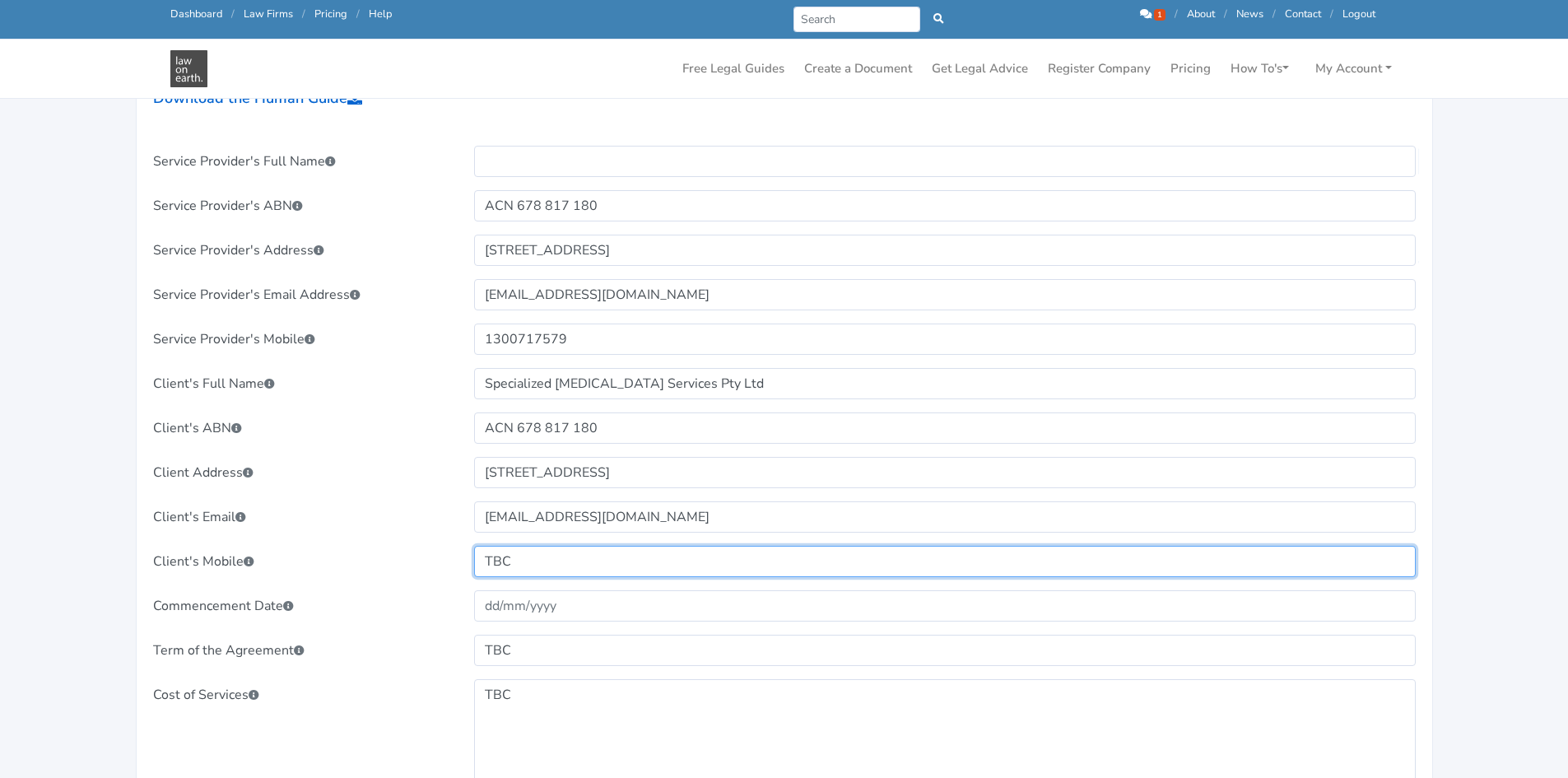
drag, startPoint x: 549, startPoint y: 566, endPoint x: 398, endPoint y: 564, distance: 151.0
click at [398, 564] on div "Client's Mobile TBC" at bounding box center [785, 561] width 1286 height 32
paste input "1300717579"
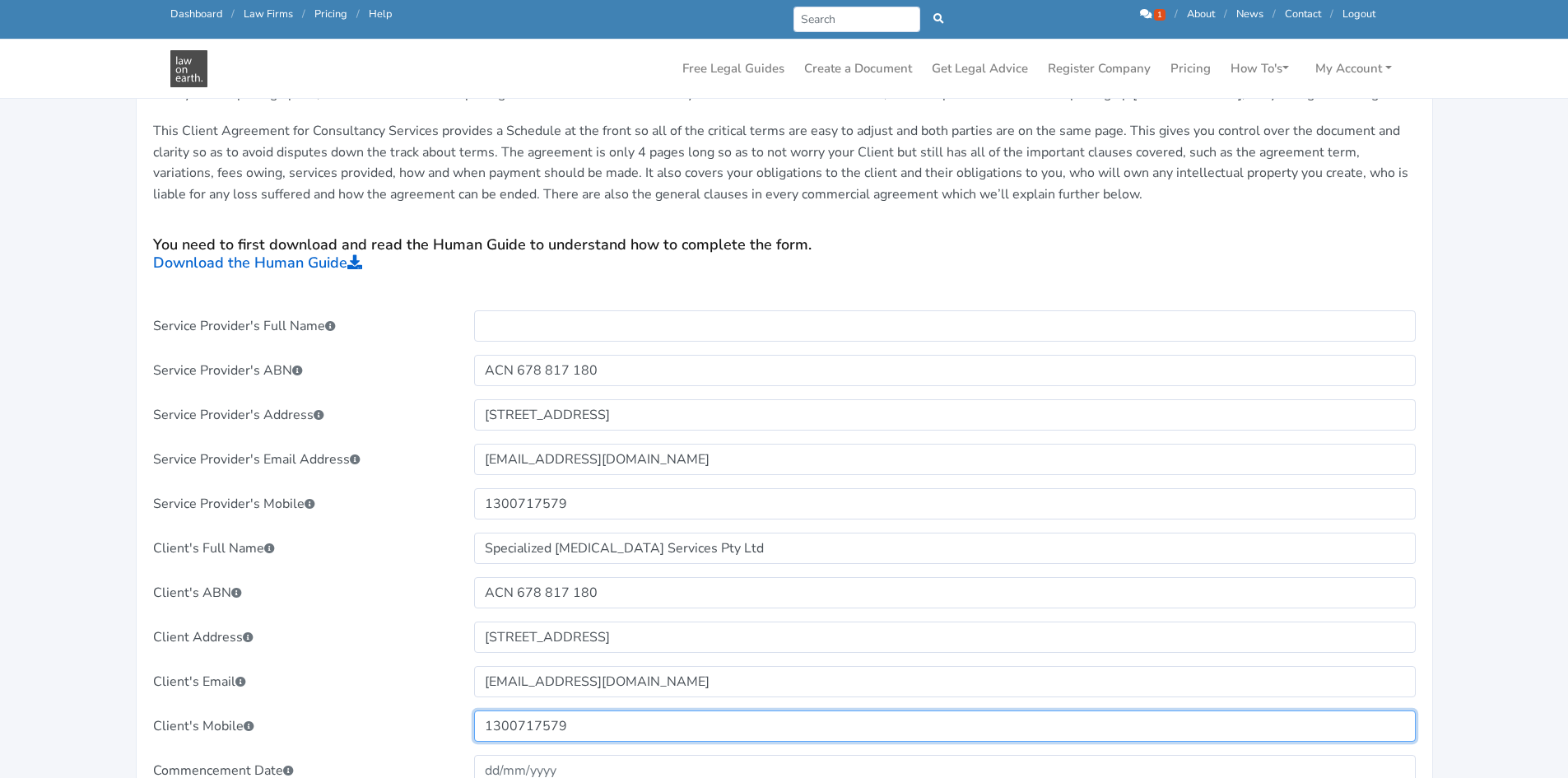
type input "1300717579"
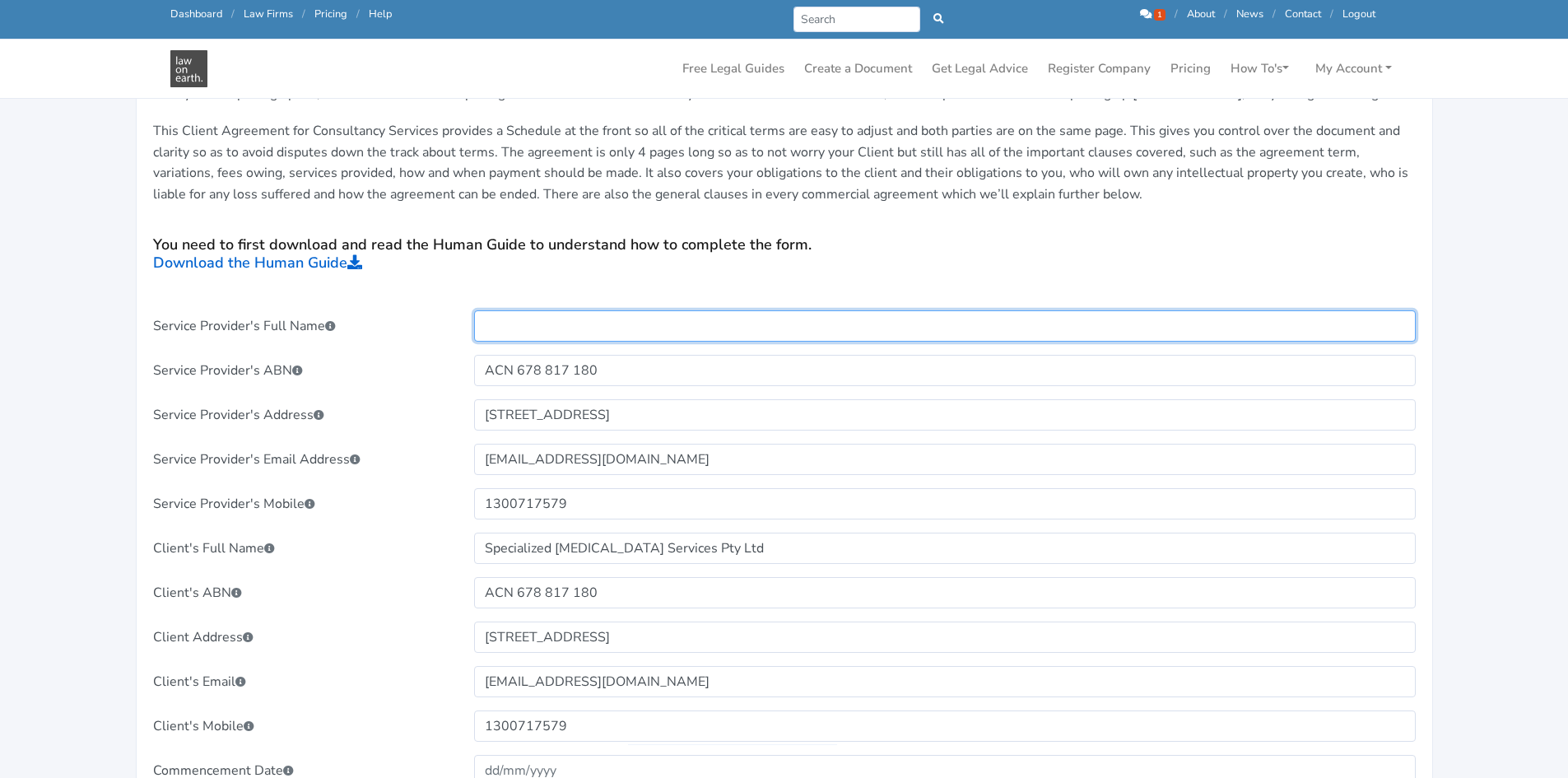
click at [581, 310] on input "text" at bounding box center [944, 326] width 941 height 32
type input "TBC"
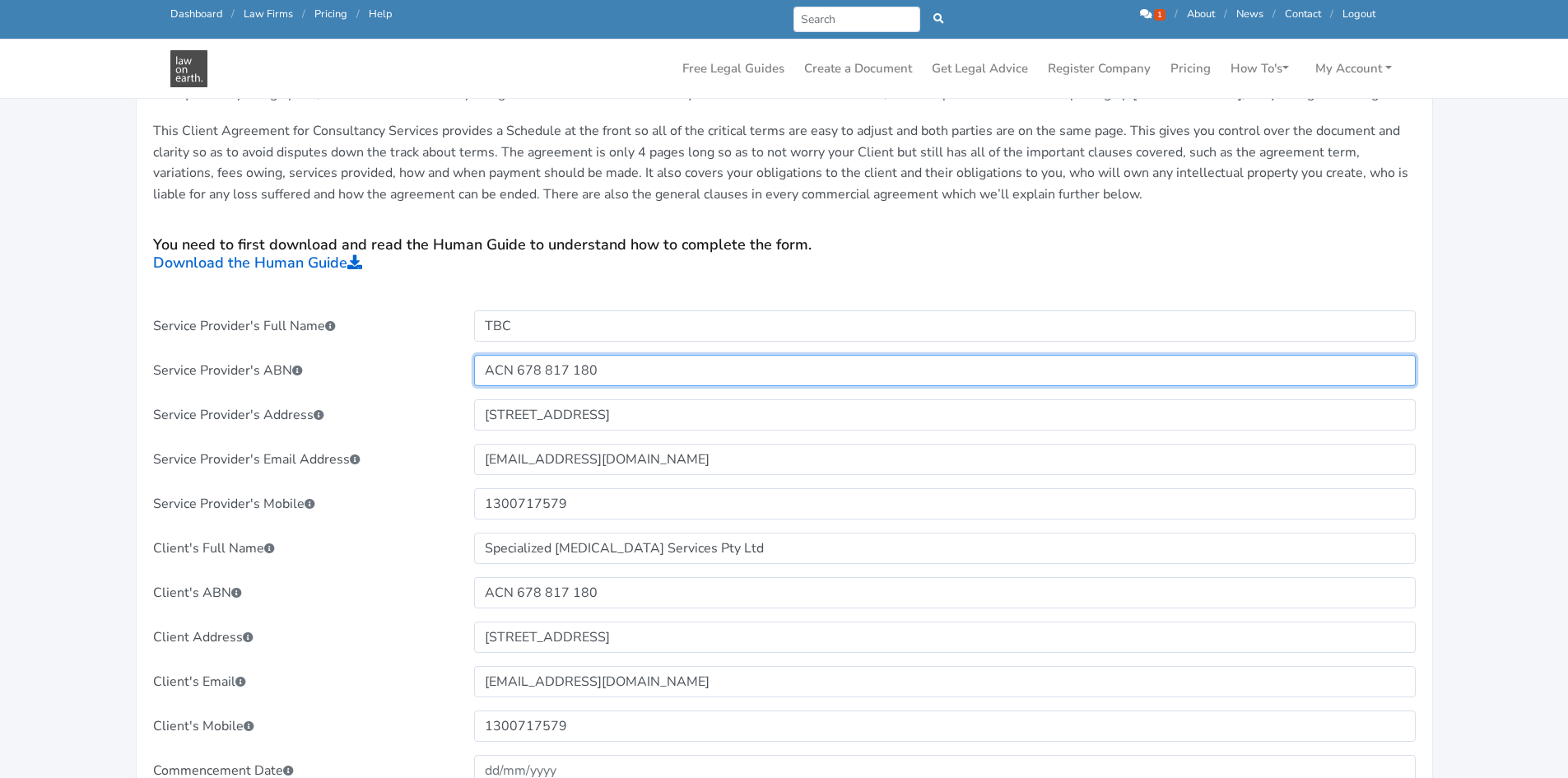
drag, startPoint x: 629, startPoint y: 374, endPoint x: 335, endPoint y: 361, distance: 294.3
click at [335, 361] on div "Service Provider's ABN ACN 678 817 180" at bounding box center [785, 370] width 1286 height 32
type input "TBC"
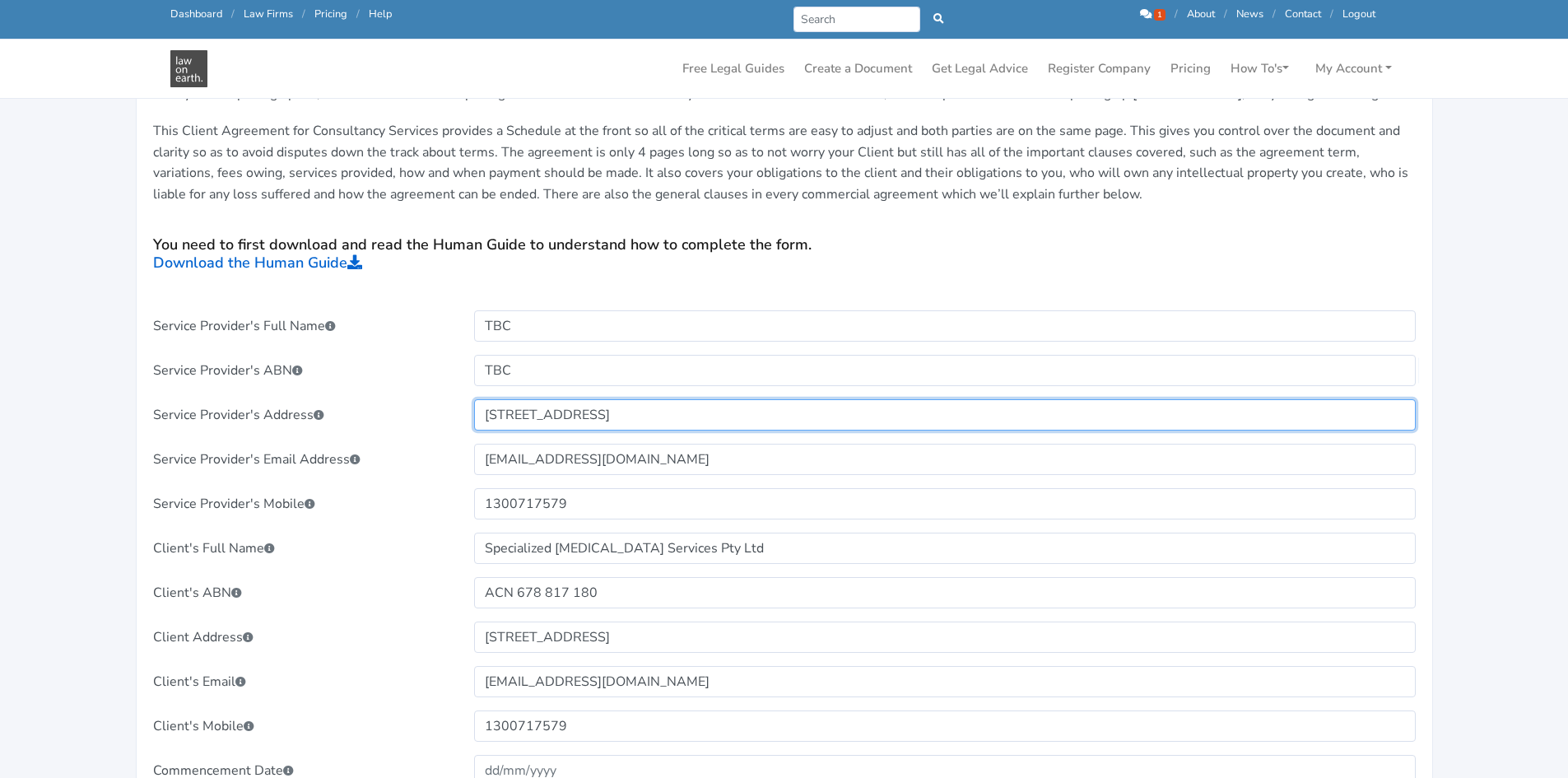
drag, startPoint x: 579, startPoint y: 420, endPoint x: 347, endPoint y: 411, distance: 232.2
click at [347, 411] on div "Service Provider's Address Level 2, 14 Langmore Lane, Berwick VIC 3806" at bounding box center [785, 414] width 1286 height 32
type input "TBC"
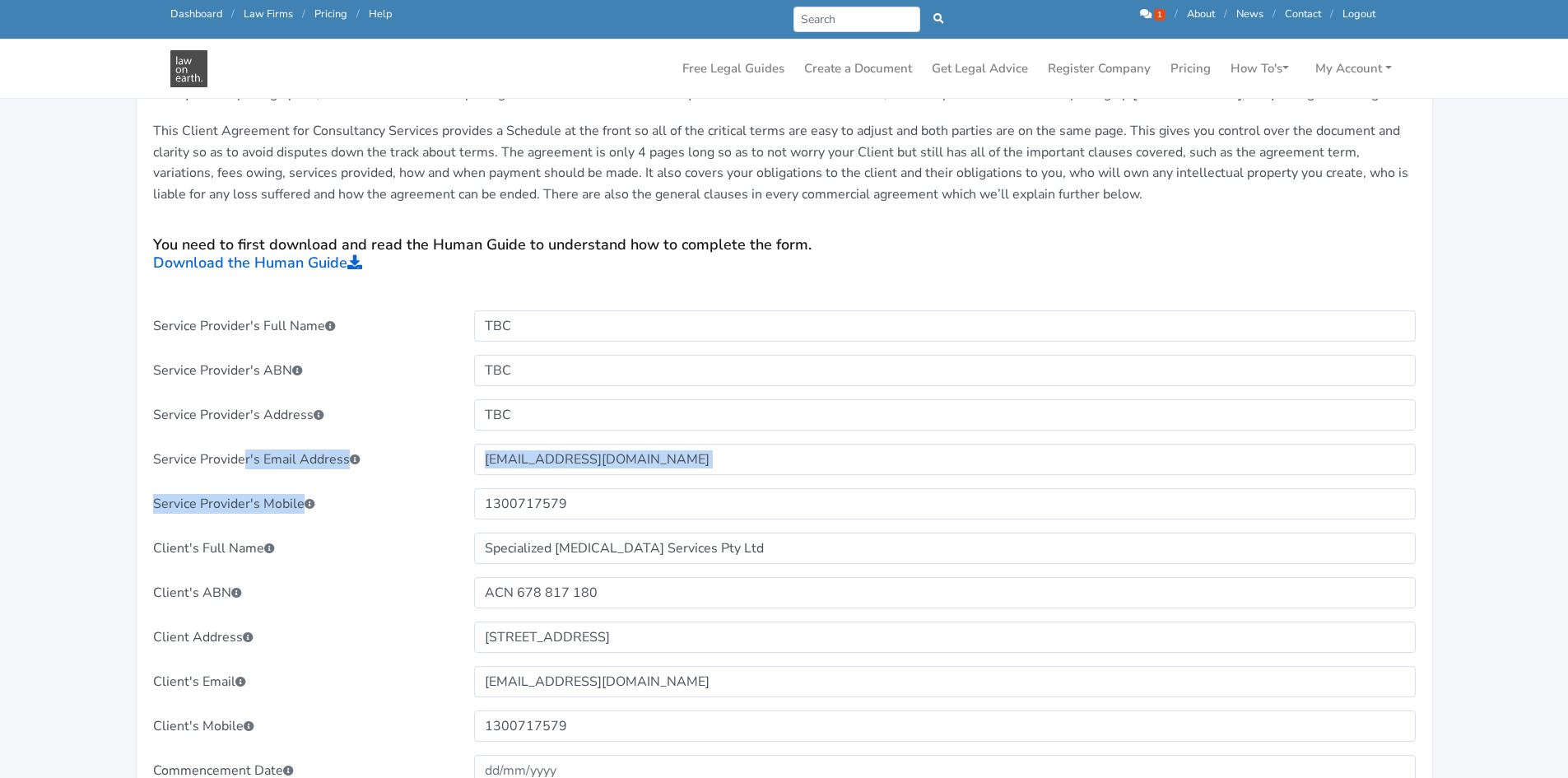
drag, startPoint x: 653, startPoint y: 478, endPoint x: 243, endPoint y: 471, distance: 410.1
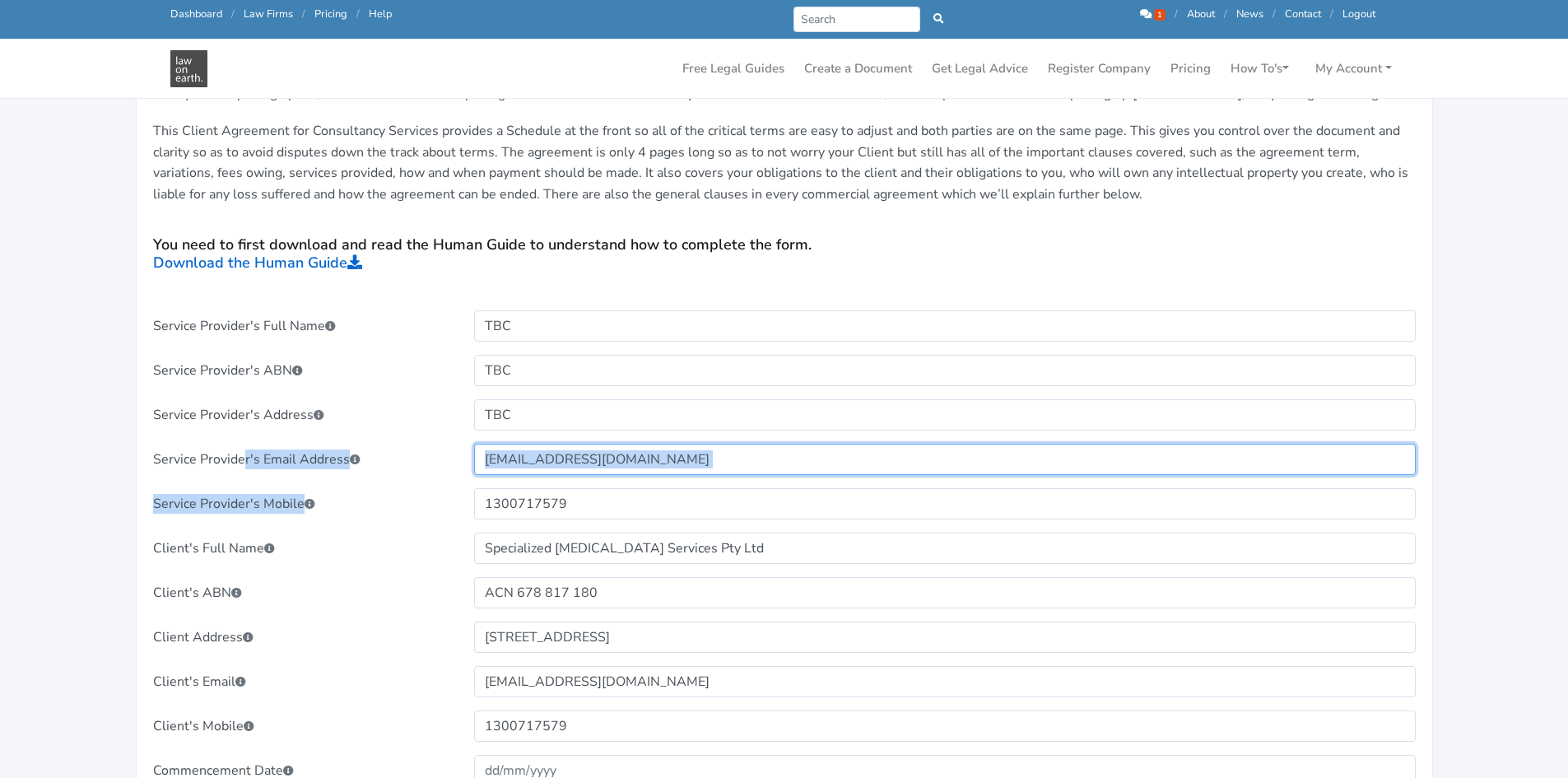
click at [701, 470] on input "titiksh@sigmarehab.com.au" at bounding box center [944, 460] width 941 height 32
drag, startPoint x: 706, startPoint y: 465, endPoint x: 323, endPoint y: 454, distance: 383.2
click at [323, 454] on div "Service Provider's Email Address titiksh@sigmarehab.com.au" at bounding box center [785, 460] width 1286 height 32
type input "TBC"
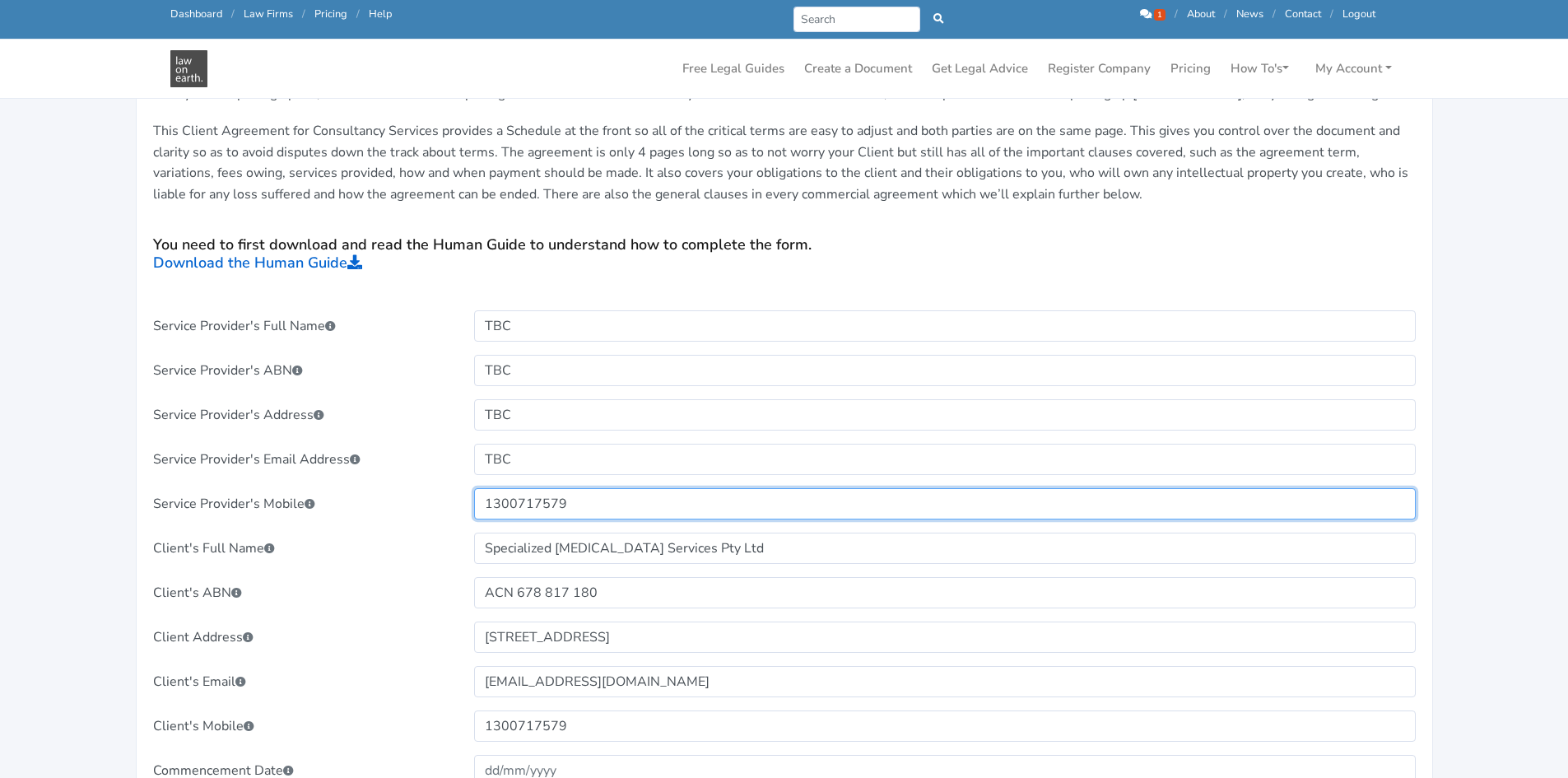
drag, startPoint x: 574, startPoint y: 505, endPoint x: 316, endPoint y: 491, distance: 258.4
click at [316, 491] on div "Service Provider's Mobile 1300717579" at bounding box center [785, 504] width 1286 height 32
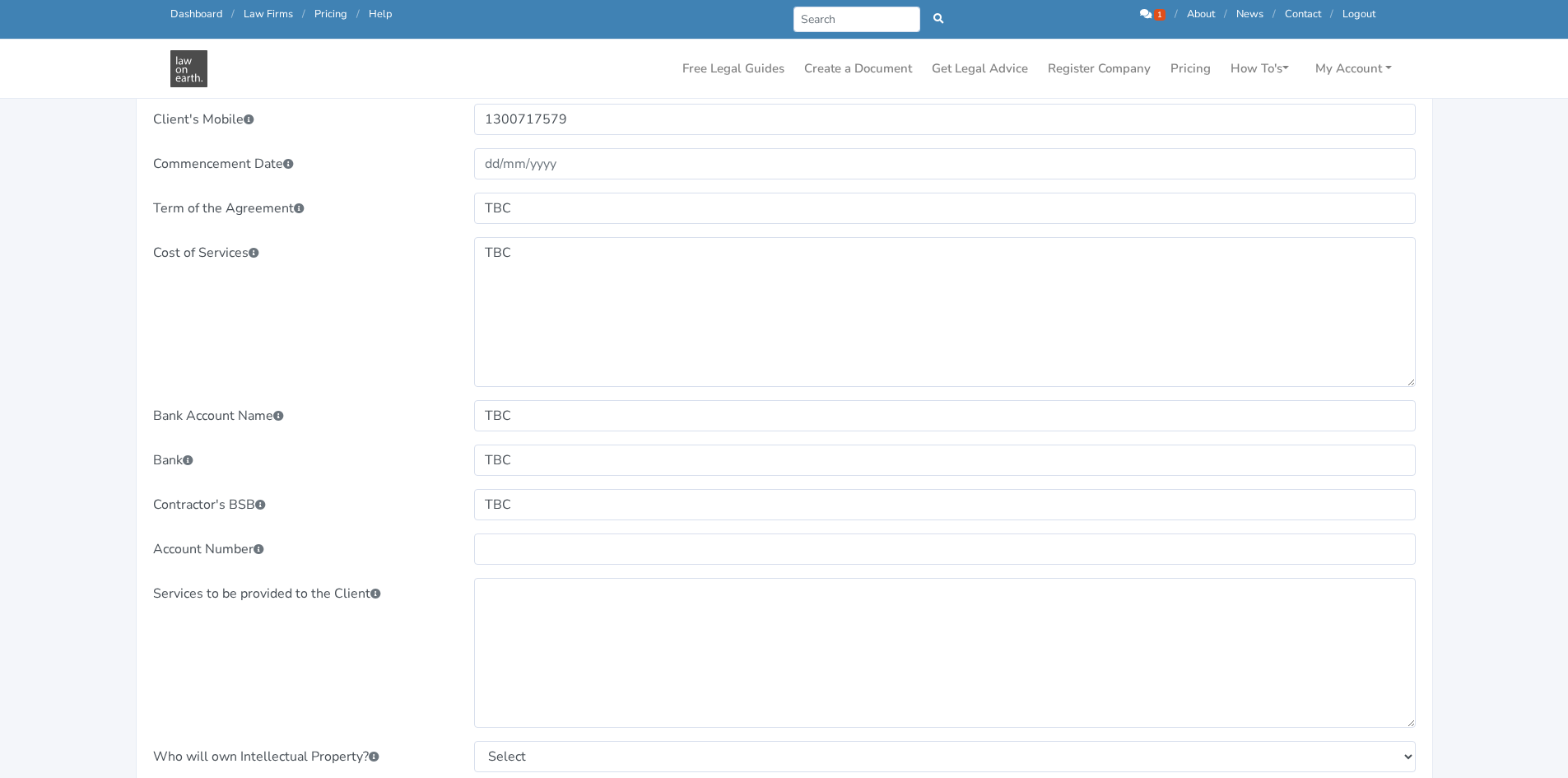
scroll to position [1235, 0]
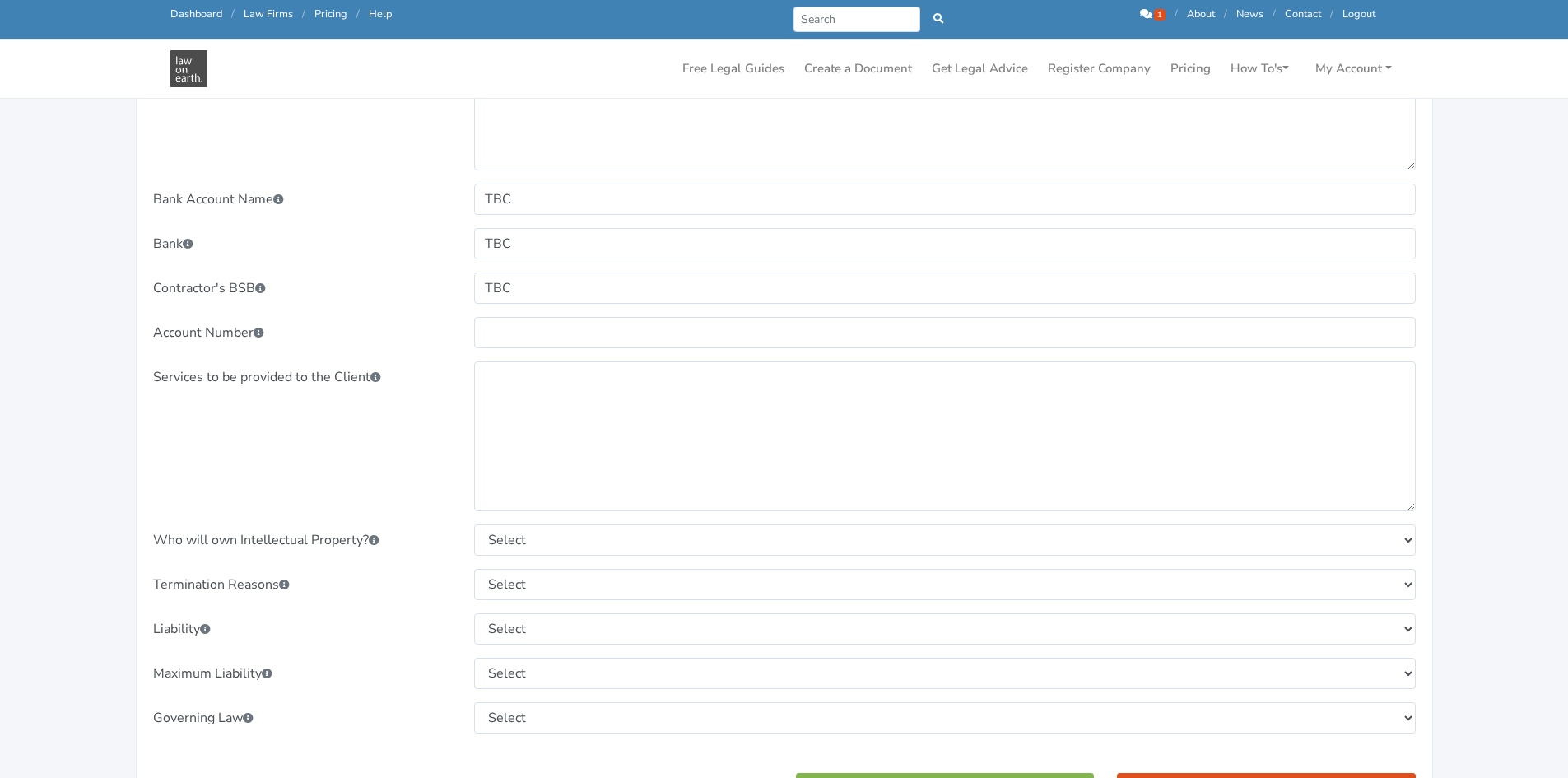
type input "TBC"
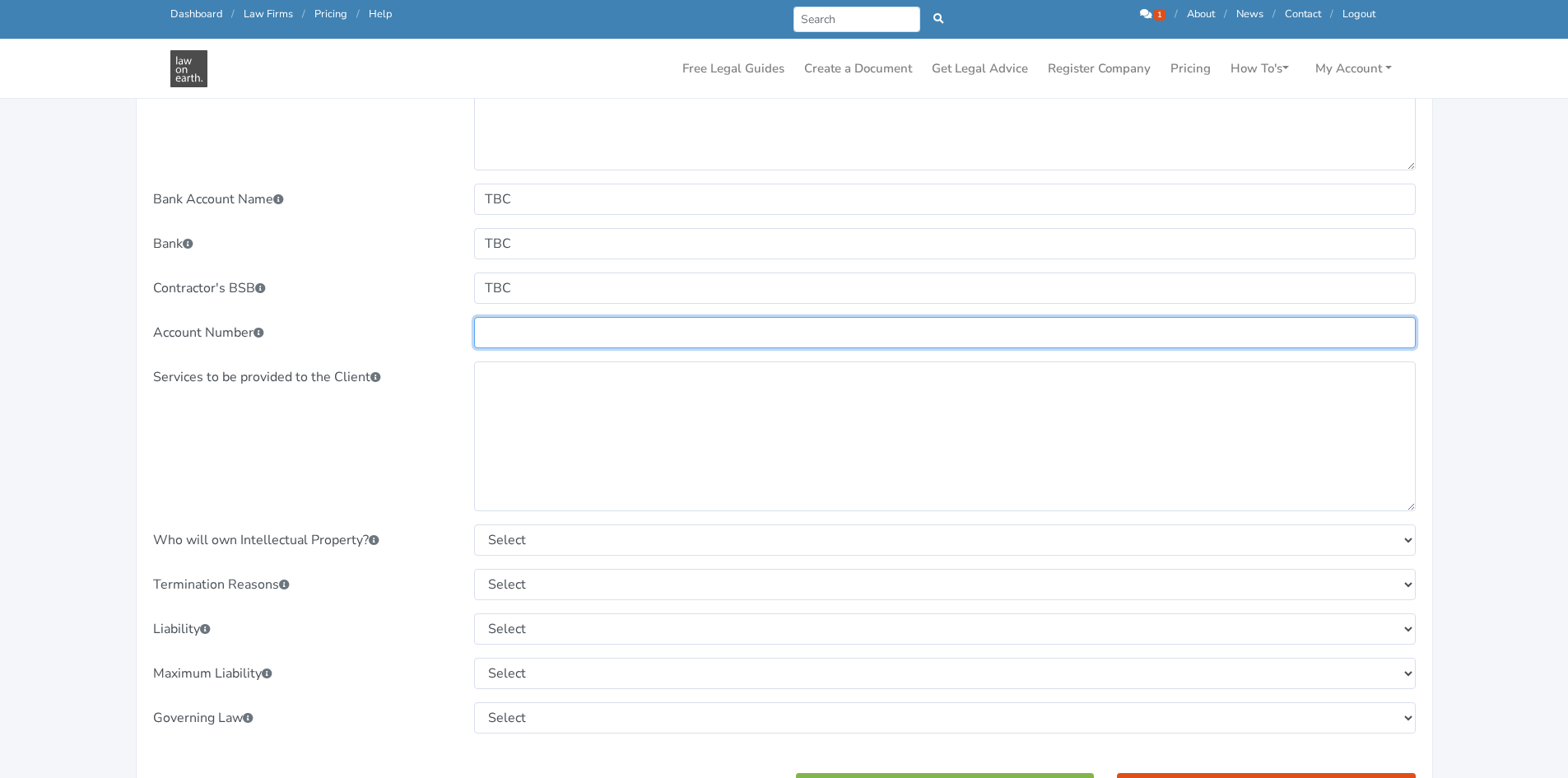
click at [581, 337] on input "text" at bounding box center [944, 332] width 941 height 32
type input "TBC"
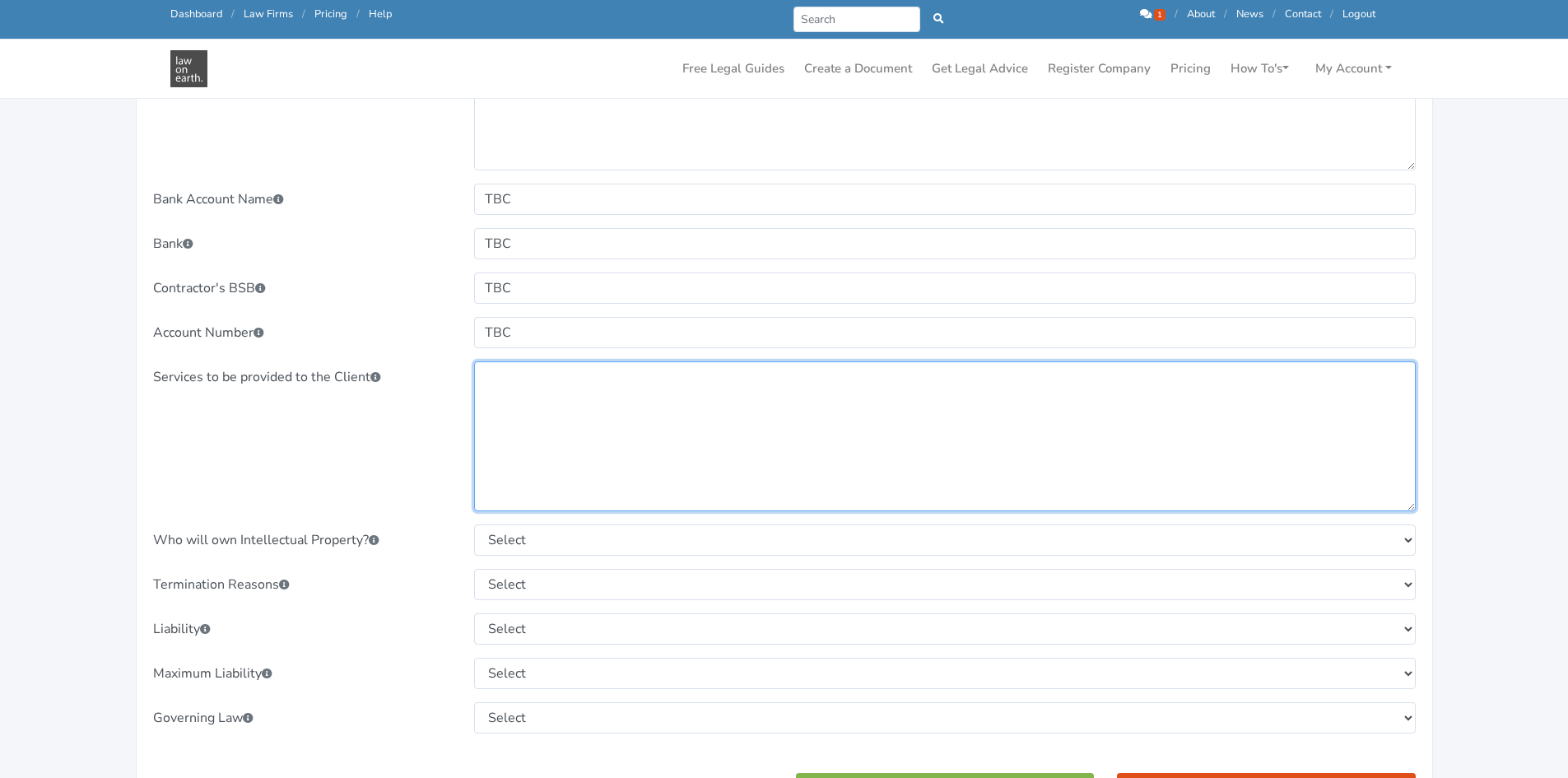
click at [562, 413] on textarea at bounding box center [944, 437] width 941 height 150
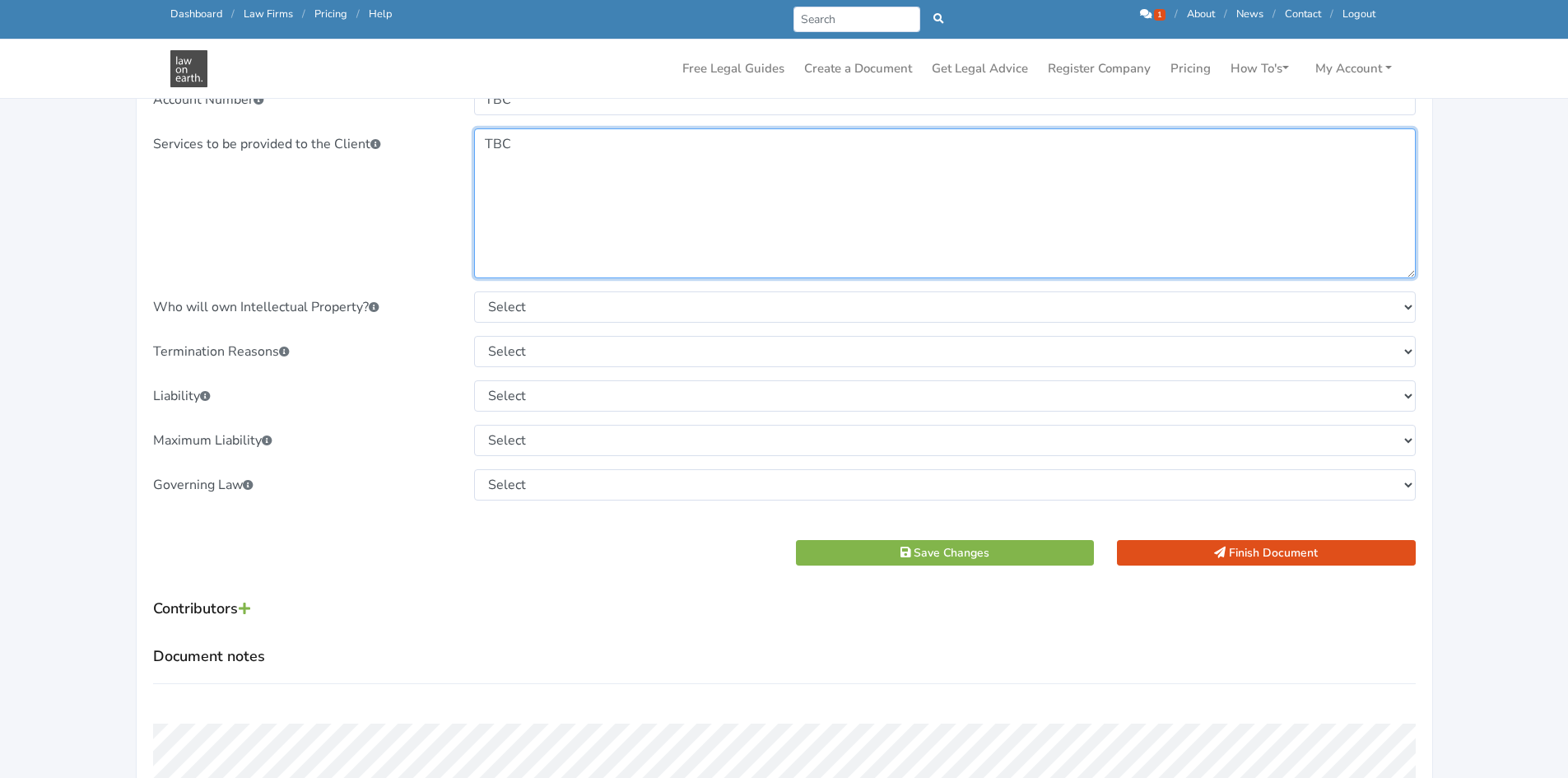
scroll to position [1482, 0]
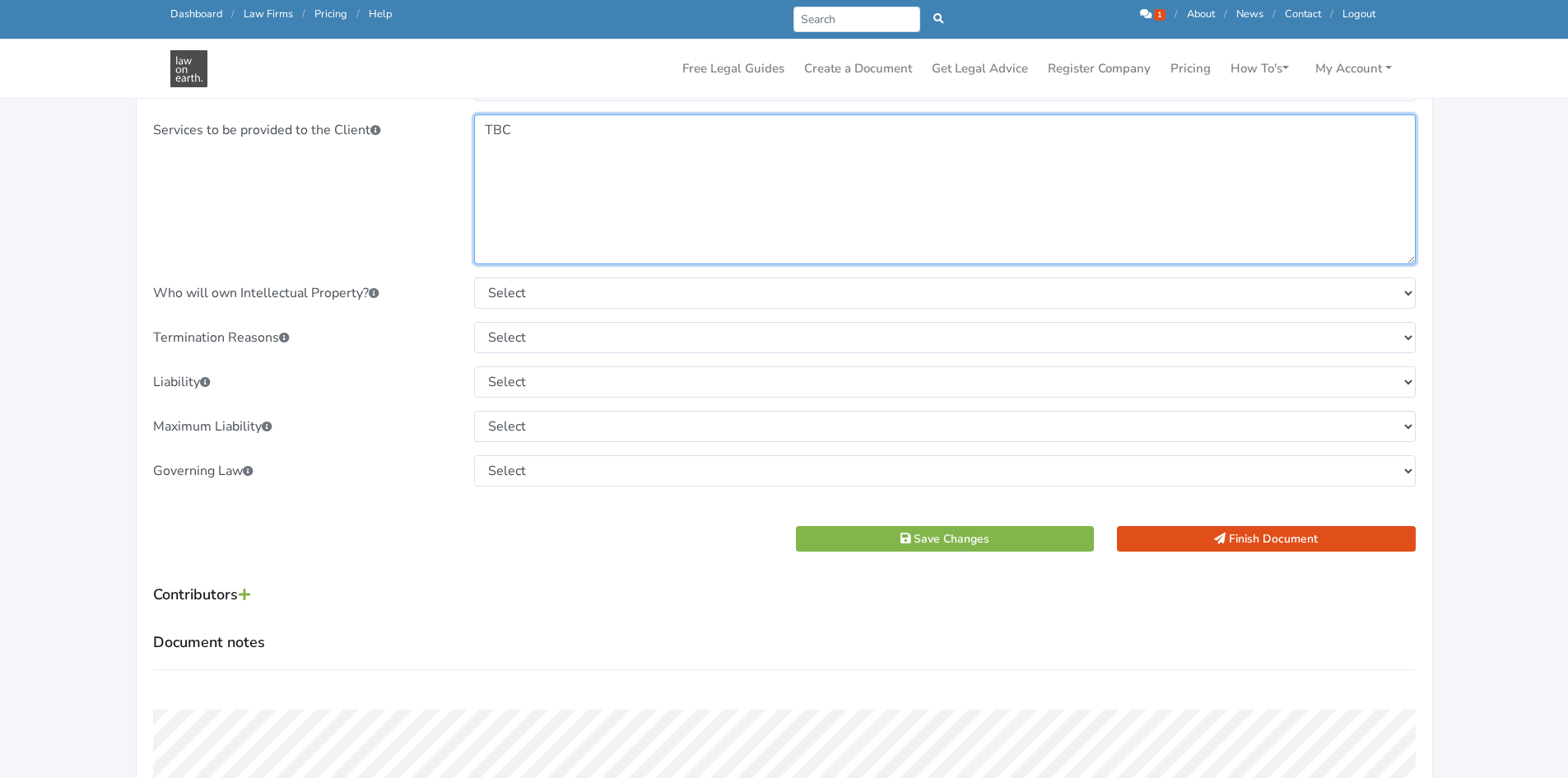
type textarea "TBC"
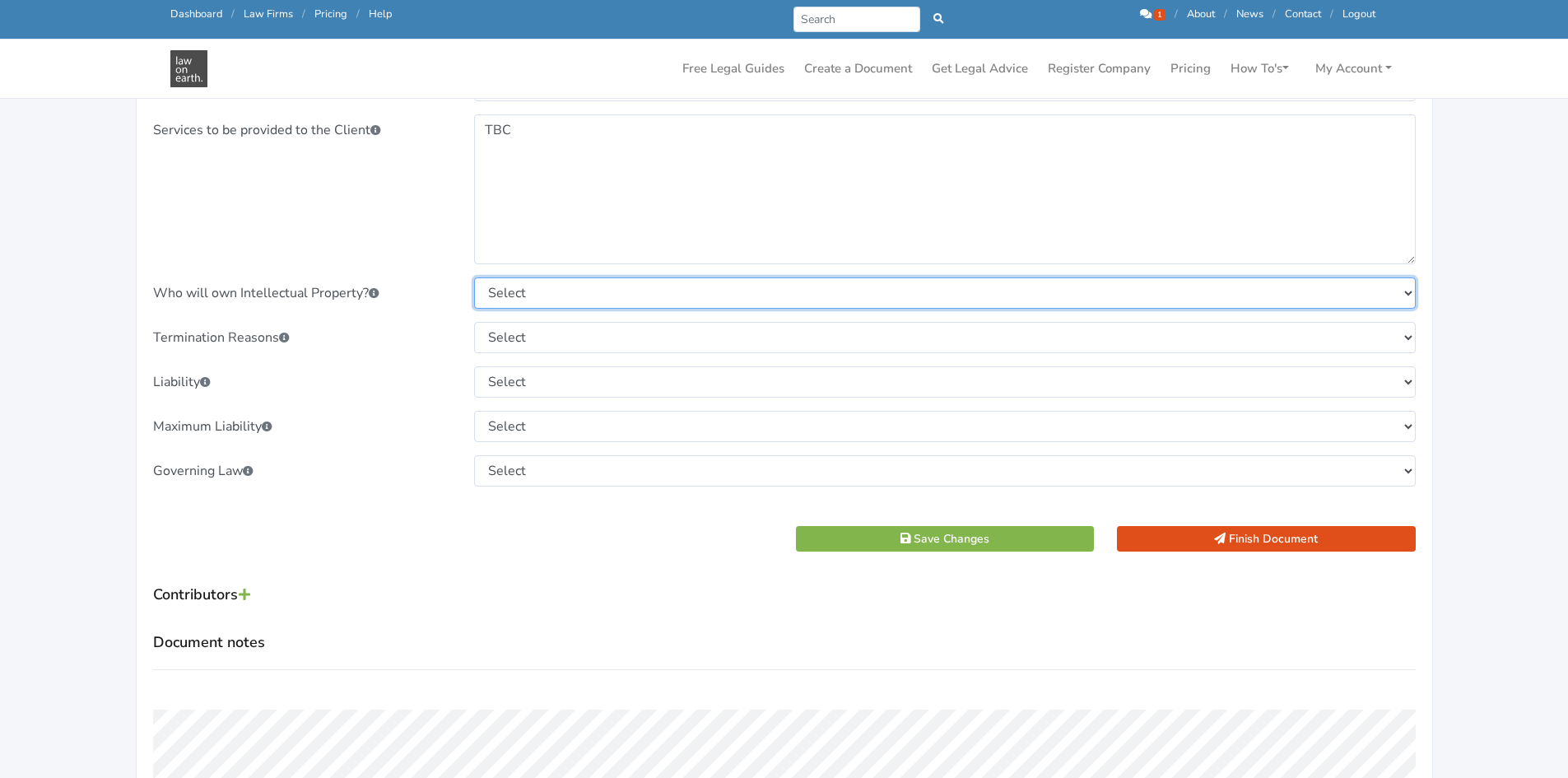
click at [575, 289] on select "Select Unless otherwise agreed in writing, the Client will own the Intellectual…" at bounding box center [944, 293] width 941 height 32
click at [574, 290] on select "Select Unless otherwise agreed in writing, the Client will own the Intellectual…" at bounding box center [944, 293] width 941 height 32
select select "Unless otherwise agreed in writing, the Client will own the Intellectual Proper…"
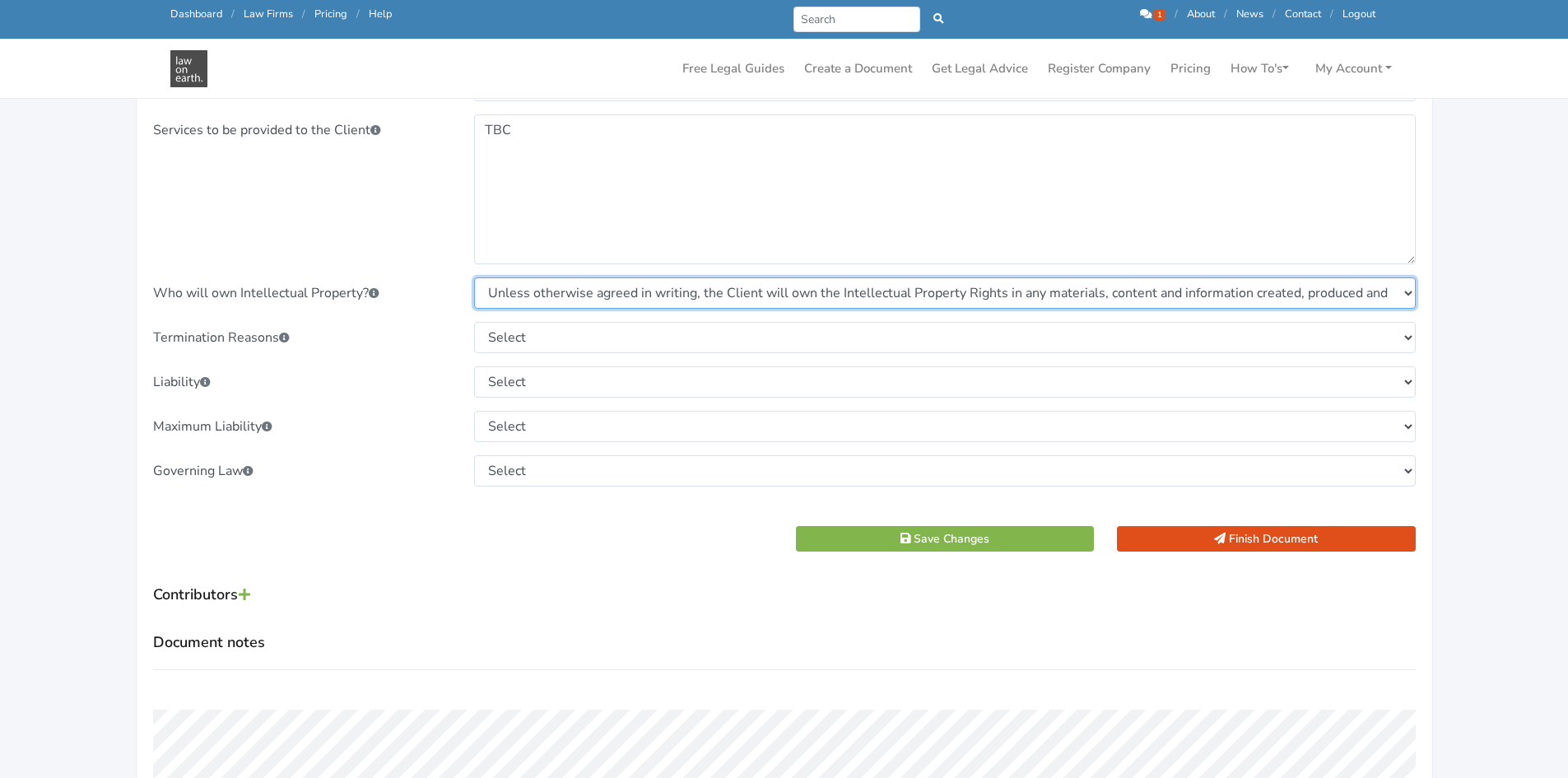
click at [474, 278] on select "Select Unless otherwise agreed in writing, the Client will own the Intellectual…" at bounding box center [944, 293] width 941 height 32
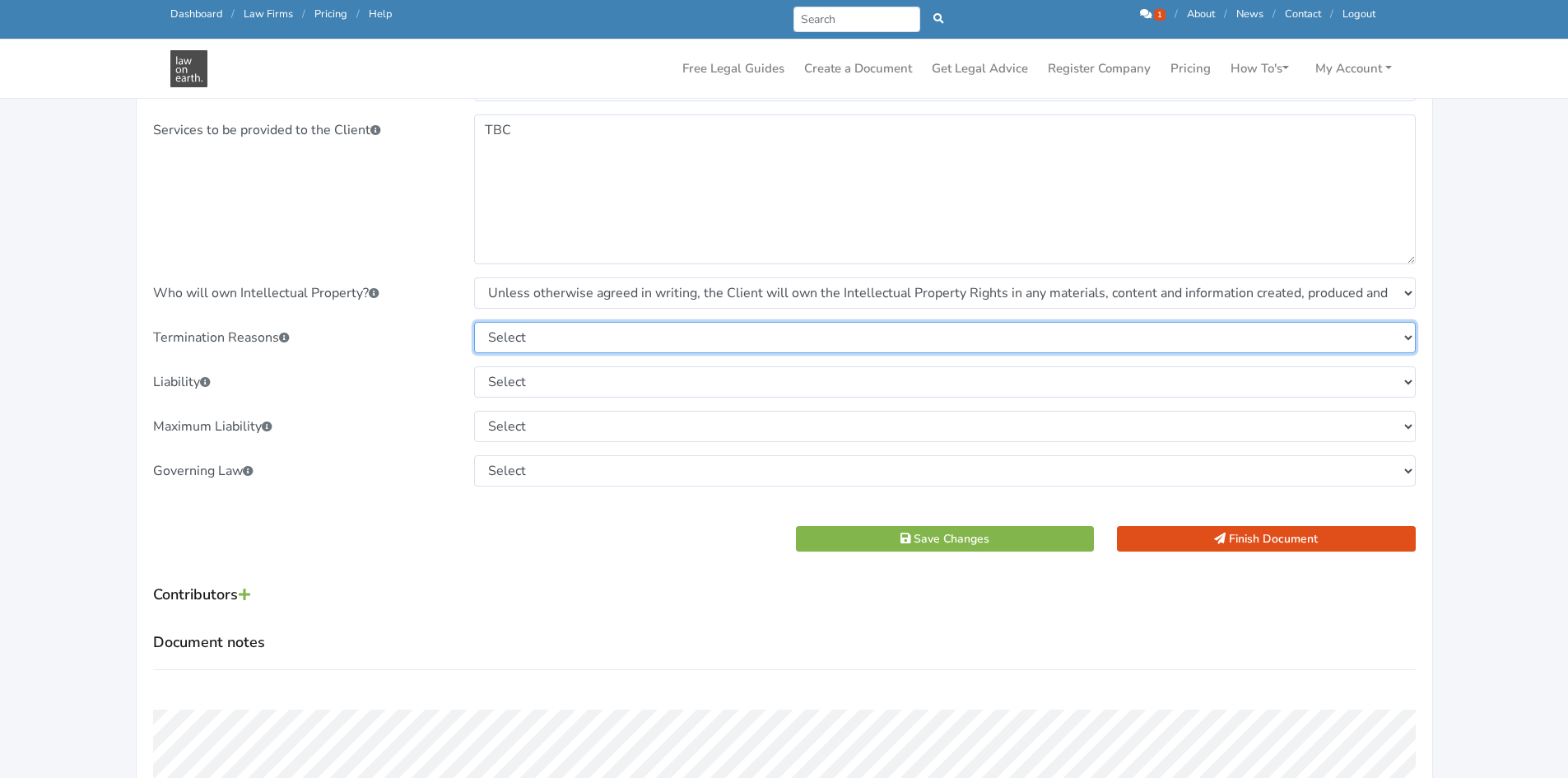
click at [594, 343] on select "Select The parties are not entitled to terminate for any other reason. Both par…" at bounding box center [944, 337] width 941 height 32
select select "Both parties may terminate this Agreement upon written notice to the other part…"
click at [474, 322] on select "Select The parties are not entitled to terminate for any other reason. Both par…" at bounding box center [944, 337] width 941 height 32
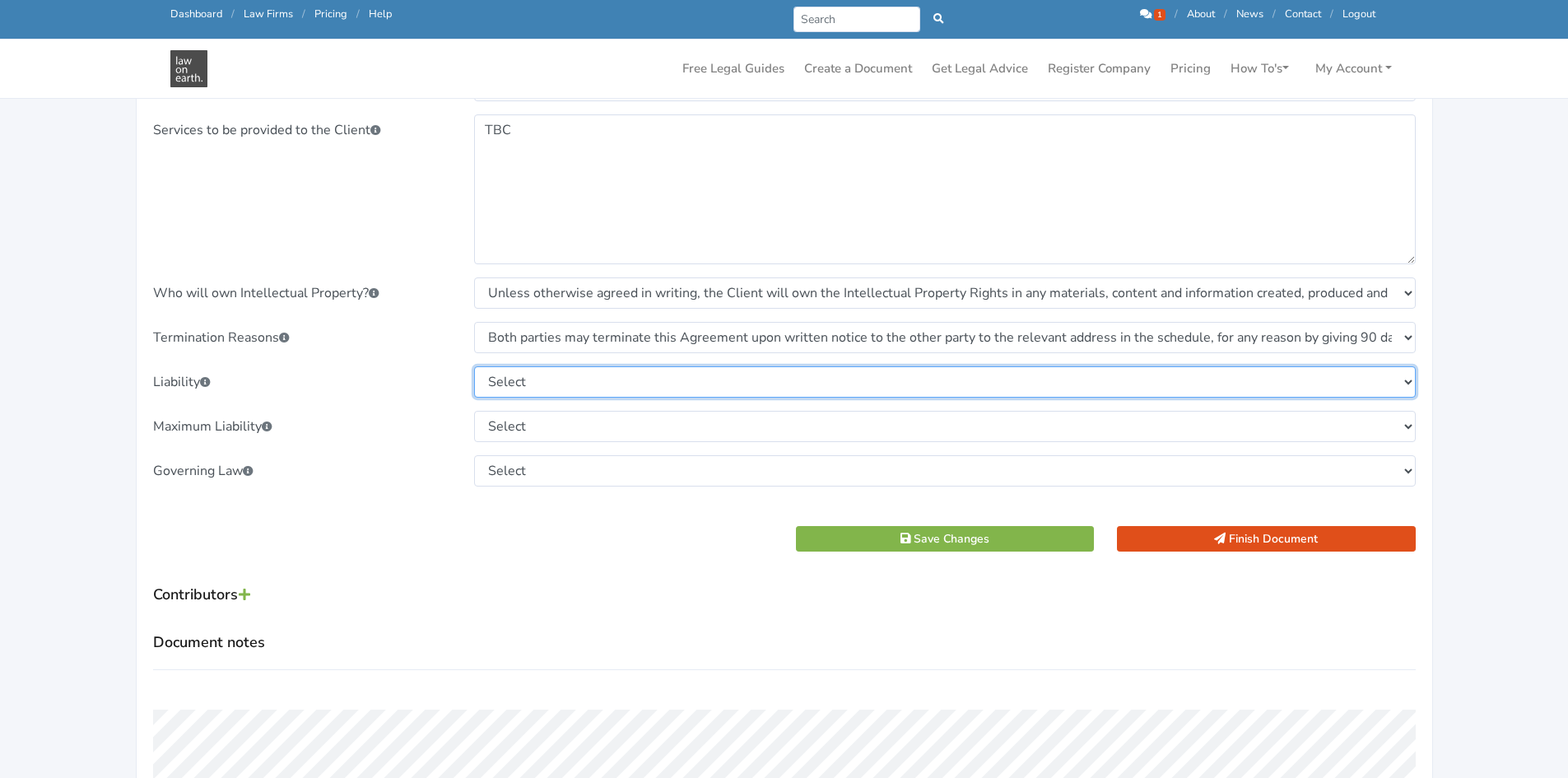
click at [584, 380] on select "Select The Client holds harmless the Contractor where the Client is in breach o…" at bounding box center [944, 382] width 941 height 32
select select "The Contractor holds harmless the Client where the Client is in breach of this …"
click at [474, 366] on select "Select The Client holds harmless the Contractor where the Client is in breach o…" at bounding box center [944, 382] width 941 height 32
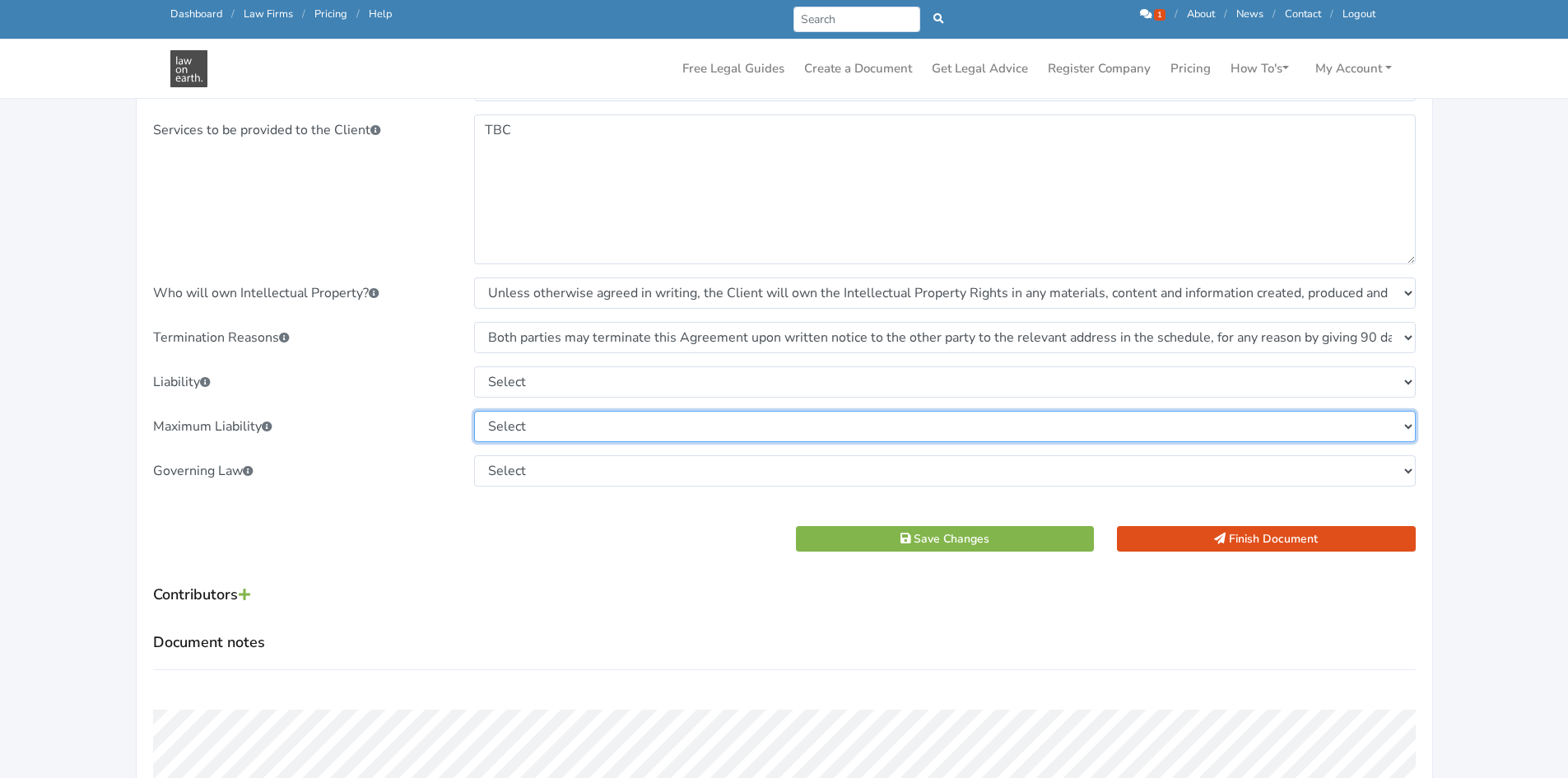
click at [614, 437] on select "Select To the maximum extent permitted by Law, the aggregate liability of the C…" at bounding box center [944, 426] width 941 height 32
select select "To the maximum extent permitted by Law, the aggregate liability of the Contract…"
click at [474, 411] on select "Select To the maximum extent permitted by Law, the aggregate liability of the C…" at bounding box center [944, 426] width 941 height 32
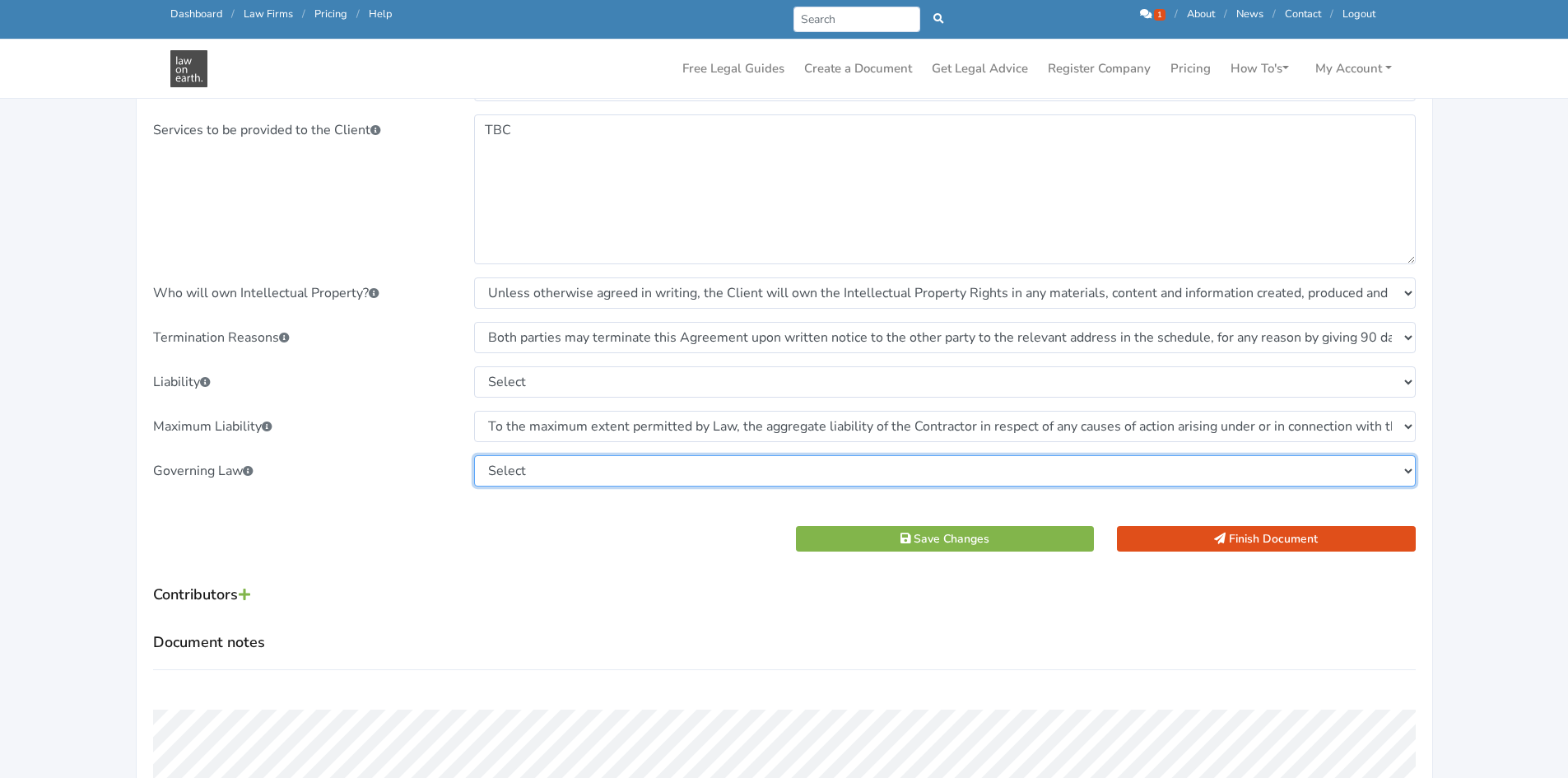
click at [680, 469] on select "Select New South Wales Victoria Queensland Tasmania South Australia Western Aus…" at bounding box center [944, 470] width 941 height 32
select select "Victoria"
click at [474, 455] on select "Select New South Wales Victoria Queensland Tasmania South Australia Western Aus…" at bounding box center [944, 470] width 941 height 32
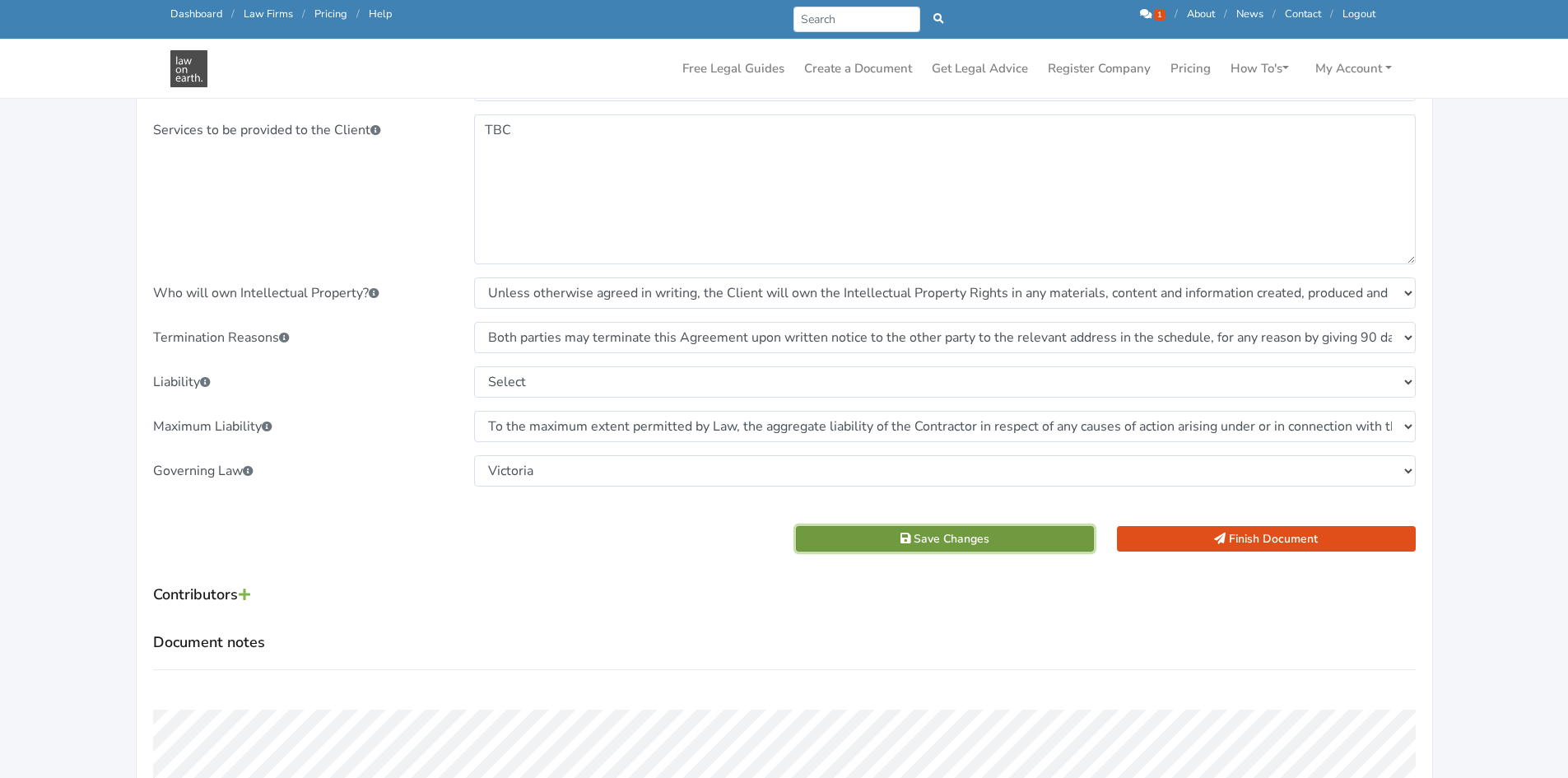
click at [1022, 538] on button "Save Changes" at bounding box center [945, 539] width 298 height 25
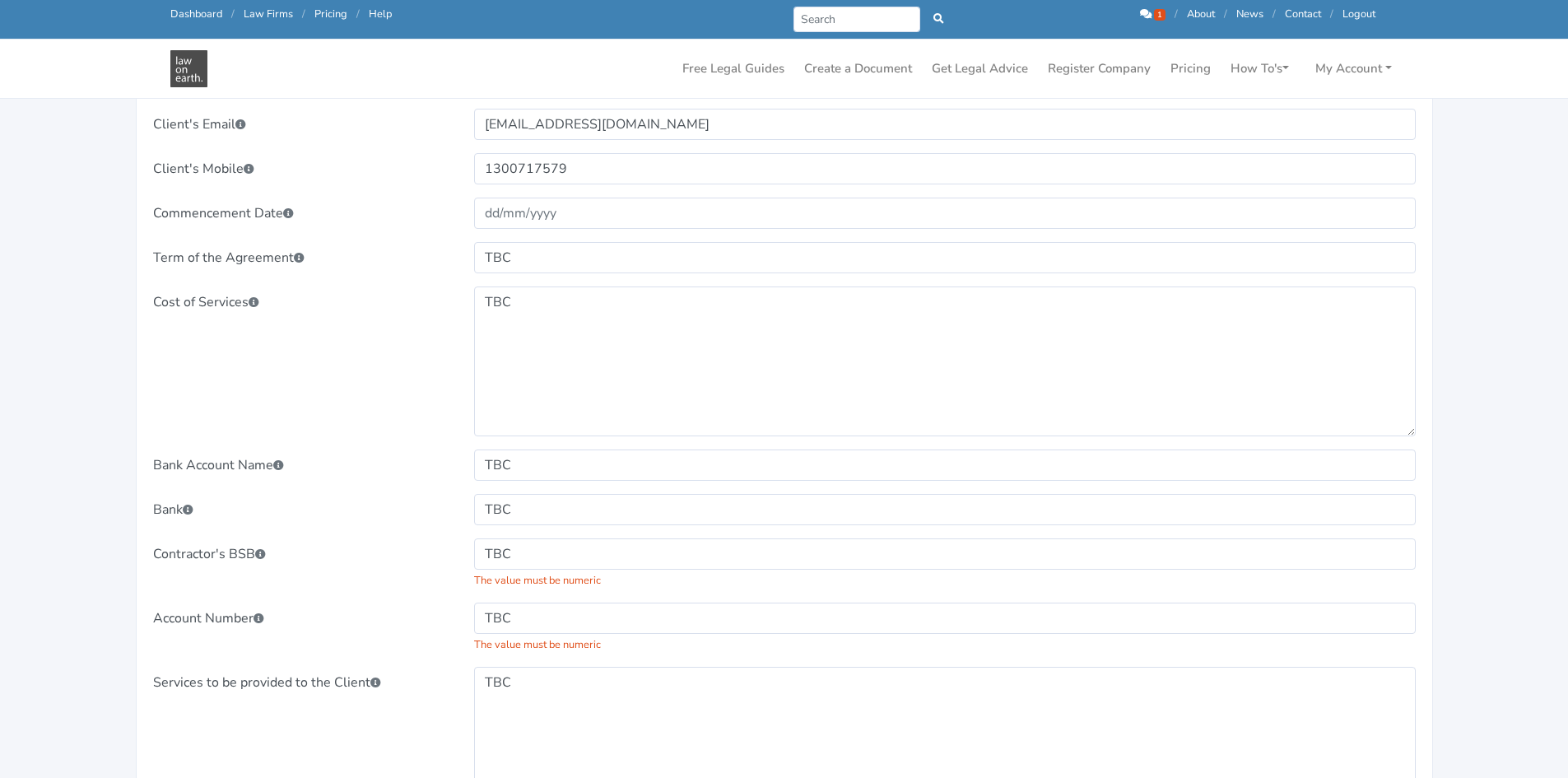
scroll to position [1235, 0]
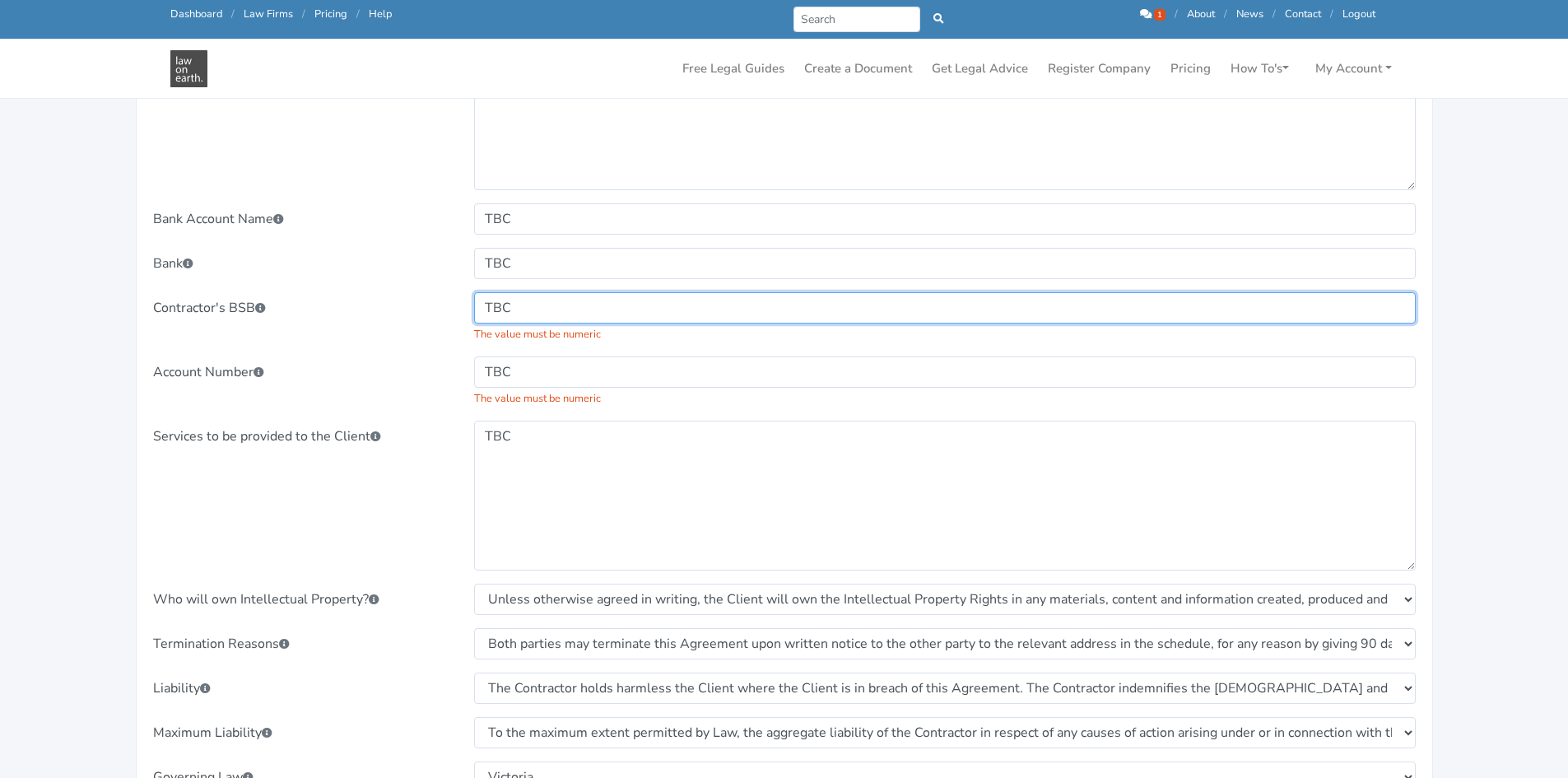
drag, startPoint x: 553, startPoint y: 318, endPoint x: 344, endPoint y: 300, distance: 209.8
click at [344, 300] on div "Contractor's BSB TBC The value must be numeric" at bounding box center [785, 318] width 1286 height 51
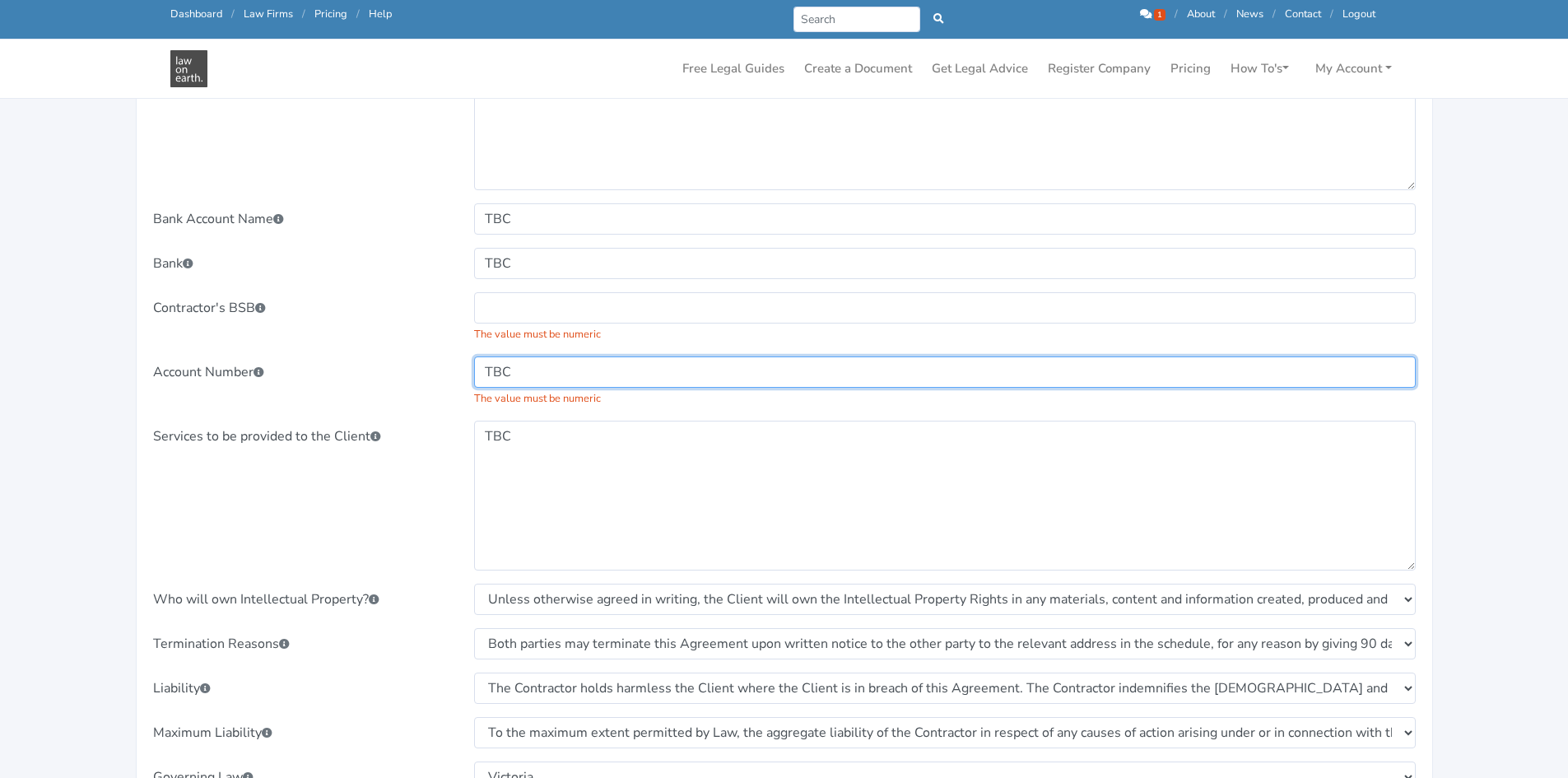
drag, startPoint x: 555, startPoint y: 373, endPoint x: 222, endPoint y: 359, distance: 333.3
click at [222, 359] on div "Account Number TBC The value must be numeric" at bounding box center [785, 382] width 1286 height 51
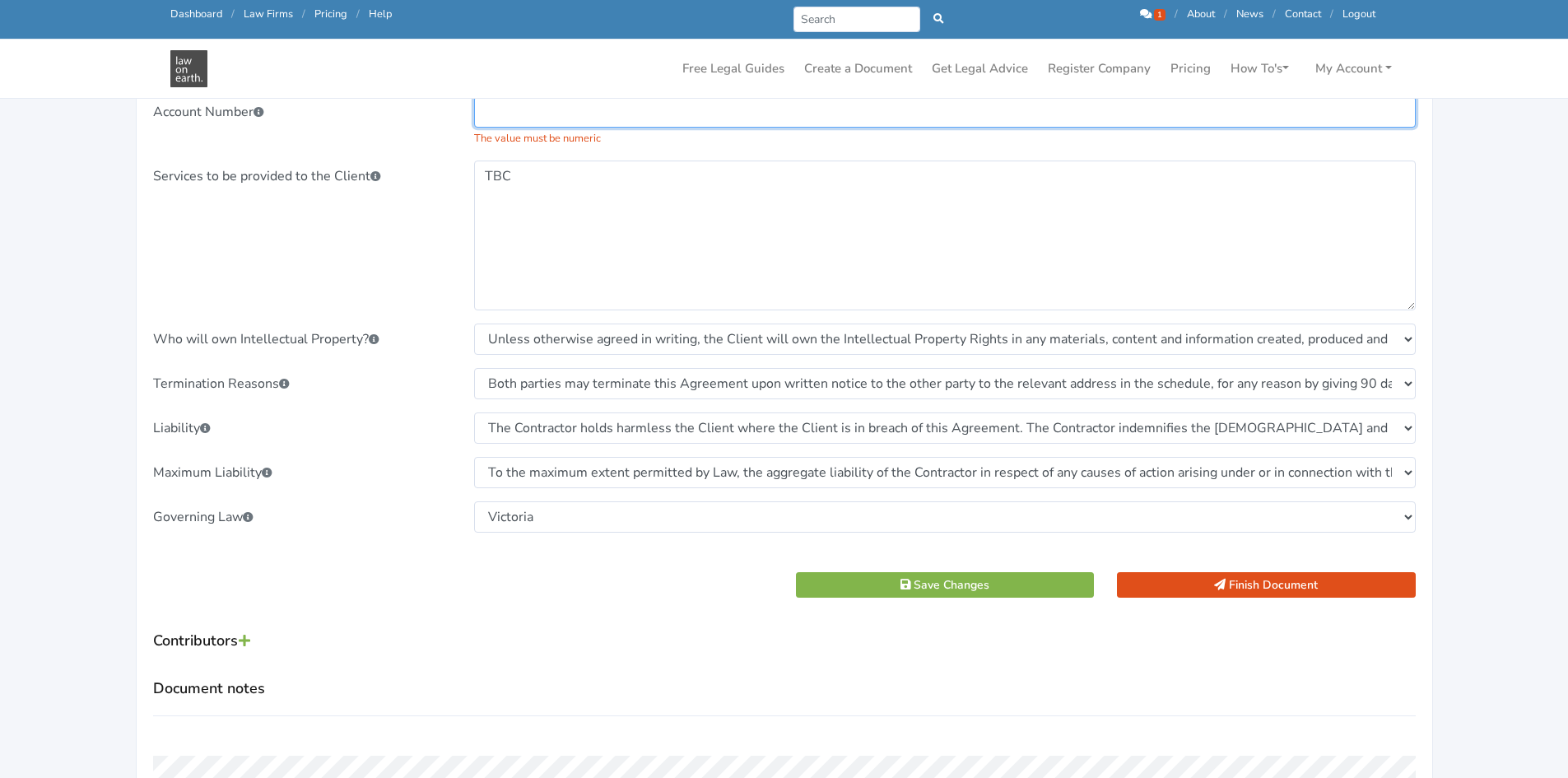
scroll to position [1646, 0]
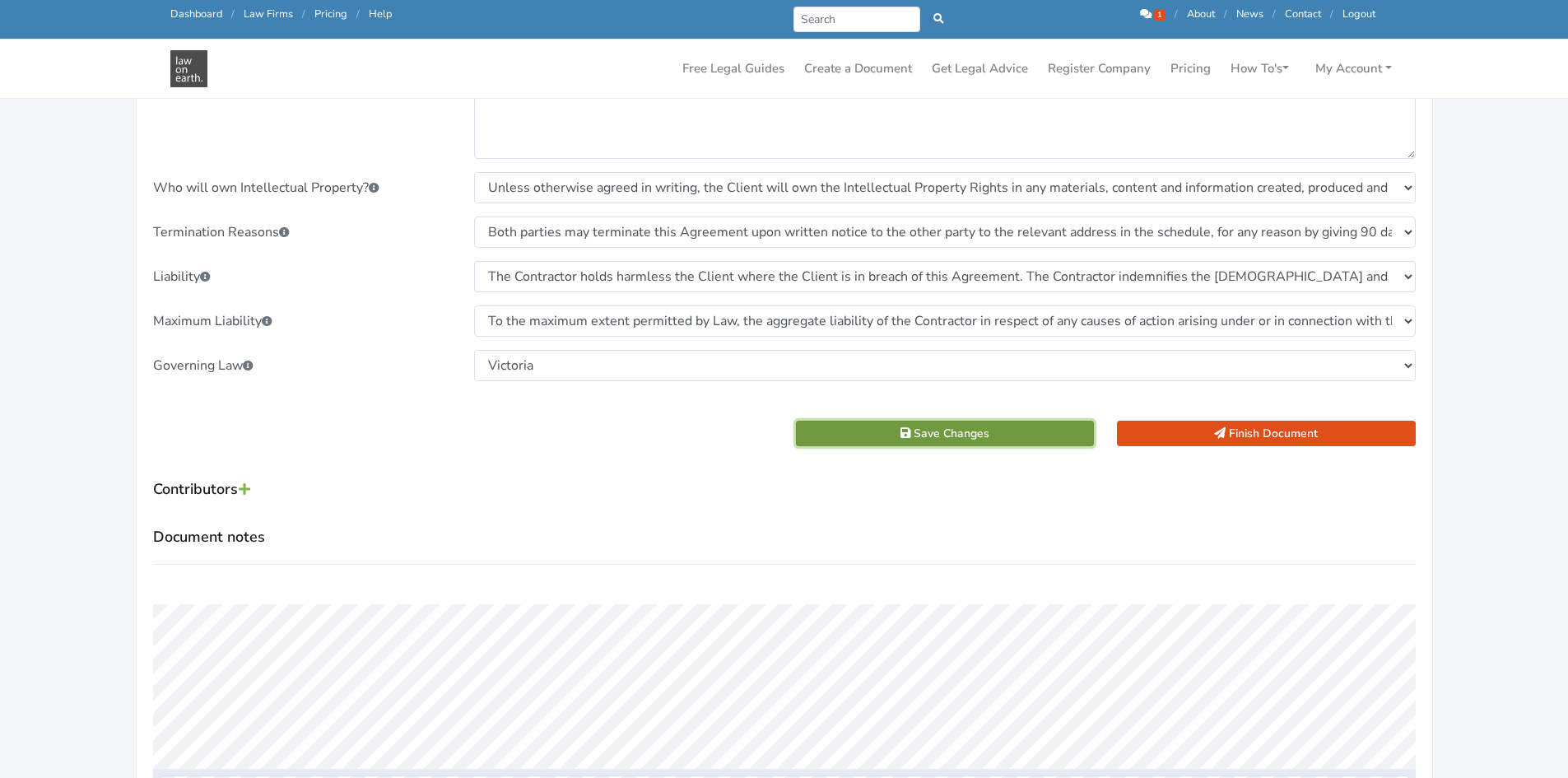
click at [1010, 433] on button "Save Changes" at bounding box center [945, 433] width 298 height 25
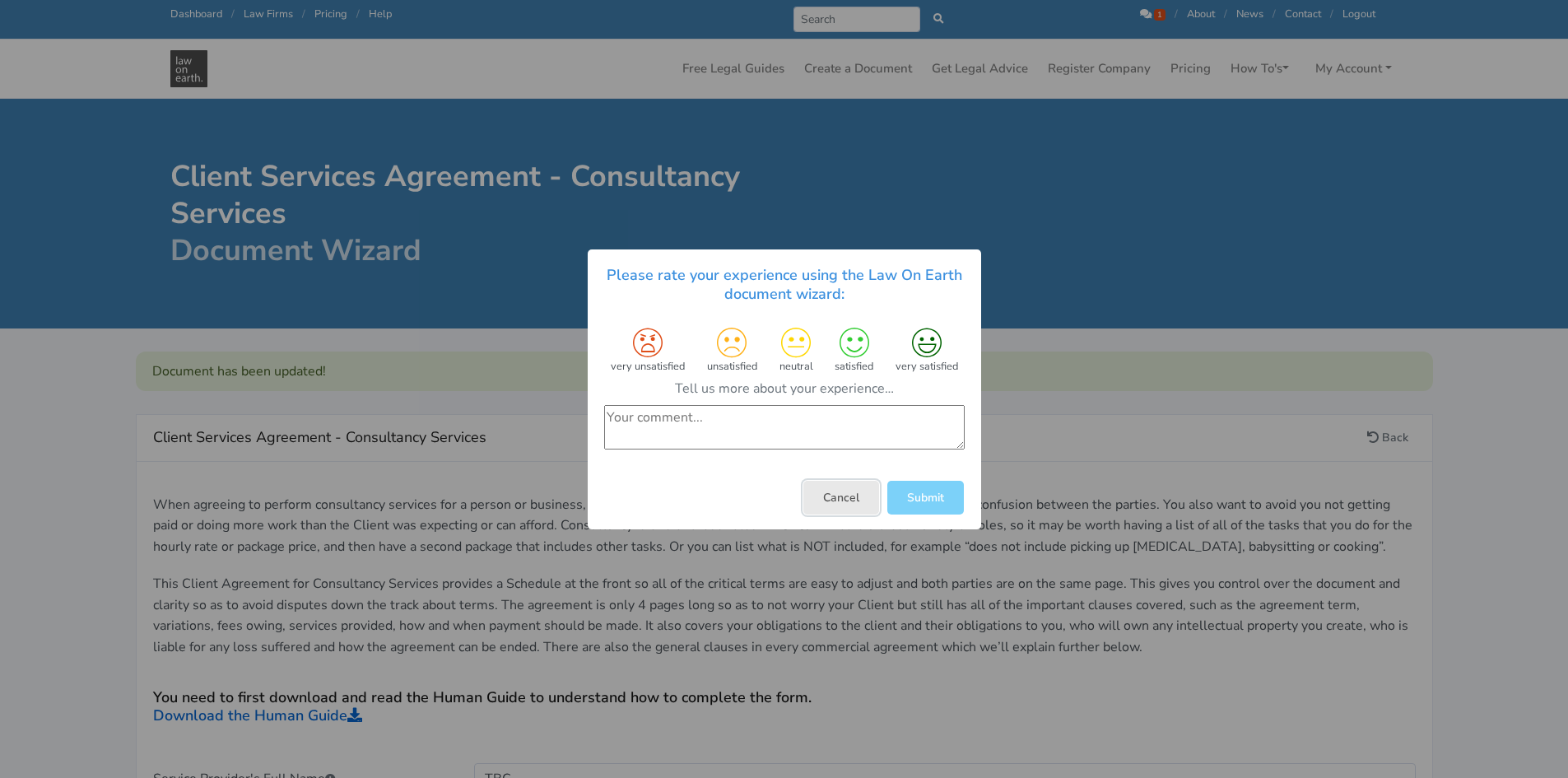
click at [830, 499] on button "Cancel" at bounding box center [841, 497] width 76 height 33
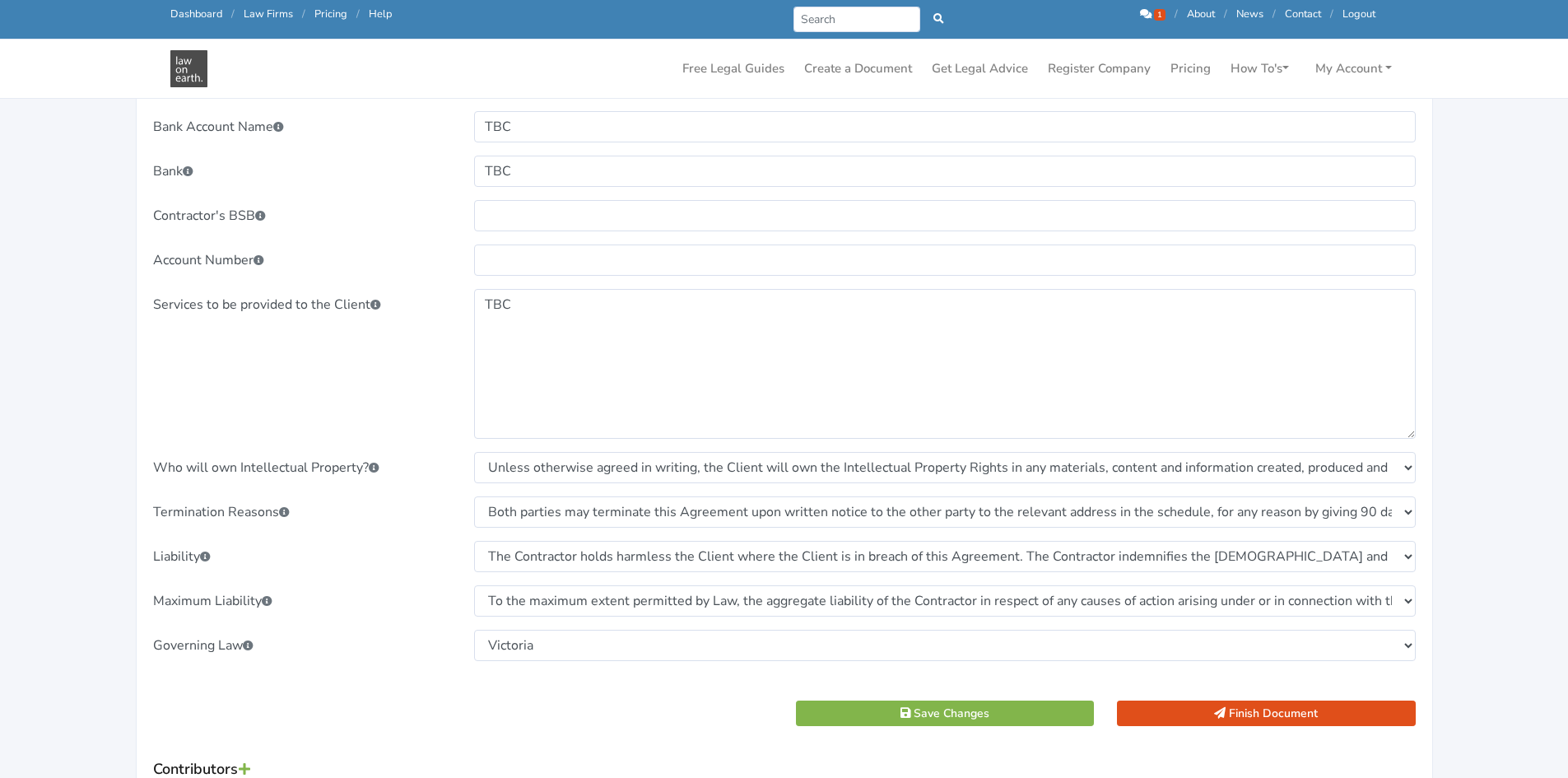
scroll to position [1482, 0]
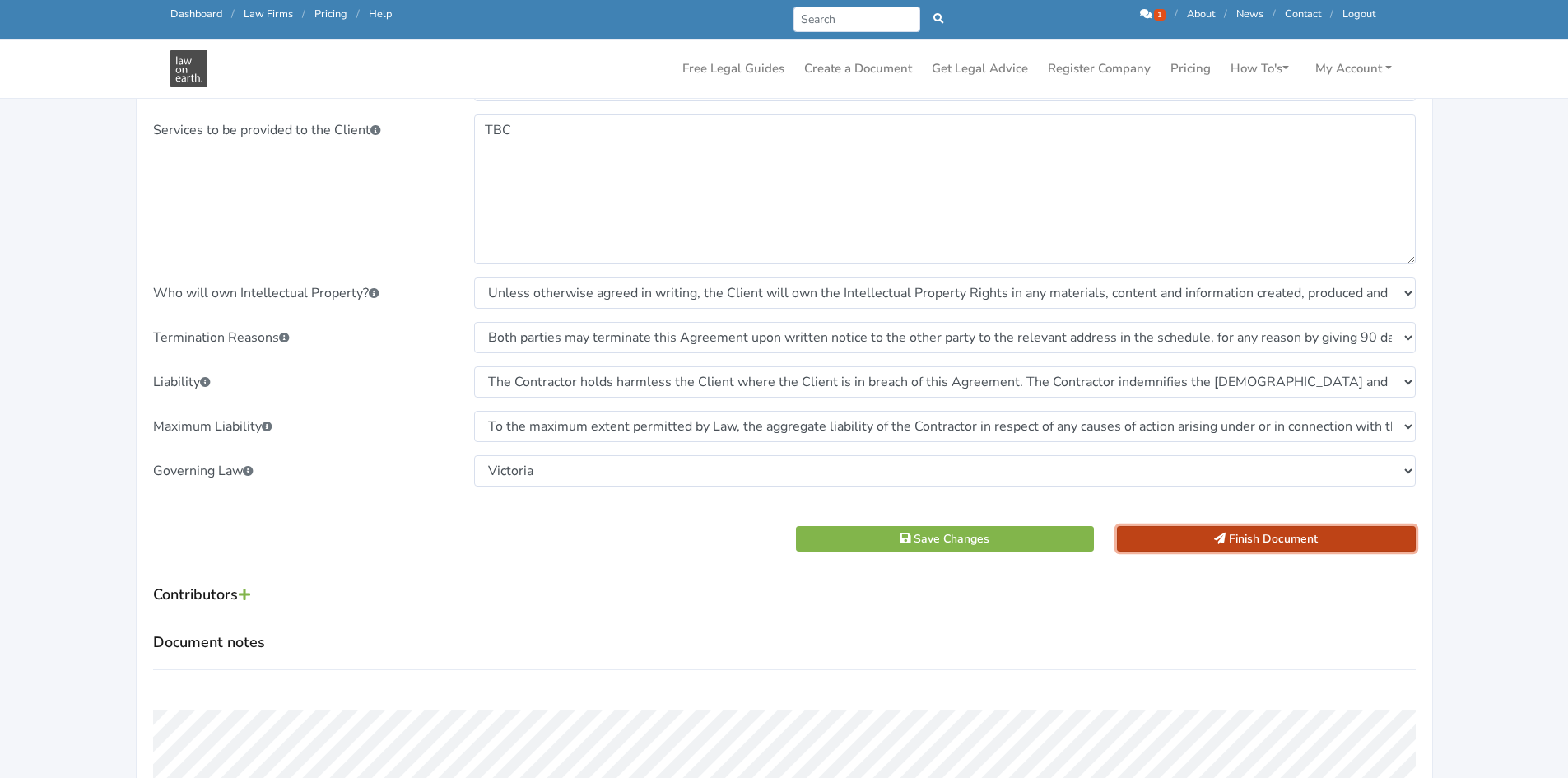
click at [1168, 537] on button "Finish Document" at bounding box center [1266, 539] width 298 height 25
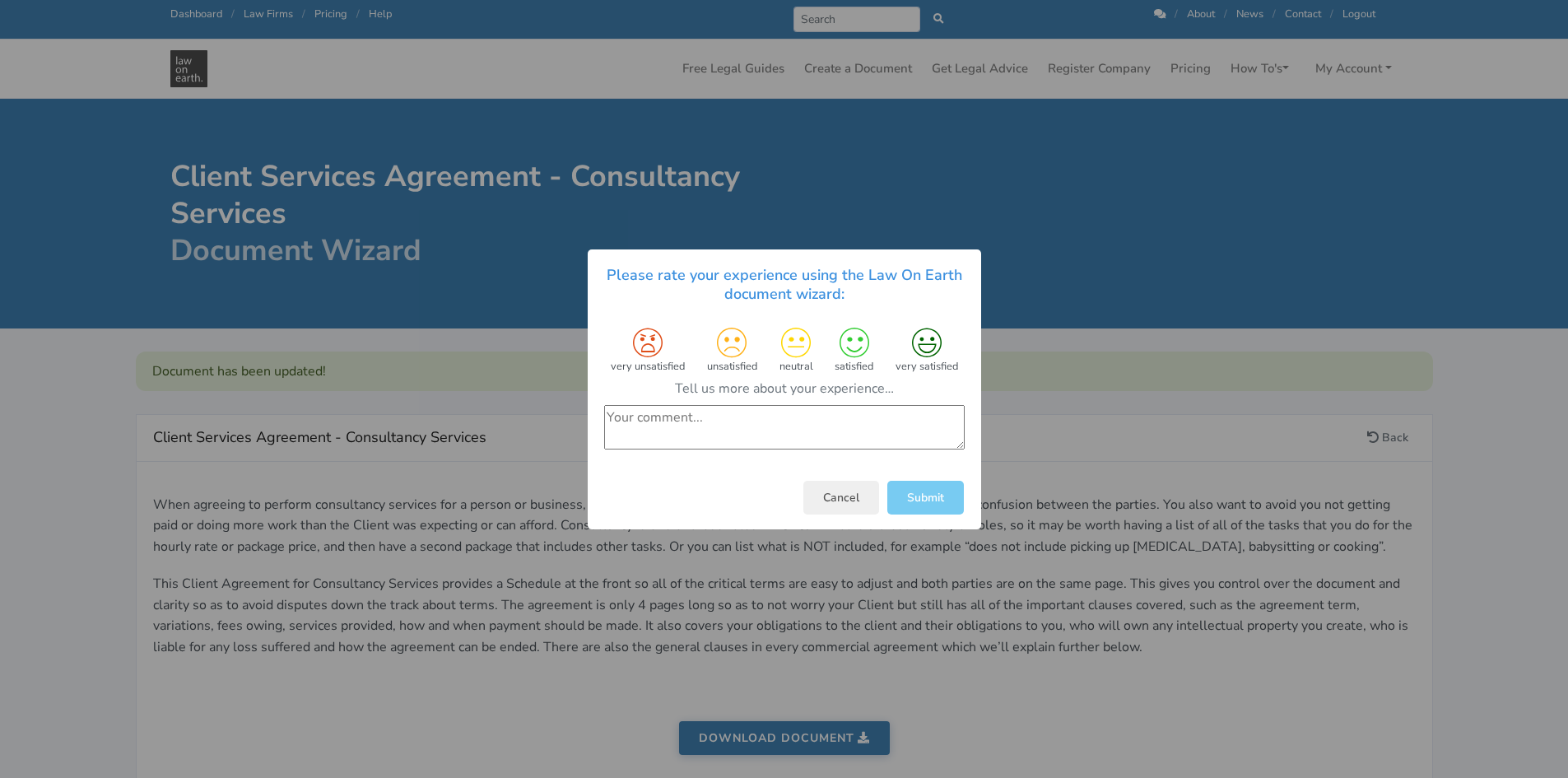
click at [934, 498] on button "Submit" at bounding box center [925, 497] width 77 height 33
click at [868, 347] on icon at bounding box center [853, 342] width 30 height 30
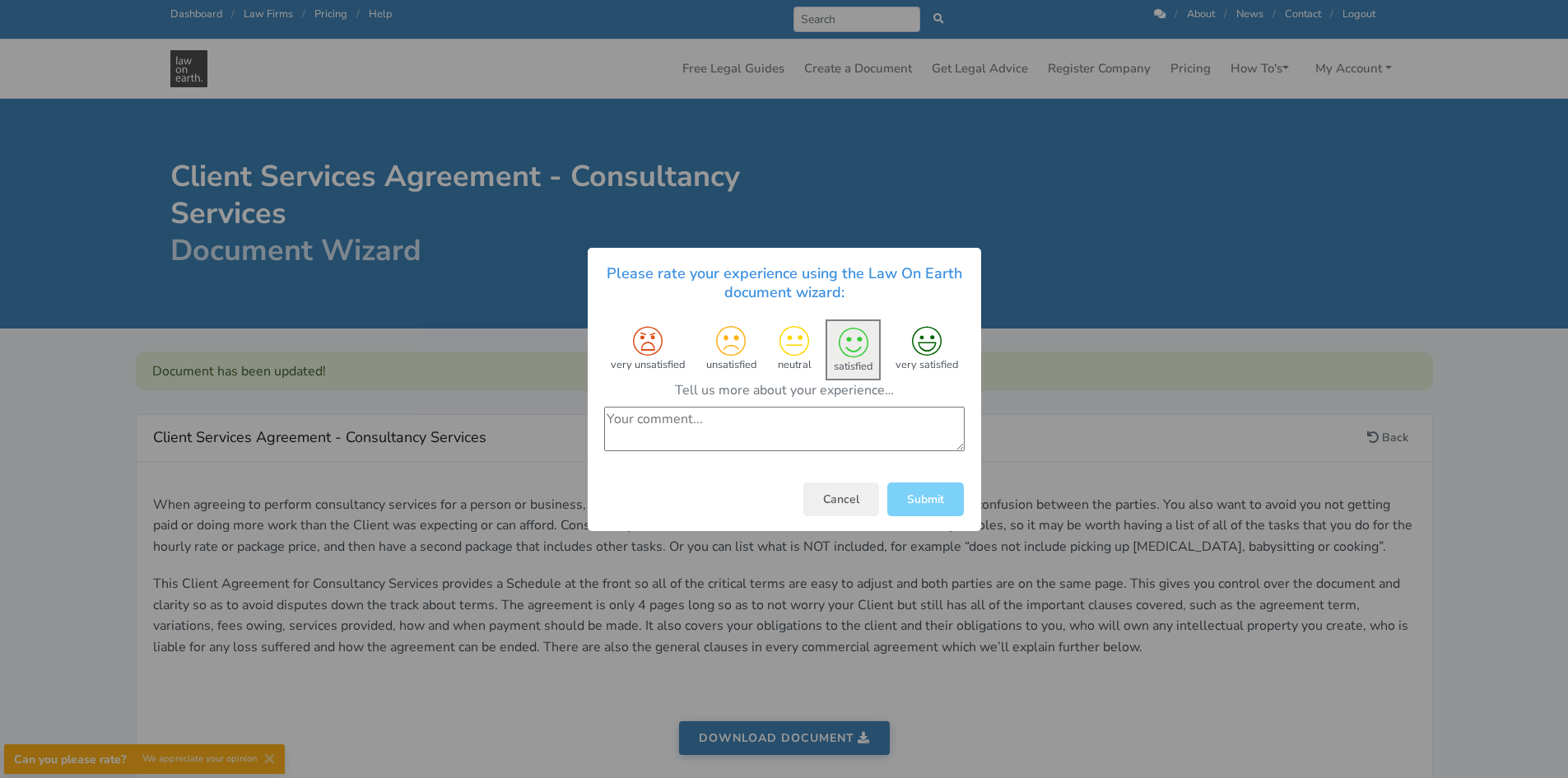
click at [885, 508] on div "Cancel Submit" at bounding box center [784, 498] width 393 height 63
click at [900, 505] on button "Submit" at bounding box center [925, 498] width 77 height 33
click at [921, 495] on button "Submit" at bounding box center [925, 498] width 77 height 33
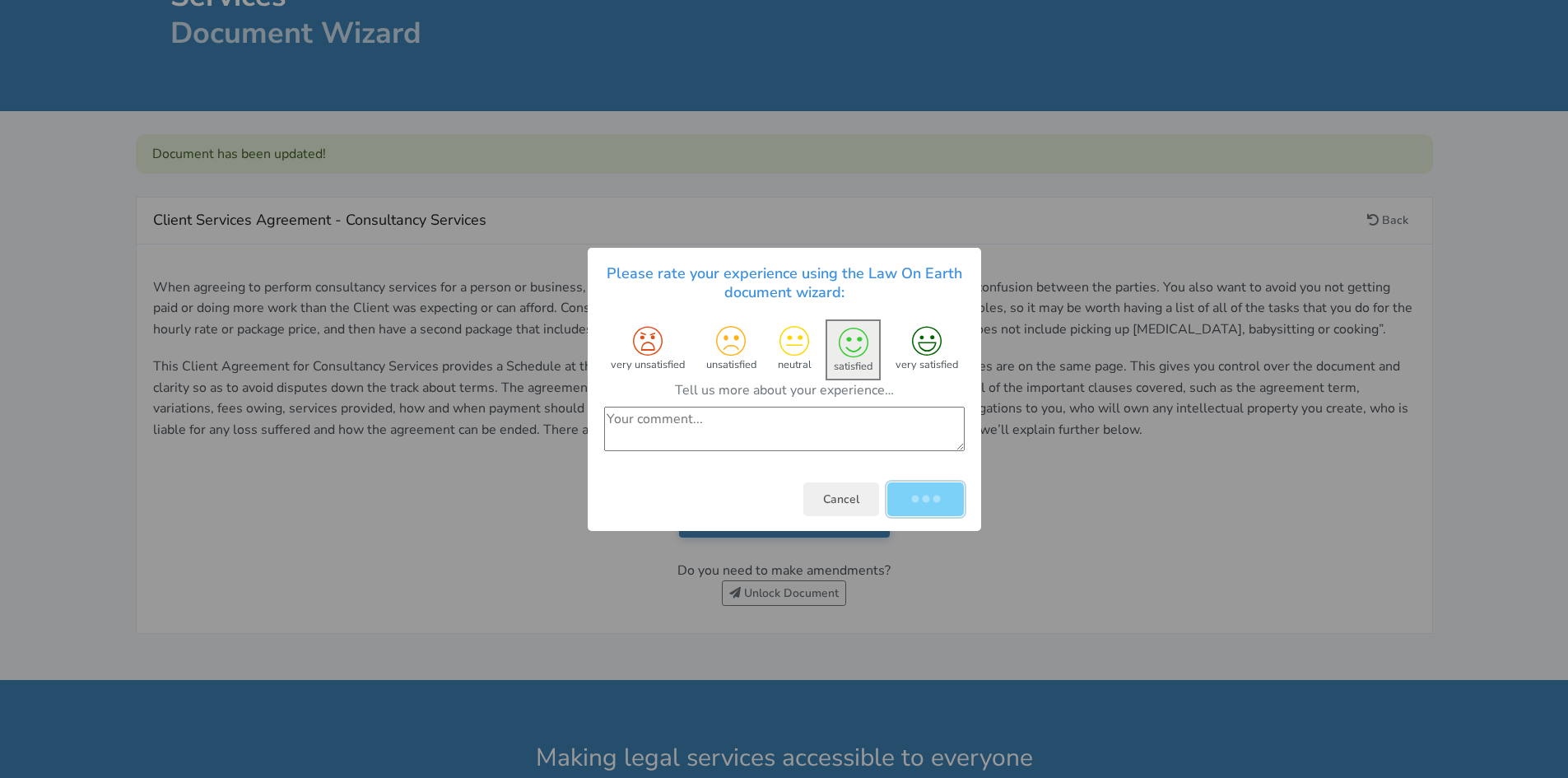
scroll to position [576, 0]
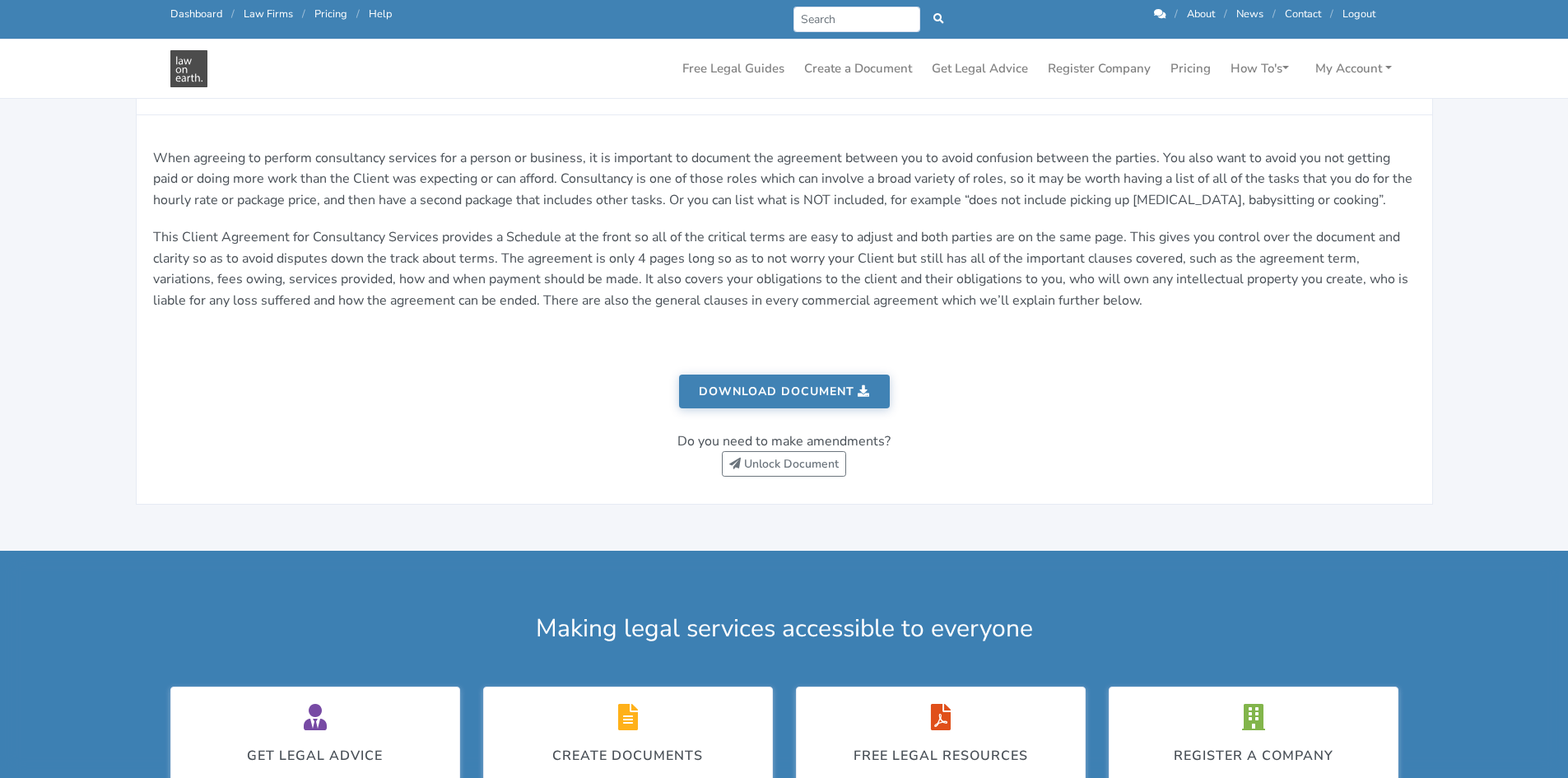
scroll to position [329, 0]
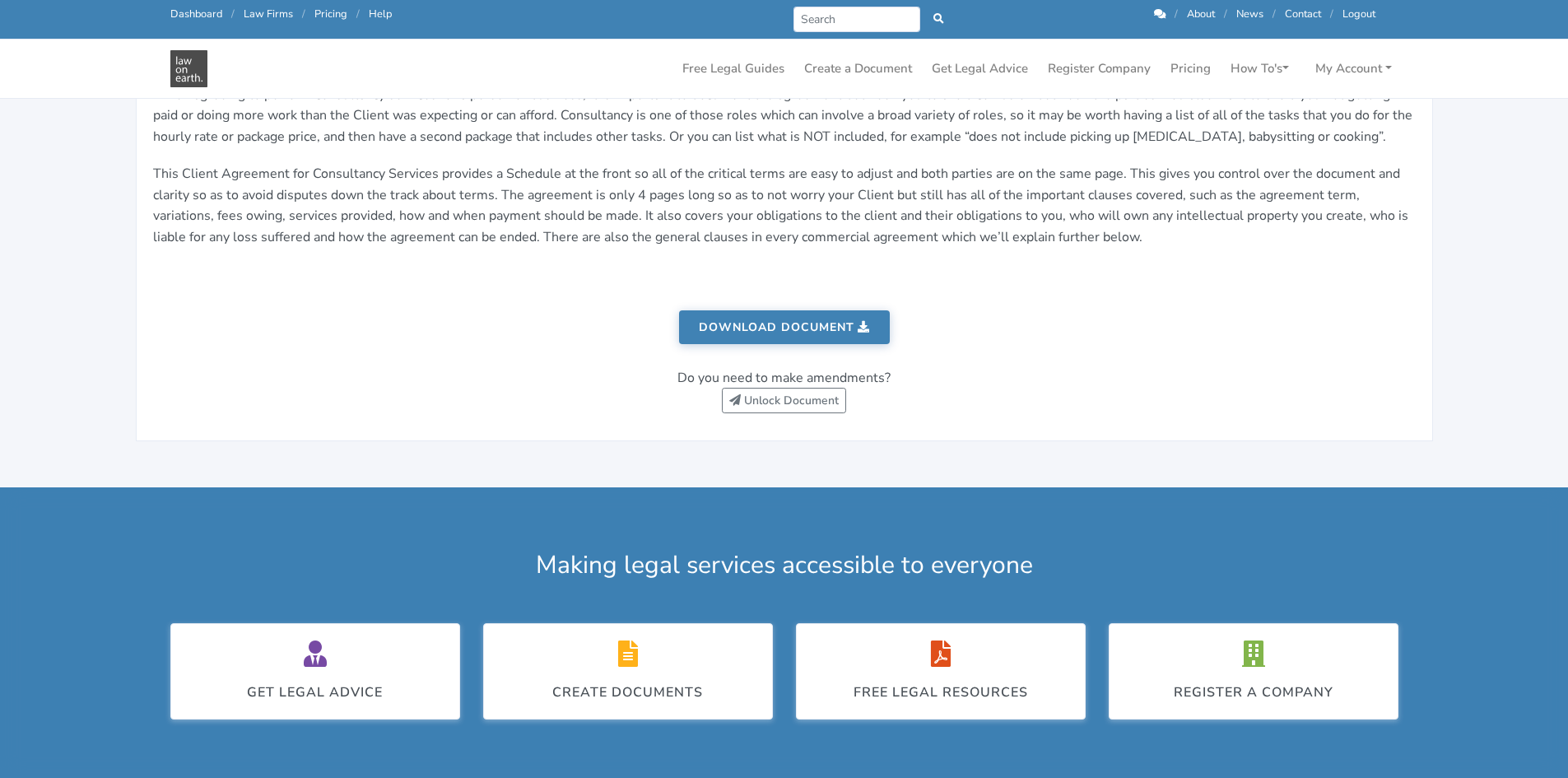
click at [743, 325] on link "Download document" at bounding box center [784, 327] width 211 height 33
